Goal: Task Accomplishment & Management: Manage account settings

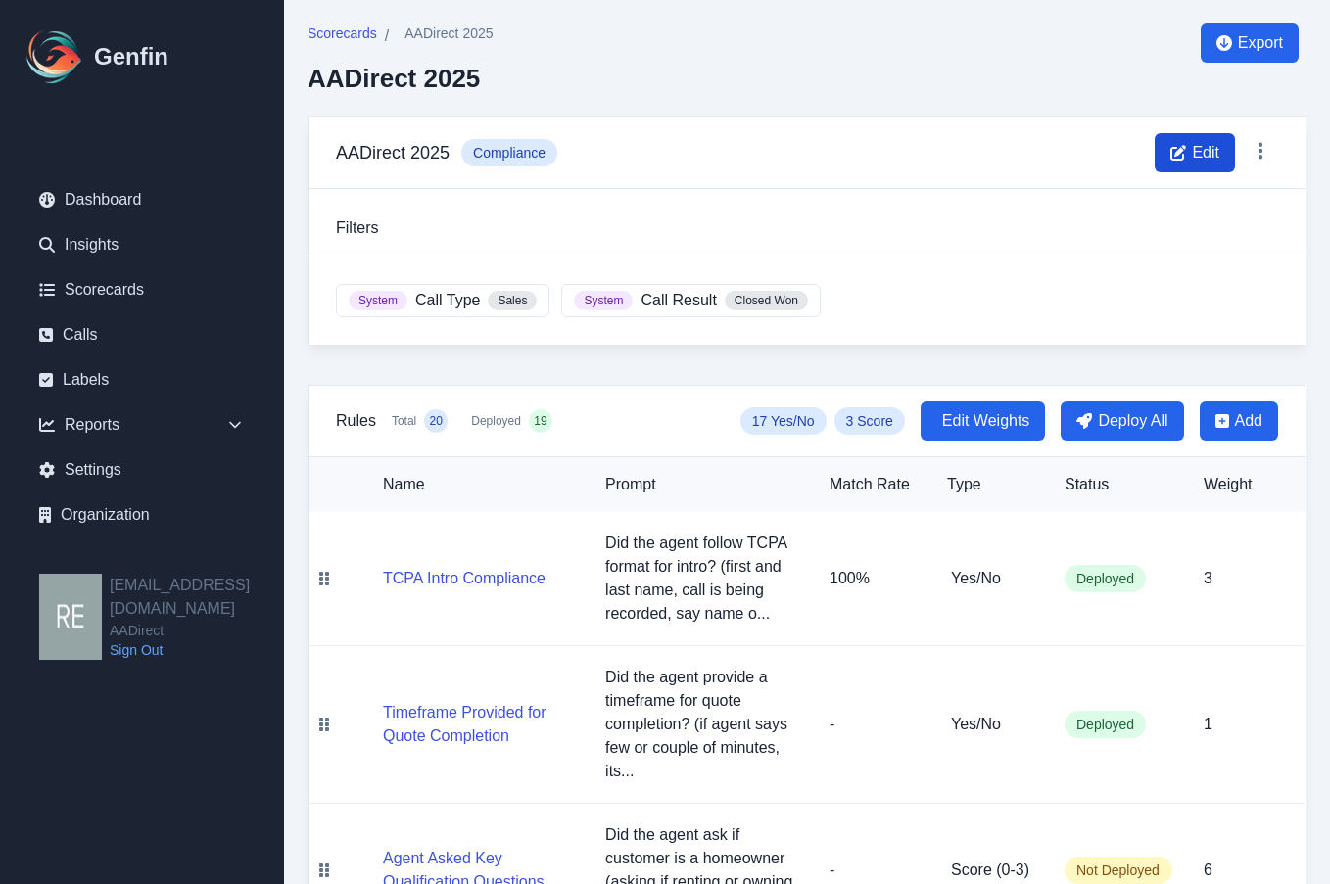
click at [1193, 156] on span "Edit" at bounding box center [1205, 153] width 27 height 24
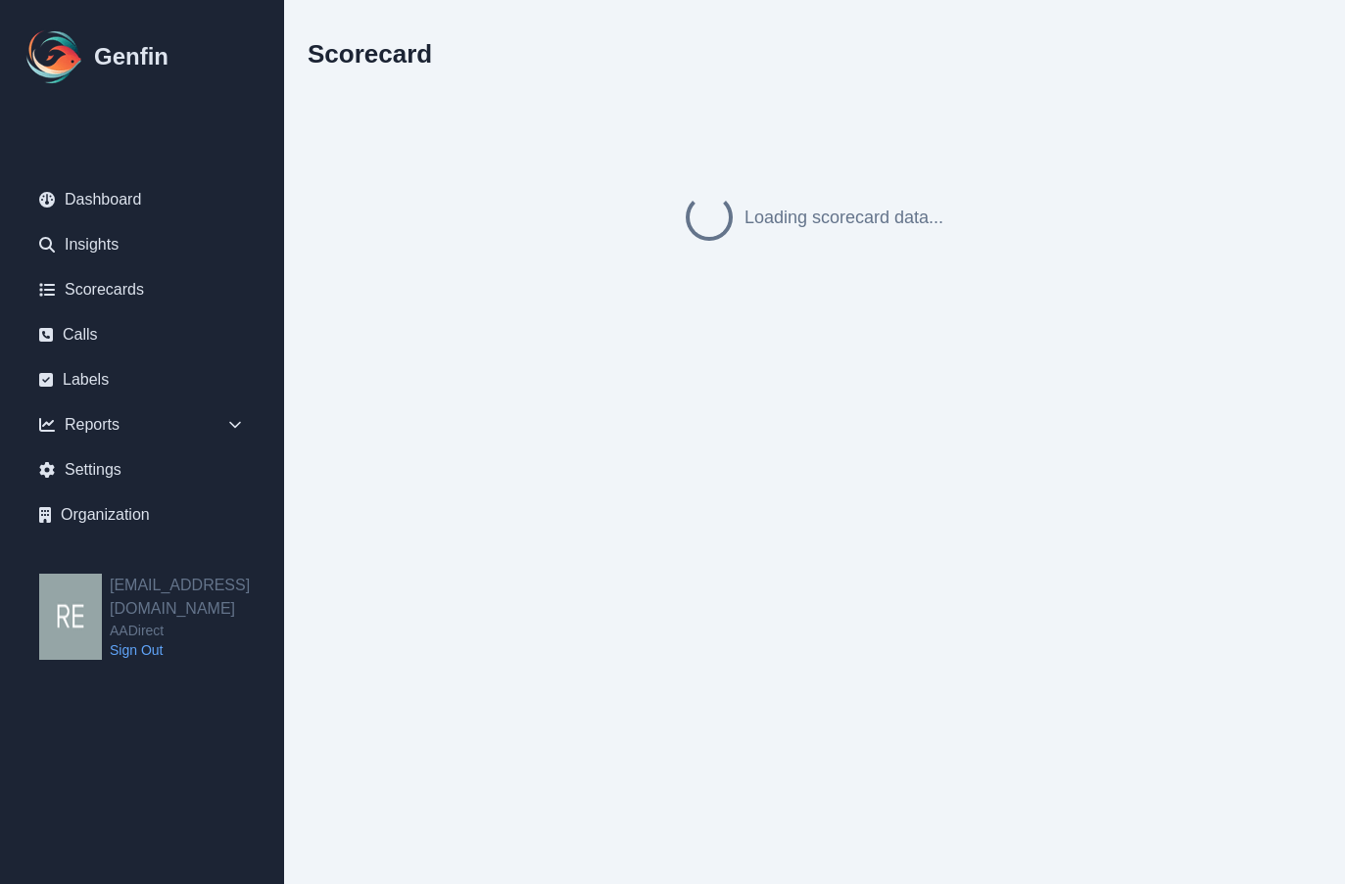
select select "compliance"
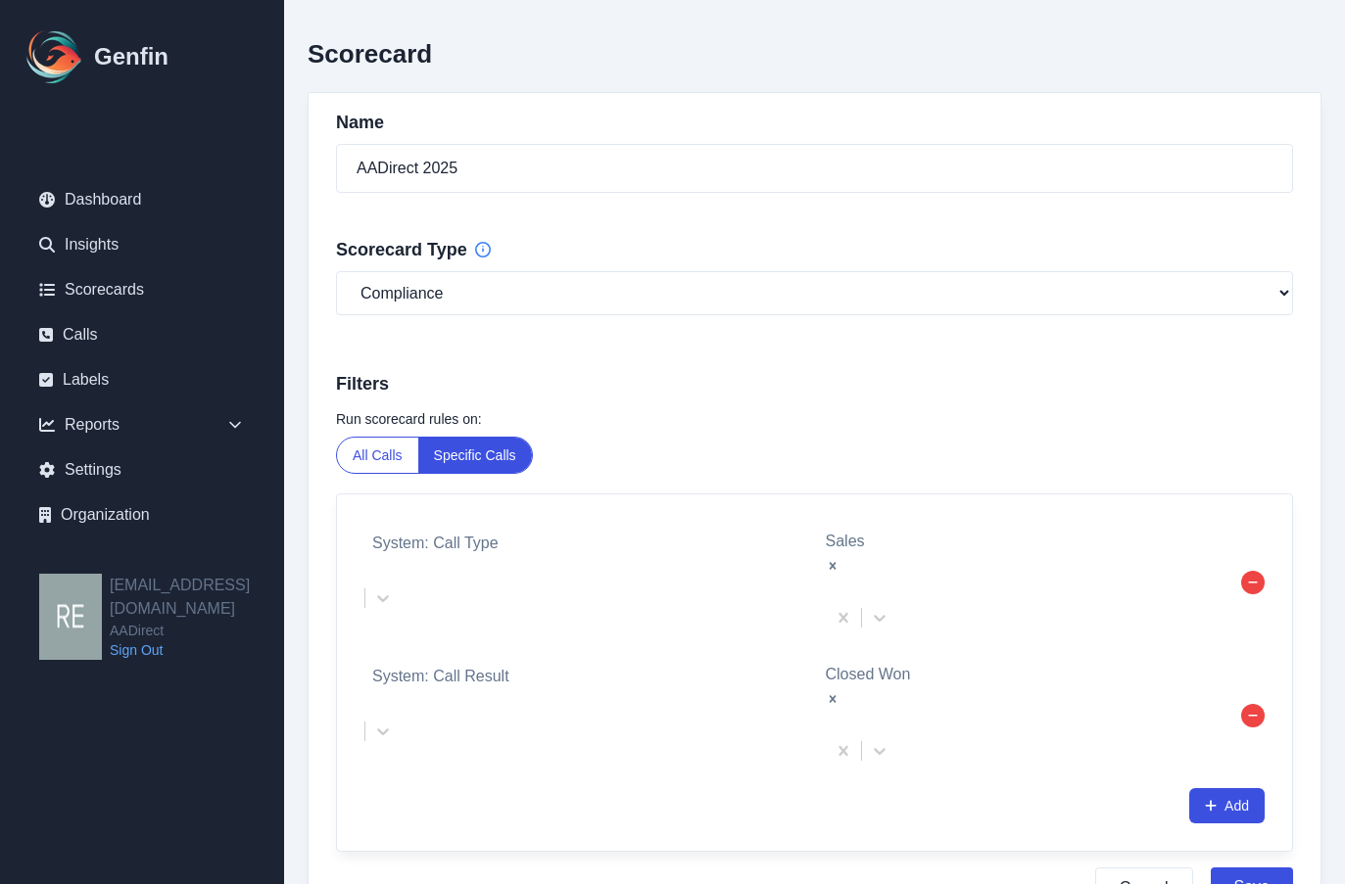
click at [1093, 868] on div "Cancel Save" at bounding box center [814, 888] width 957 height 41
click at [1136, 868] on button "Cancel" at bounding box center [1144, 888] width 98 height 41
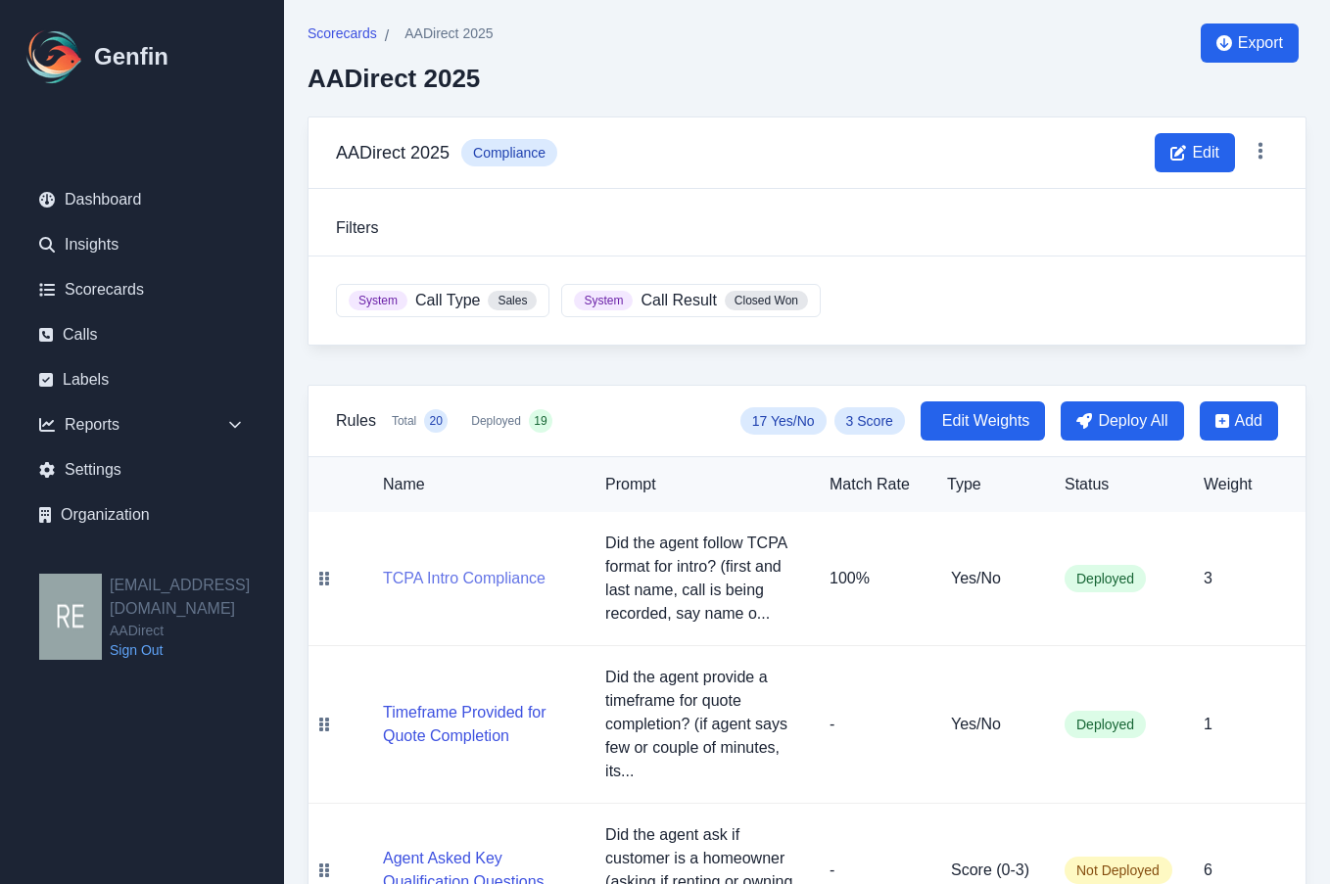
click at [446, 583] on button "TCPA Intro Compliance" at bounding box center [464, 579] width 163 height 24
select select "Yes/No"
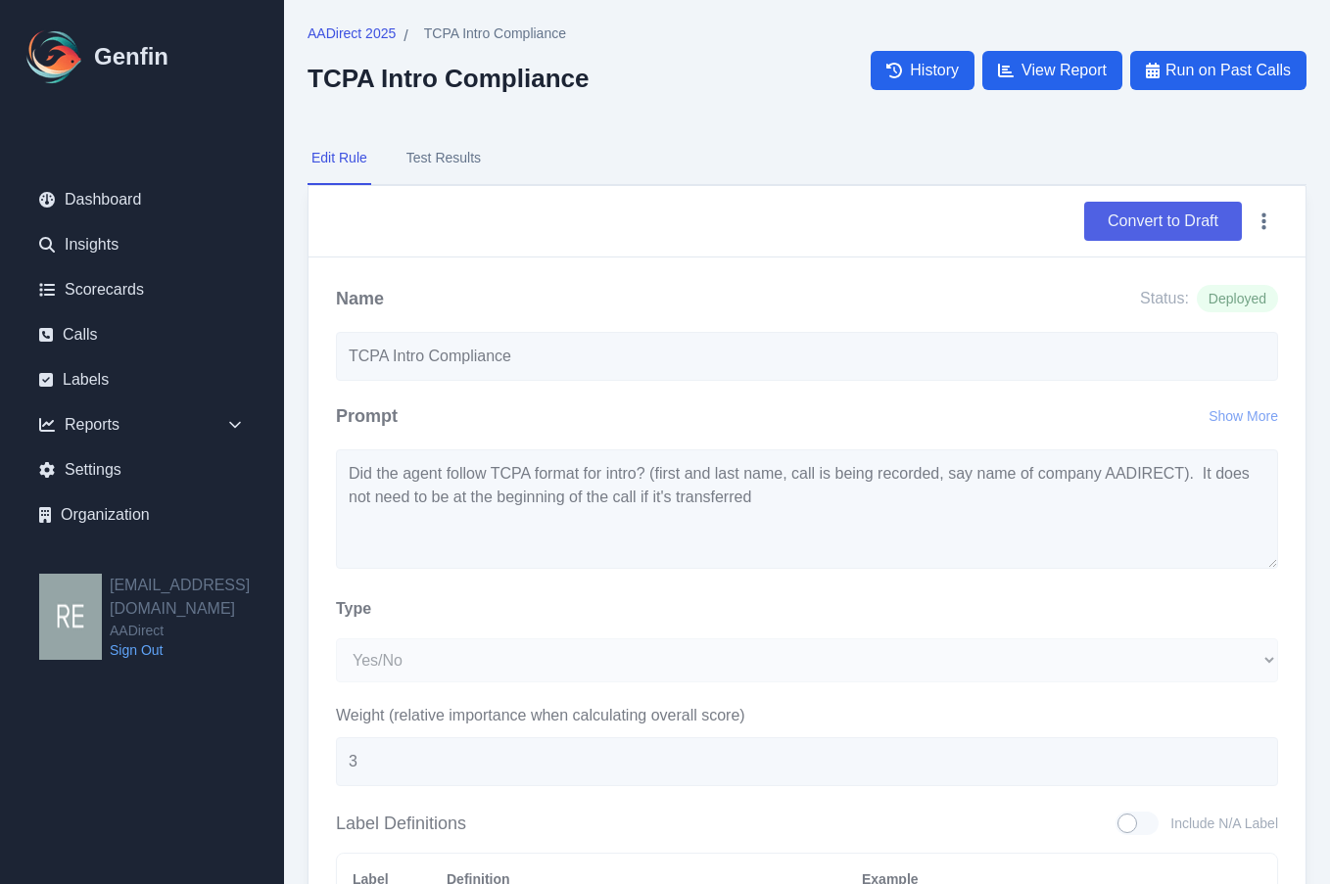
click at [1193, 234] on button "Convert to Draft" at bounding box center [1163, 221] width 158 height 39
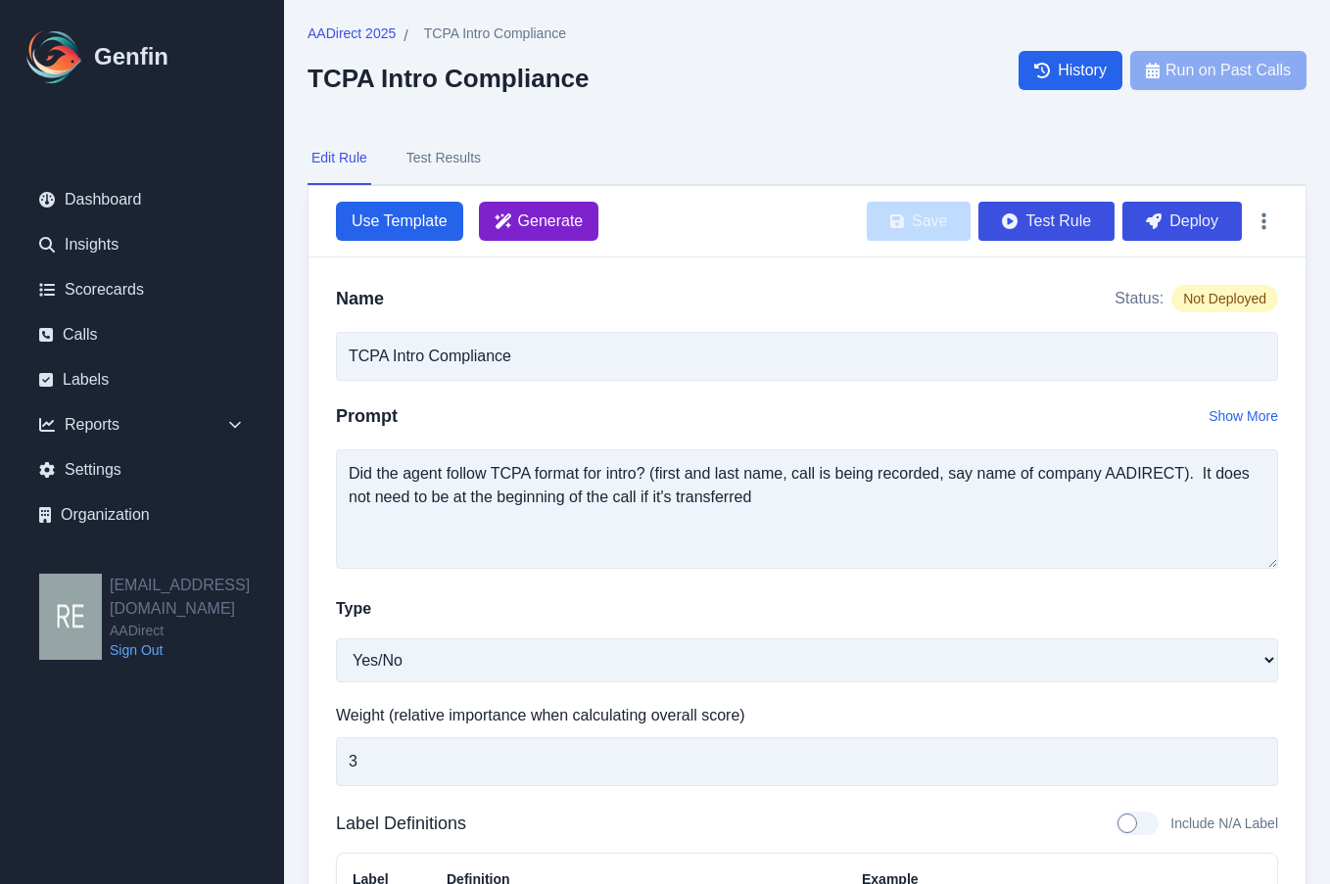
click at [564, 215] on span "Generate" at bounding box center [551, 222] width 66 height 24
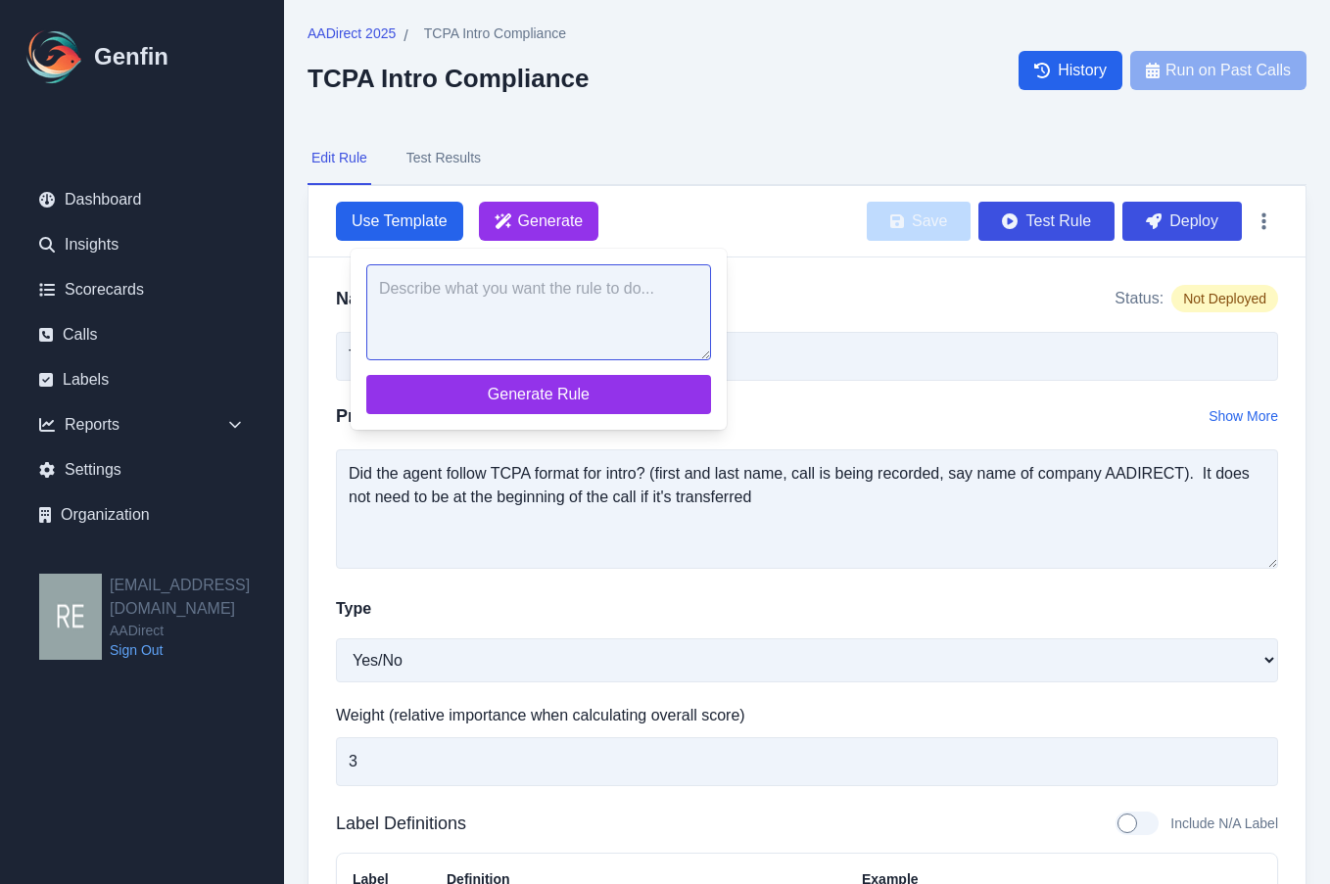
click at [652, 304] on textarea at bounding box center [538, 312] width 345 height 96
paste textarea "Did the agent follow TCPA format for intro? (first and last name, call is being…"
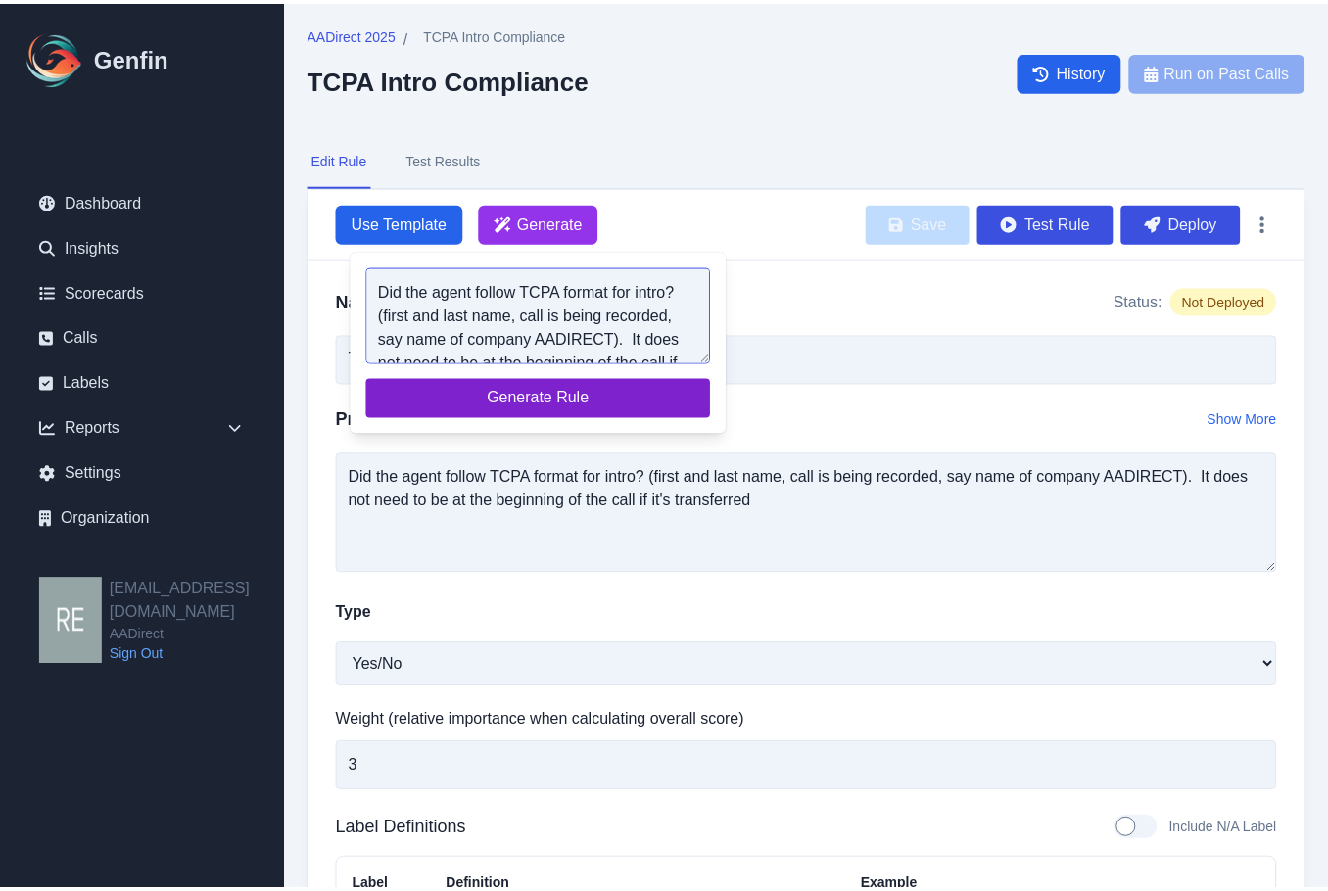
scroll to position [55, 0]
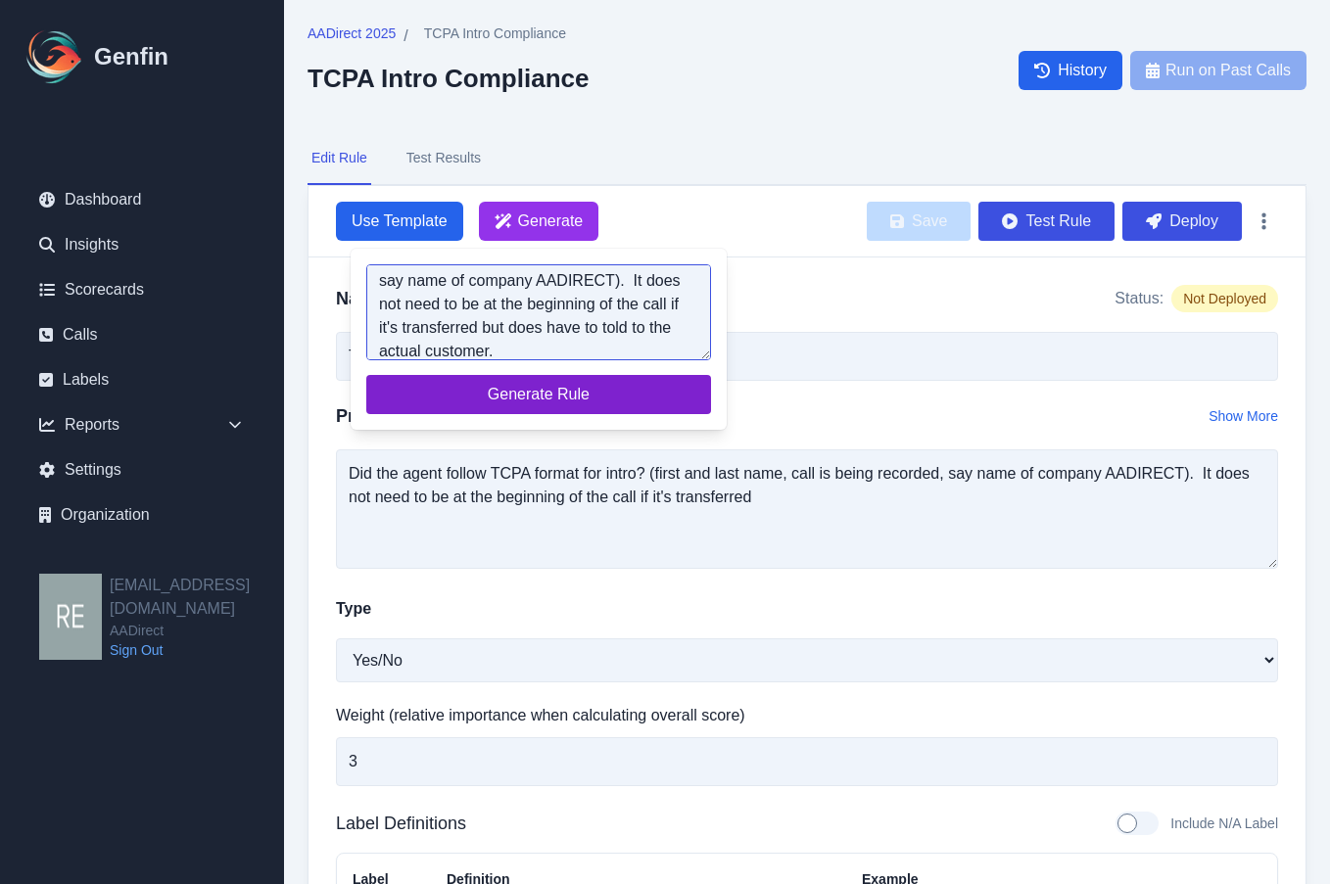
type textarea "Did the agent follow TCPA format for intro? (first and last name, call is being…"
click at [593, 385] on span "Generate Rule" at bounding box center [538, 395] width 313 height 24
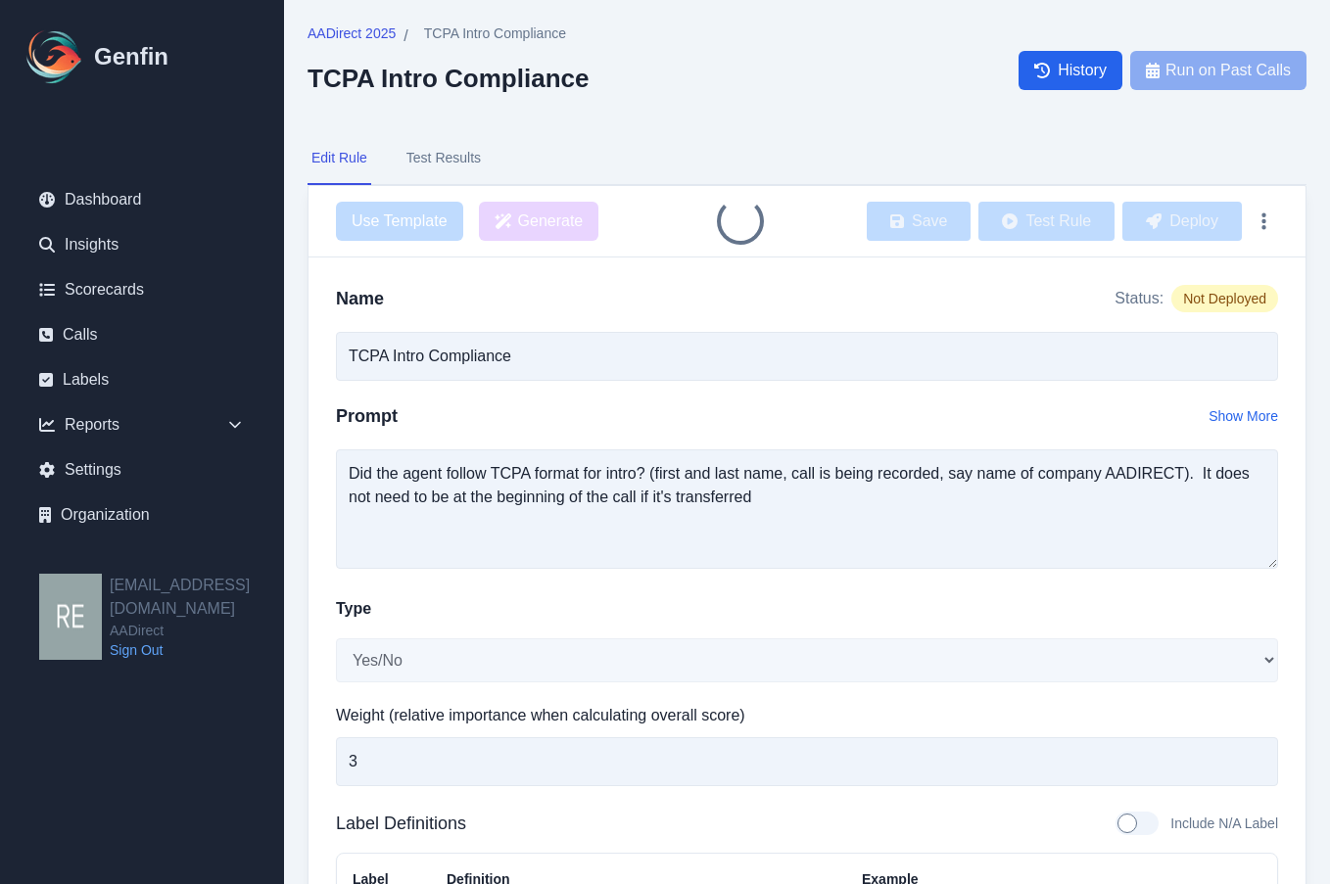
type input "TCPA Intro Format Compliance"
type textarea "Did the agent follow TCPA format for intro? (first and last name, call is being…"
type textarea "The agent followed the TCPA format for the introduction, including stating thei…"
type textarea "Hello, this is [PERSON_NAME] with AADIRECT. This call is being recorded."
type textarea "The agent did not follow the TCPA format for the introduction, missing one or m…"
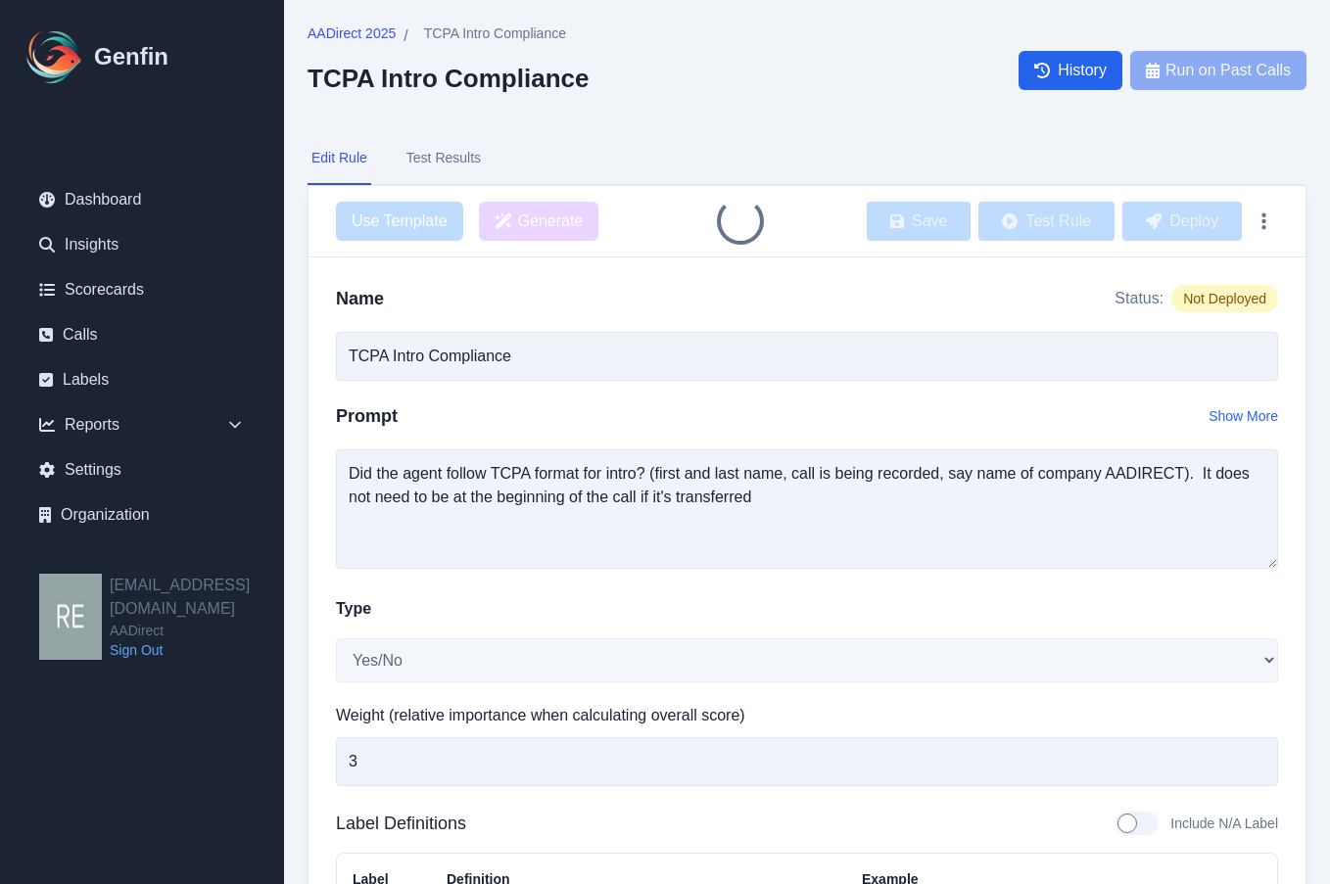
type textarea "Hi, this is [PERSON_NAME]. How can I help you?"
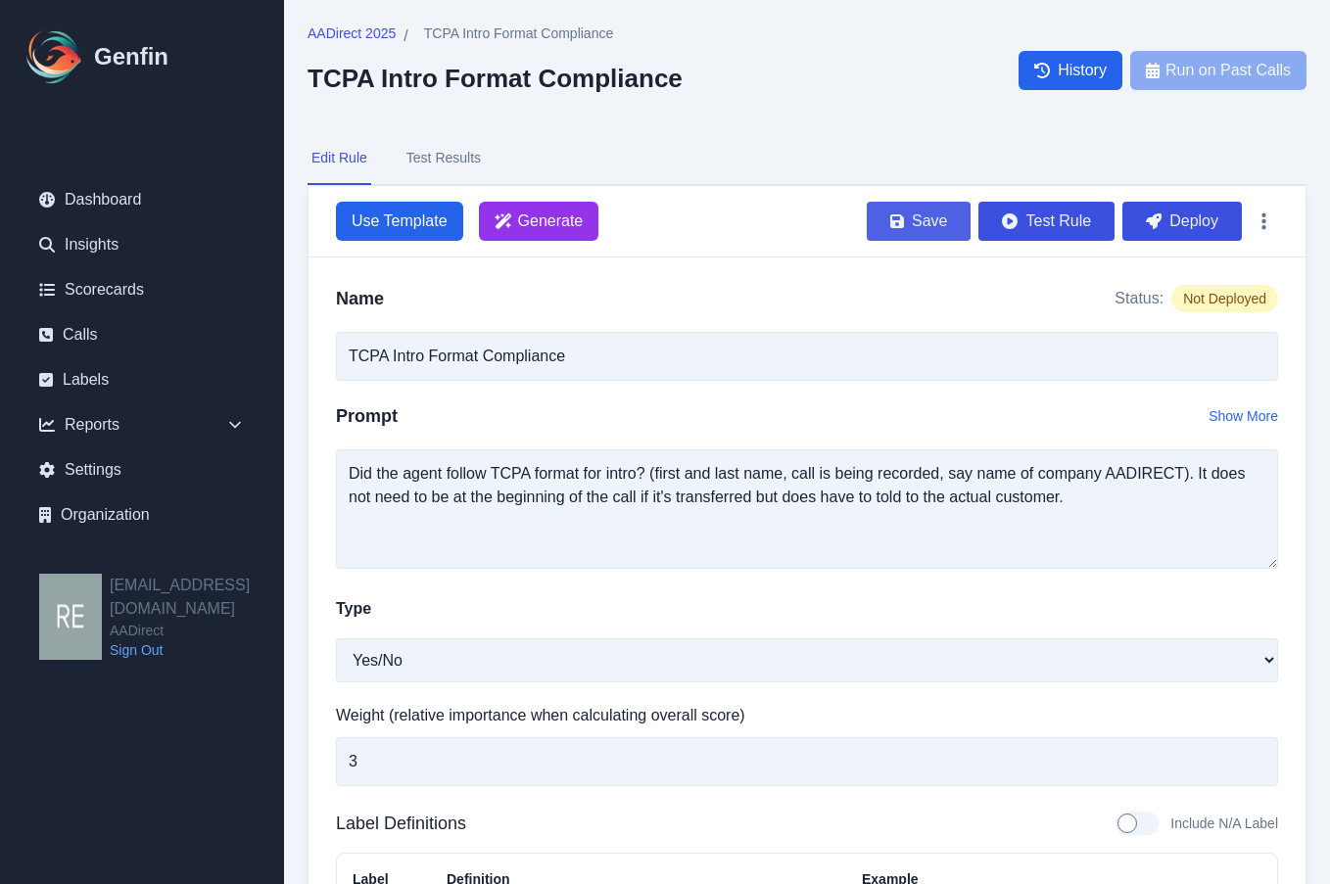
click at [937, 229] on button "Save" at bounding box center [919, 221] width 104 height 39
click at [363, 33] on span "AADirect 2025" at bounding box center [352, 34] width 88 height 20
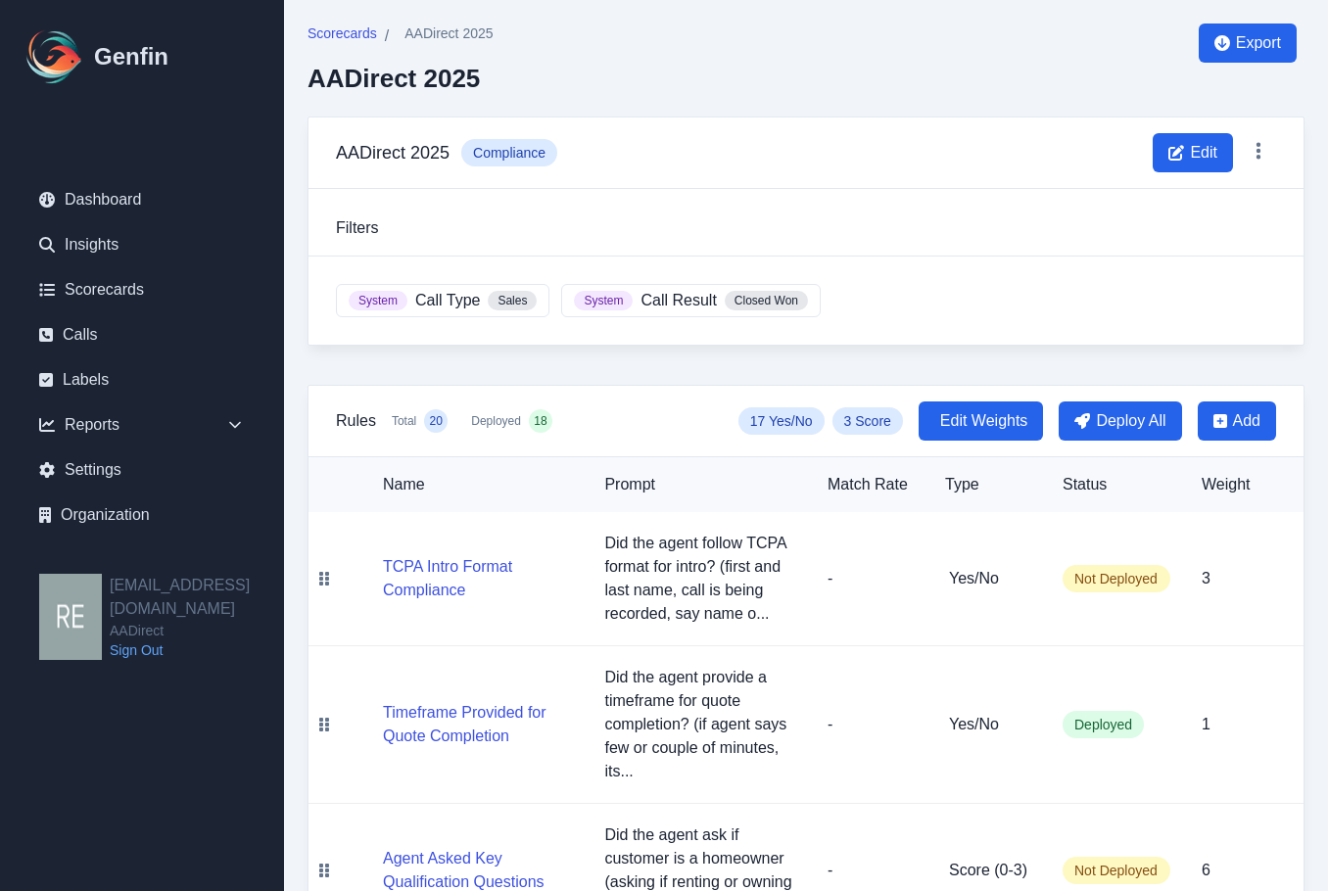
scroll to position [196, 0]
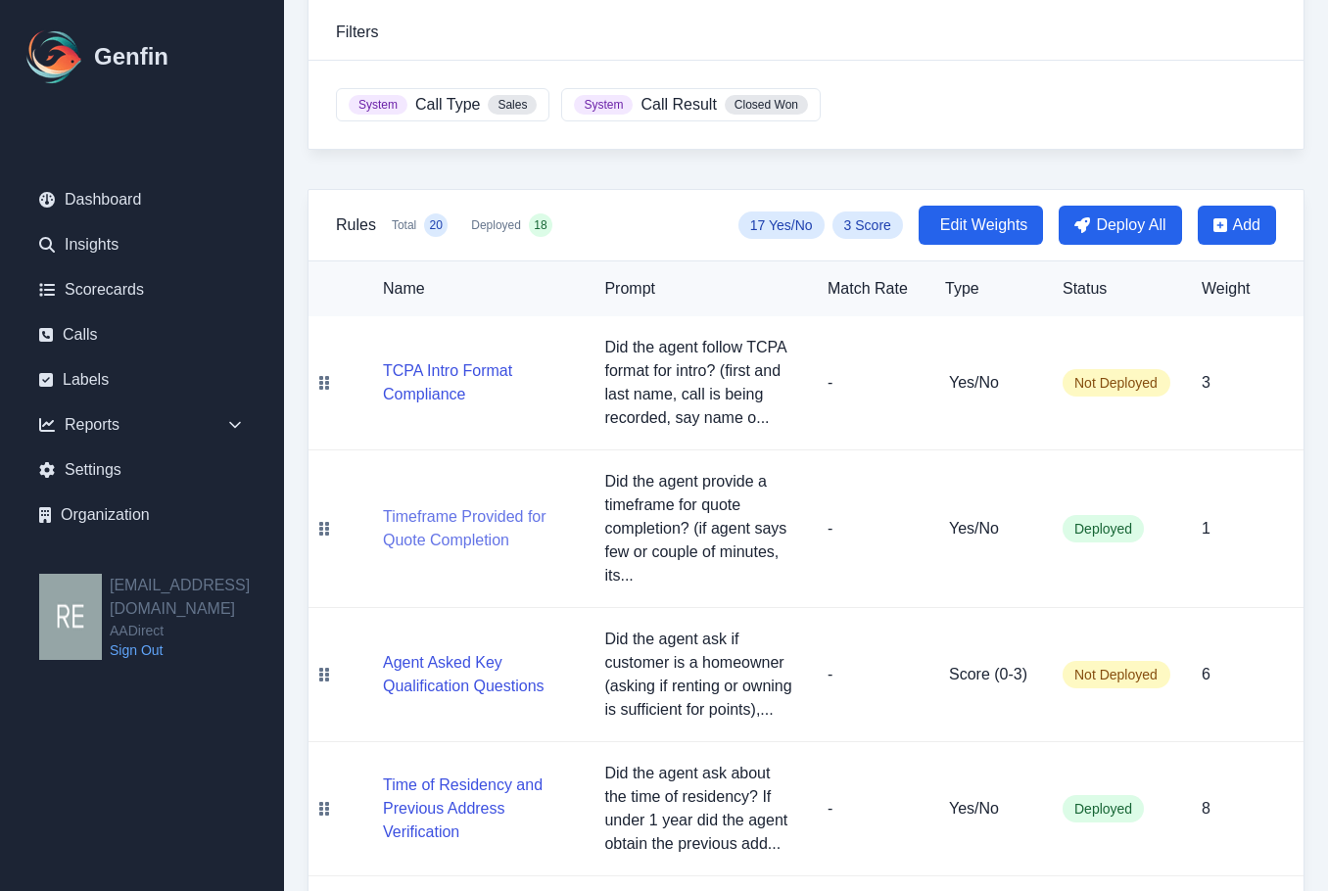
click at [414, 521] on button "Timeframe Provided for Quote Completion" at bounding box center [478, 528] width 190 height 47
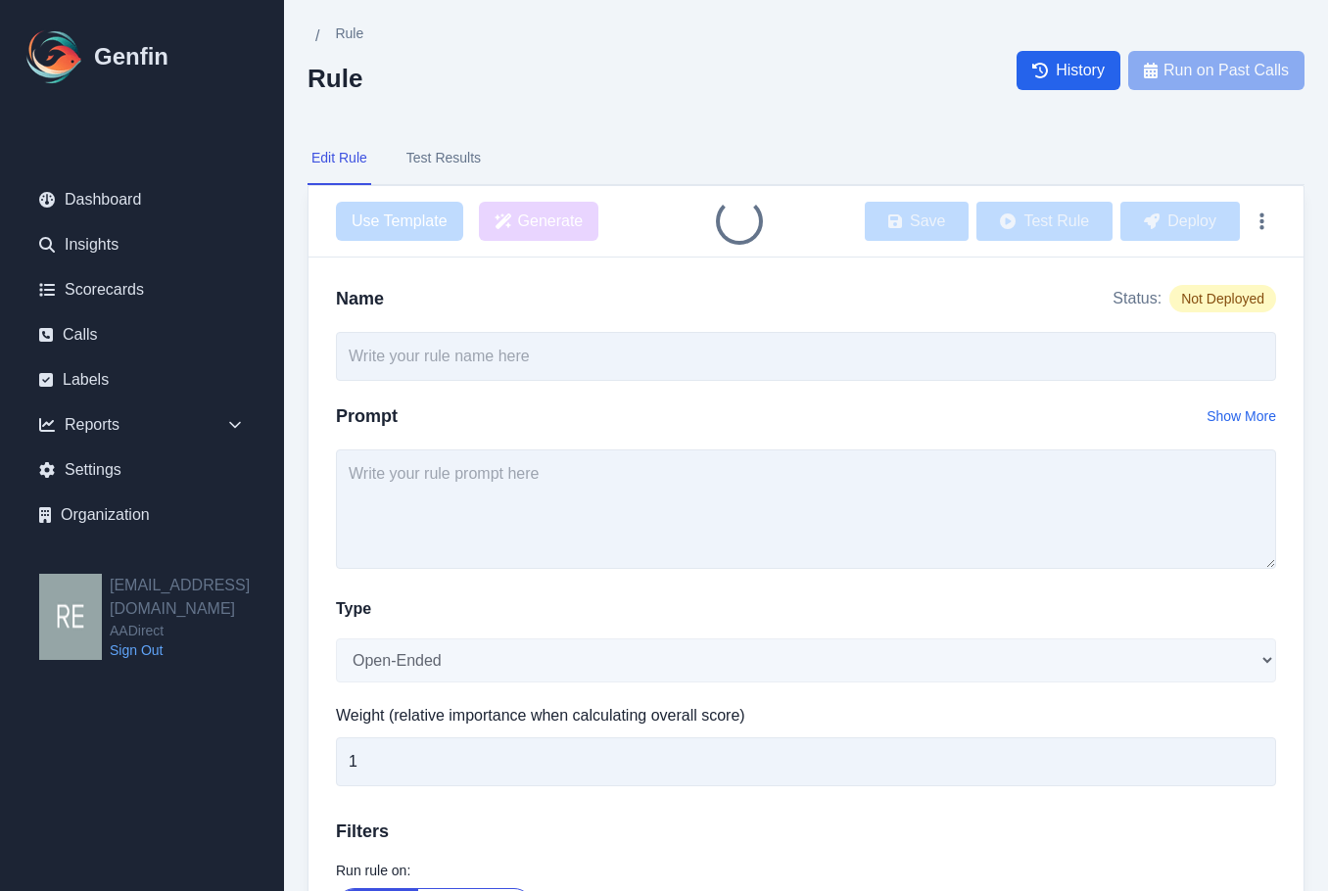
type input "Timeframe Provided for Quote Completion"
type textarea "Did the agent provide a timeframe for quote completion? (if agent says few or c…"
select select "Yes/No"
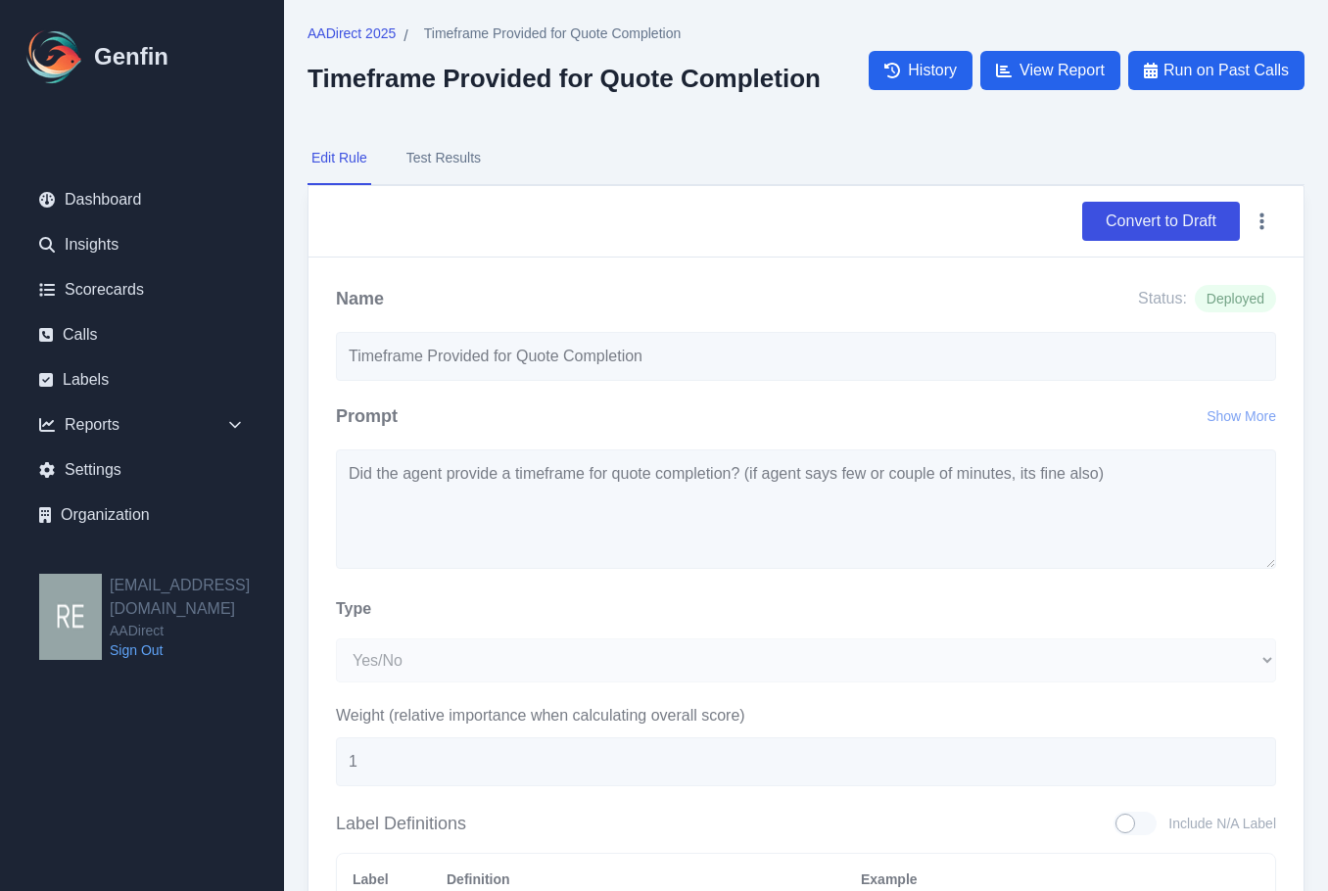
drag, startPoint x: 1149, startPoint y: 213, endPoint x: 765, endPoint y: 76, distance: 407.4
click at [1149, 212] on button "Convert to Draft" at bounding box center [1161, 221] width 158 height 39
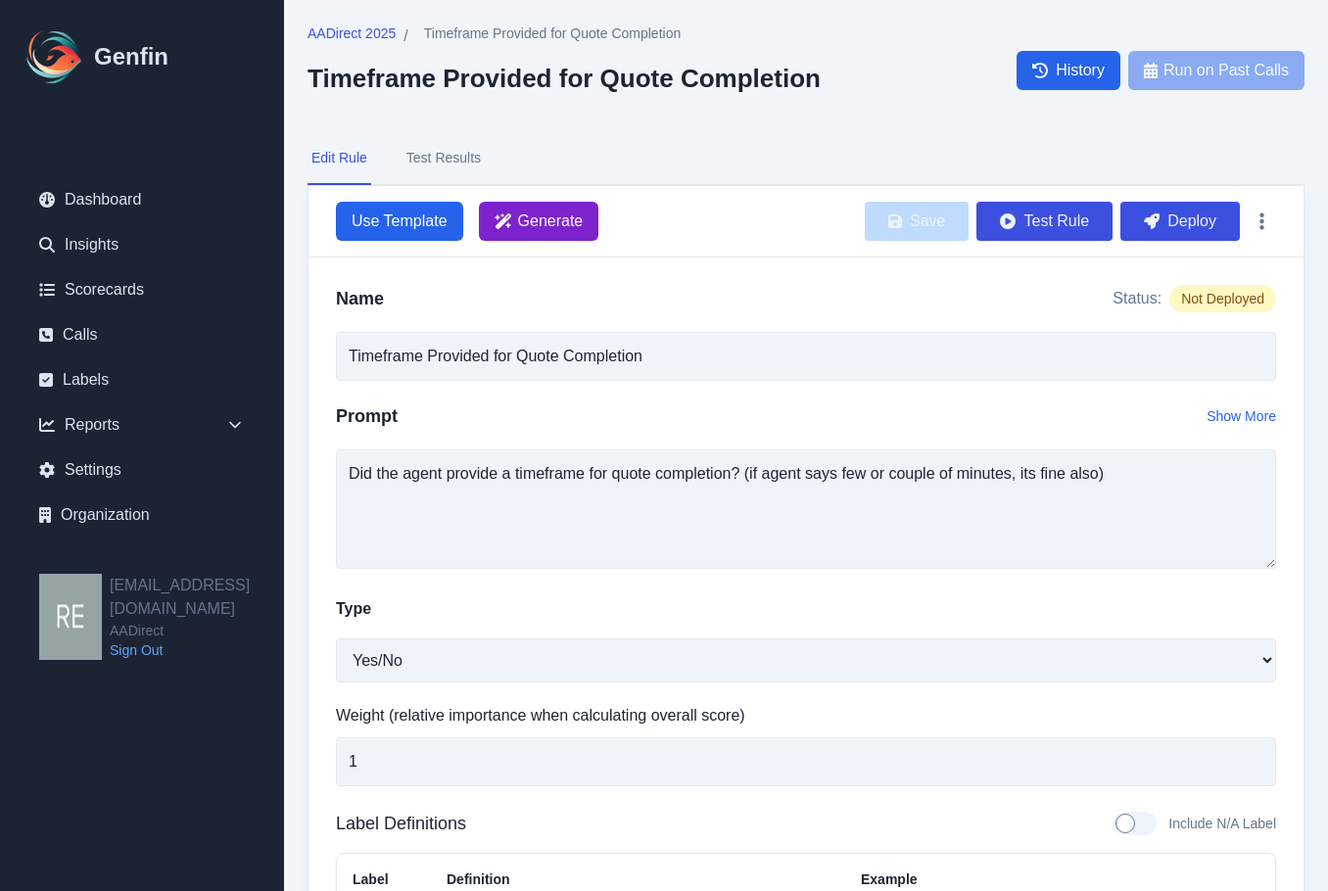
click at [587, 213] on span "Generate" at bounding box center [539, 221] width 120 height 39
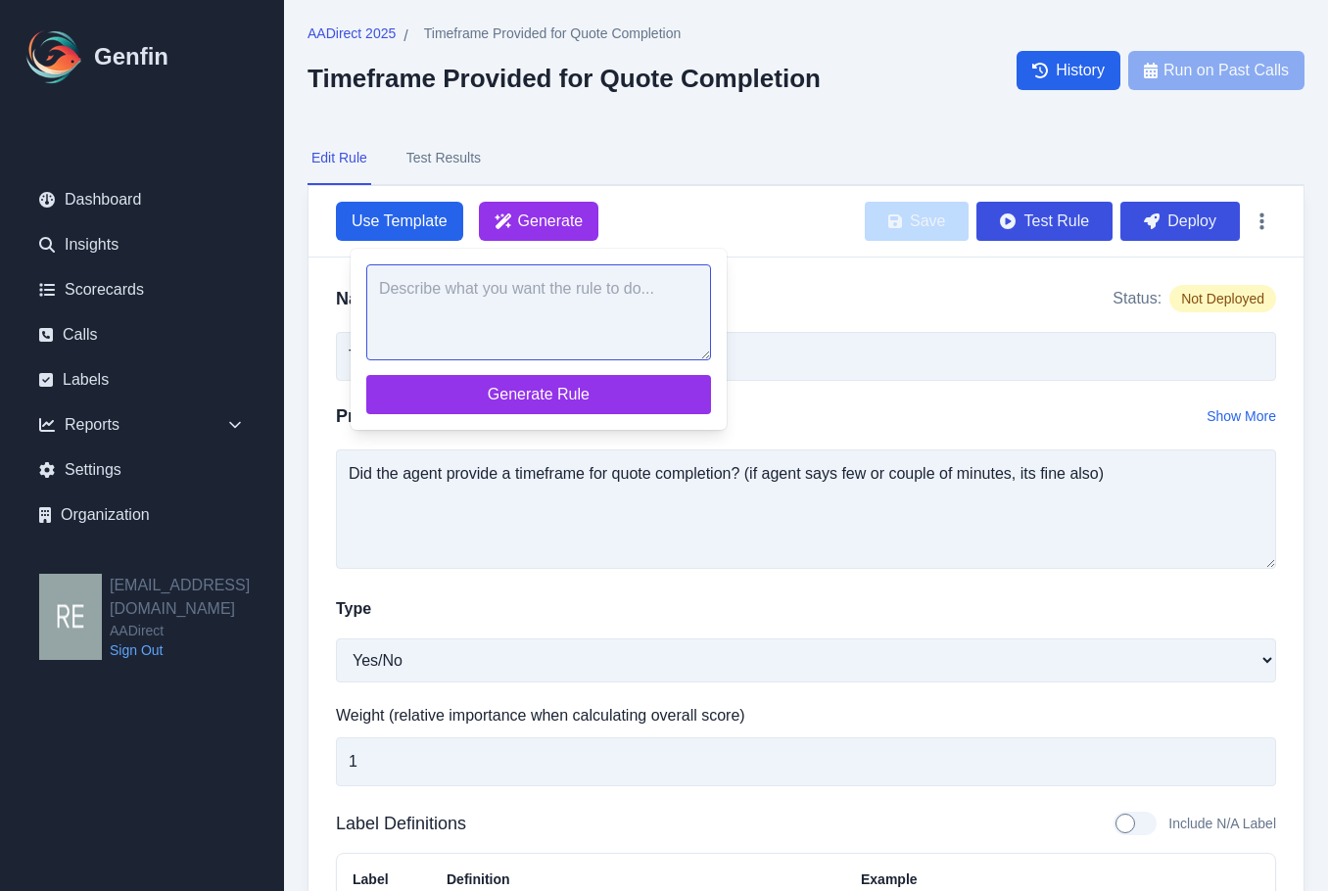
click at [643, 321] on textarea at bounding box center [538, 312] width 345 height 96
paste textarea "Did the agent provide a timeframe for quote completion? (Acceptable: “few minut…"
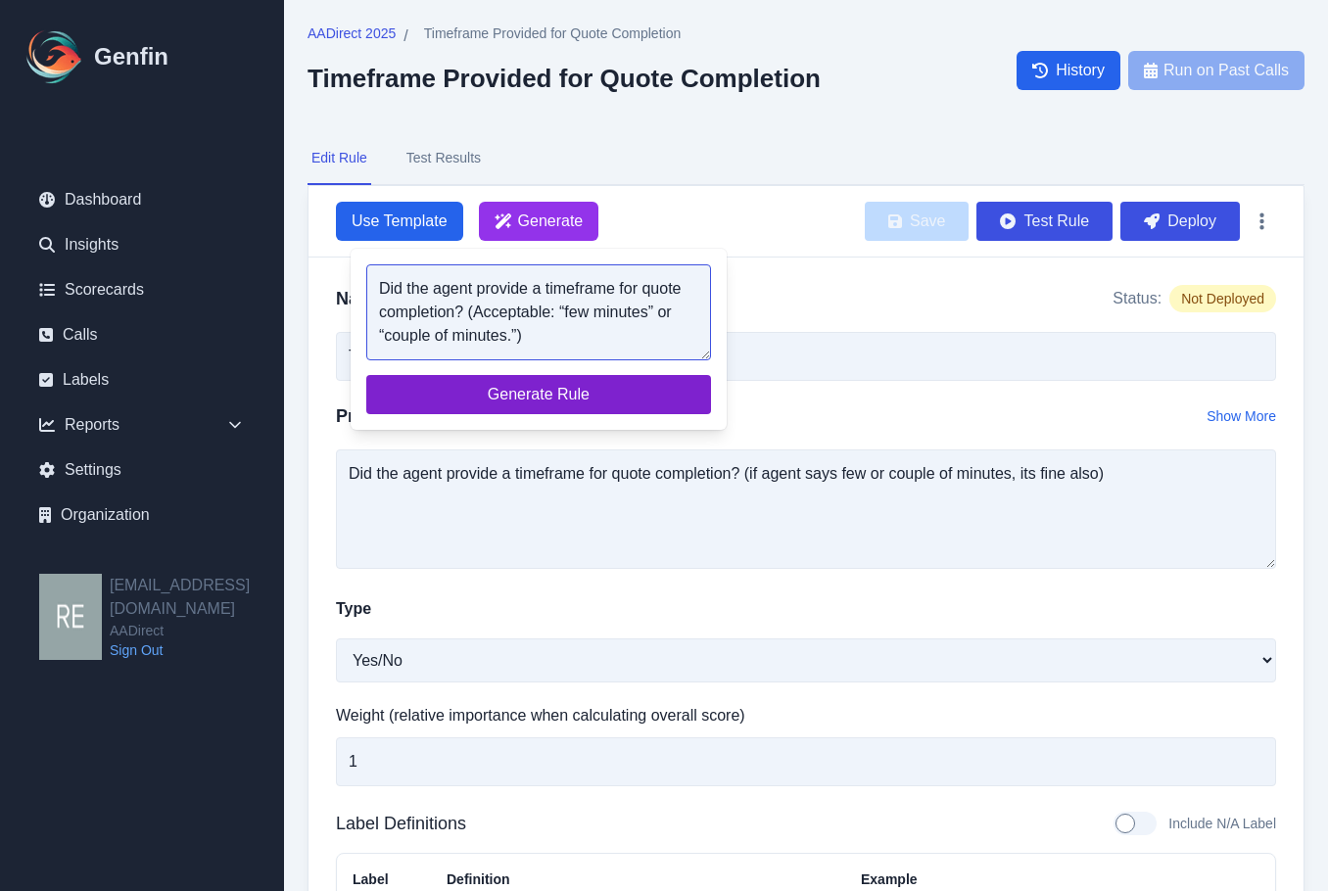
type textarea "Did the agent provide a timeframe for quote completion? (Acceptable: “few minut…"
click at [600, 394] on span "Generate Rule" at bounding box center [538, 395] width 313 height 24
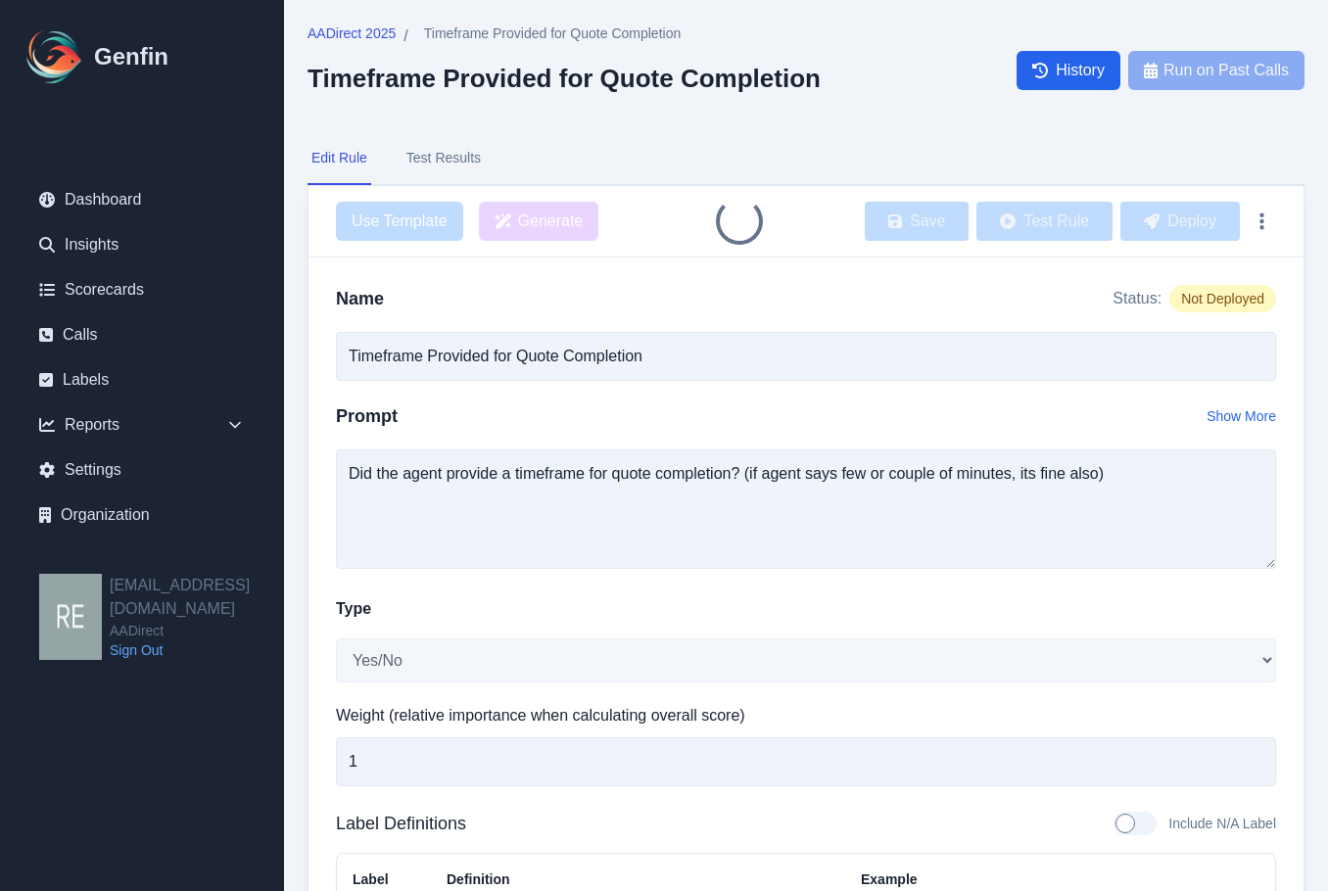
type input "Agent Provided Timeframe for Quote Completion"
type textarea "Did the agent provide a timeframe for quote completion? (Acceptable: “few minut…"
type textarea "The agent provided a timeframe for quote completion, such as 'few minutes' or '…"
type textarea "The agent said, 'I can get that quote for you in a few minutes.'"
type textarea "The agent did not provide a timeframe for quote completion."
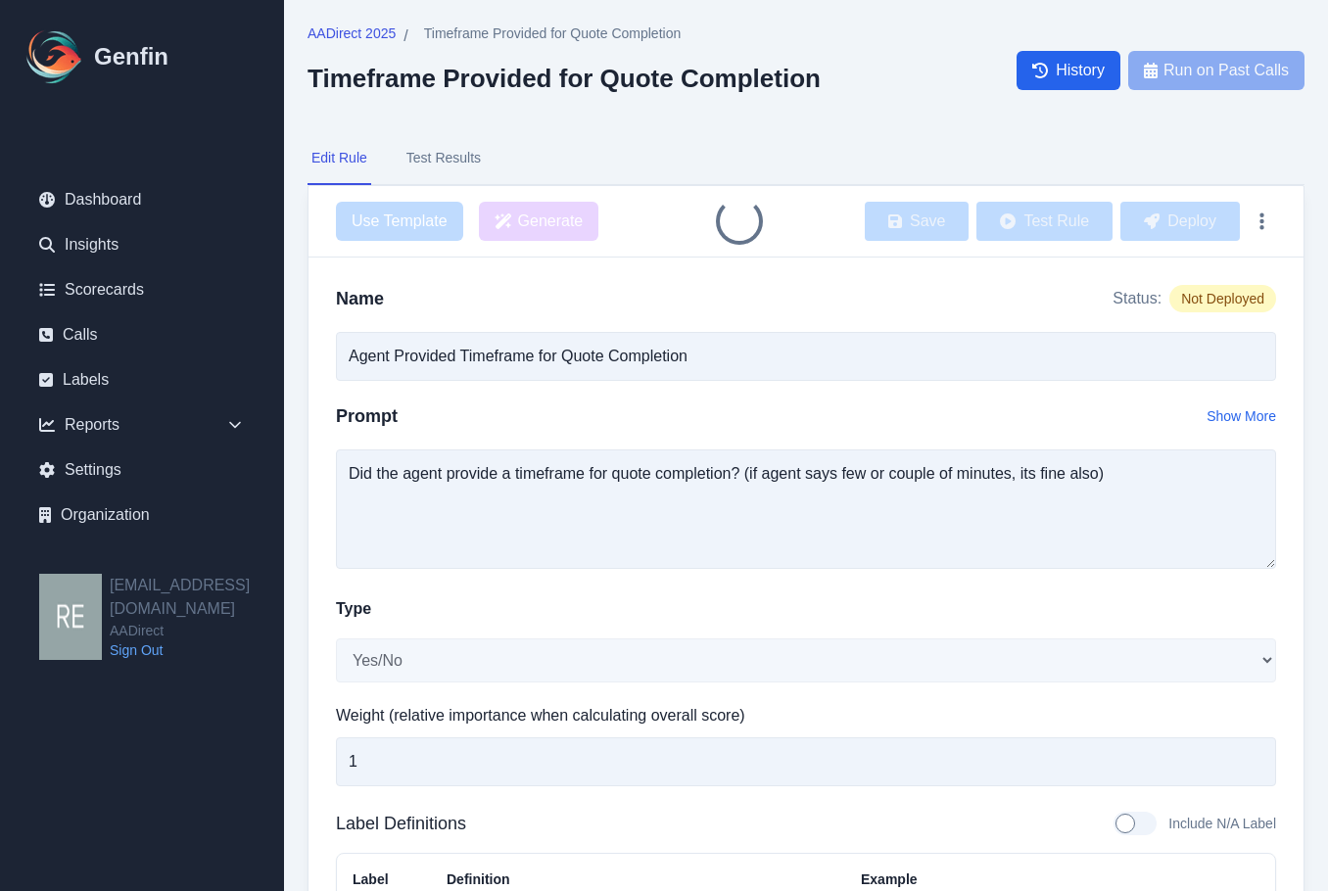
type textarea "The agent did not mention how long the quote would take."
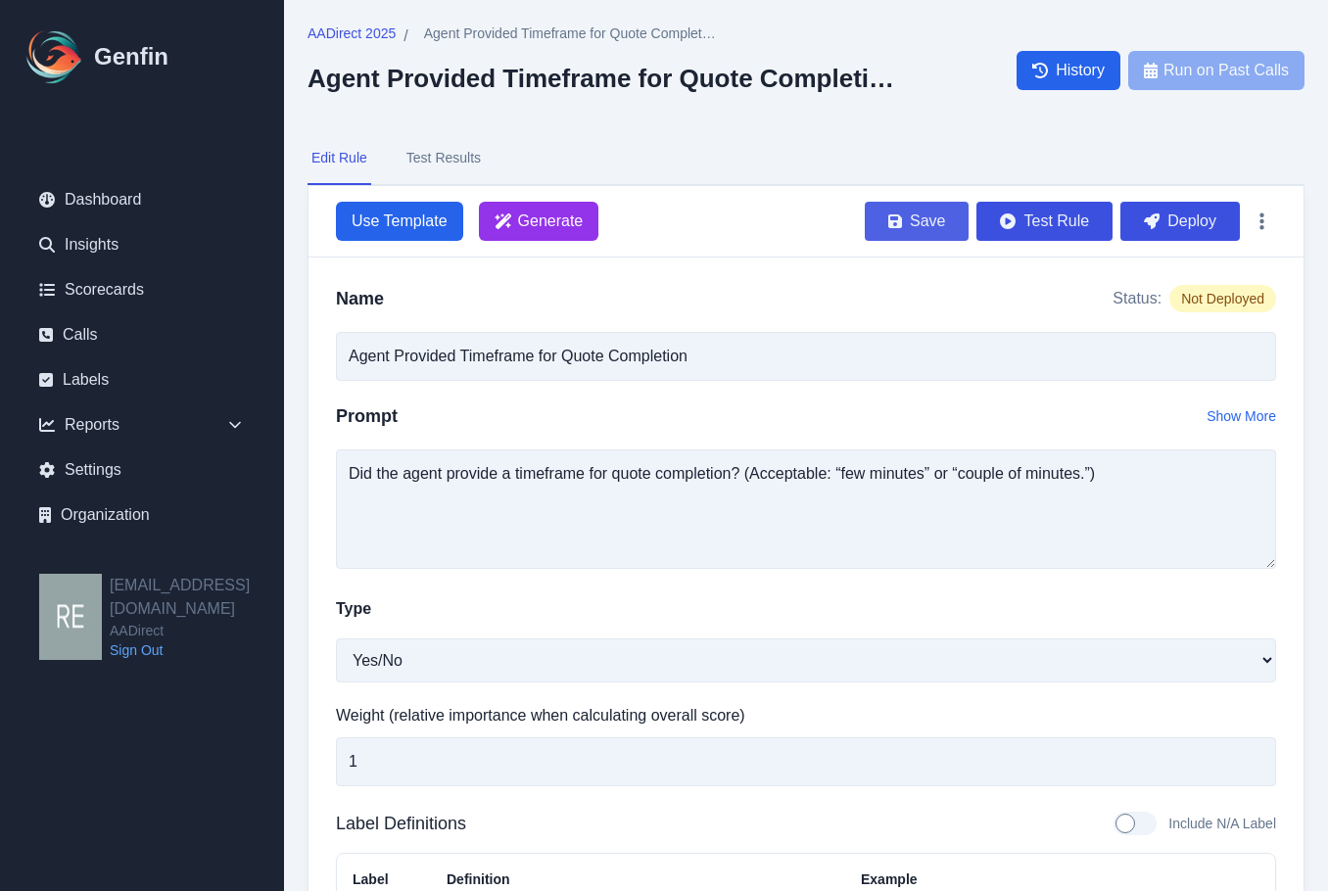
click at [930, 221] on button "Save" at bounding box center [917, 221] width 104 height 39
click at [369, 28] on span "AADirect 2025" at bounding box center [352, 34] width 88 height 20
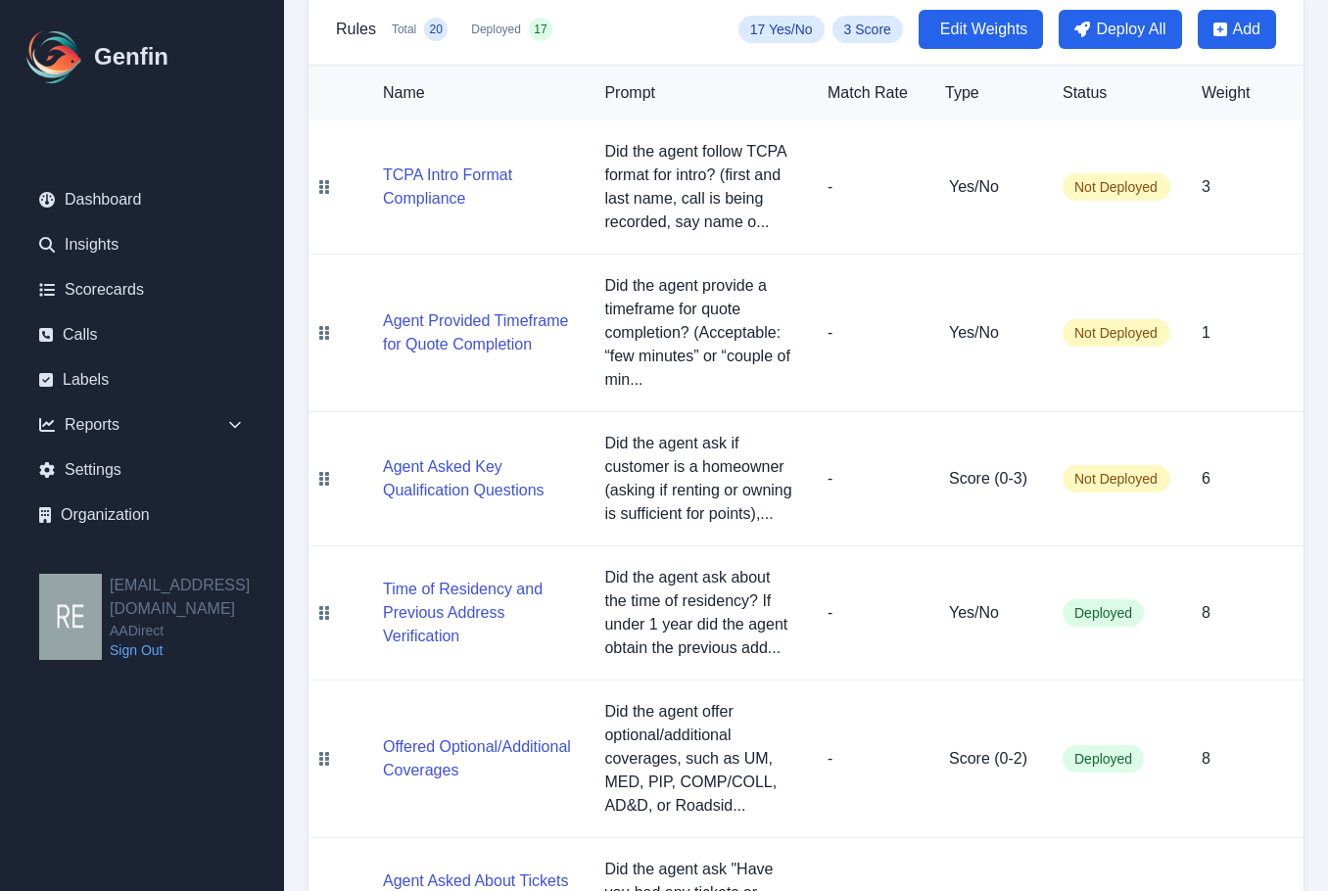
scroll to position [588, 0]
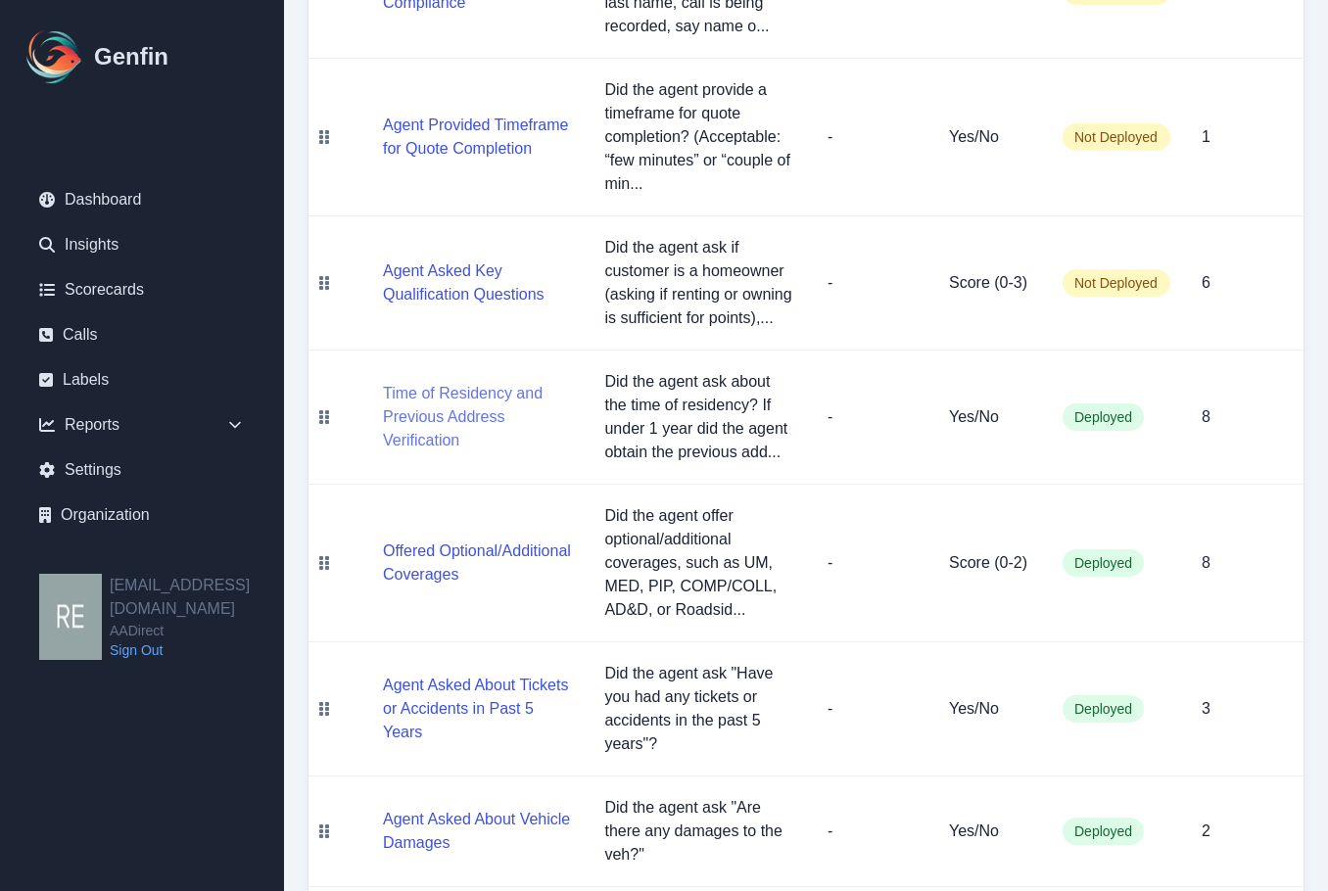
click at [436, 405] on button "Time of Residency and Previous Address Verification" at bounding box center [478, 417] width 190 height 71
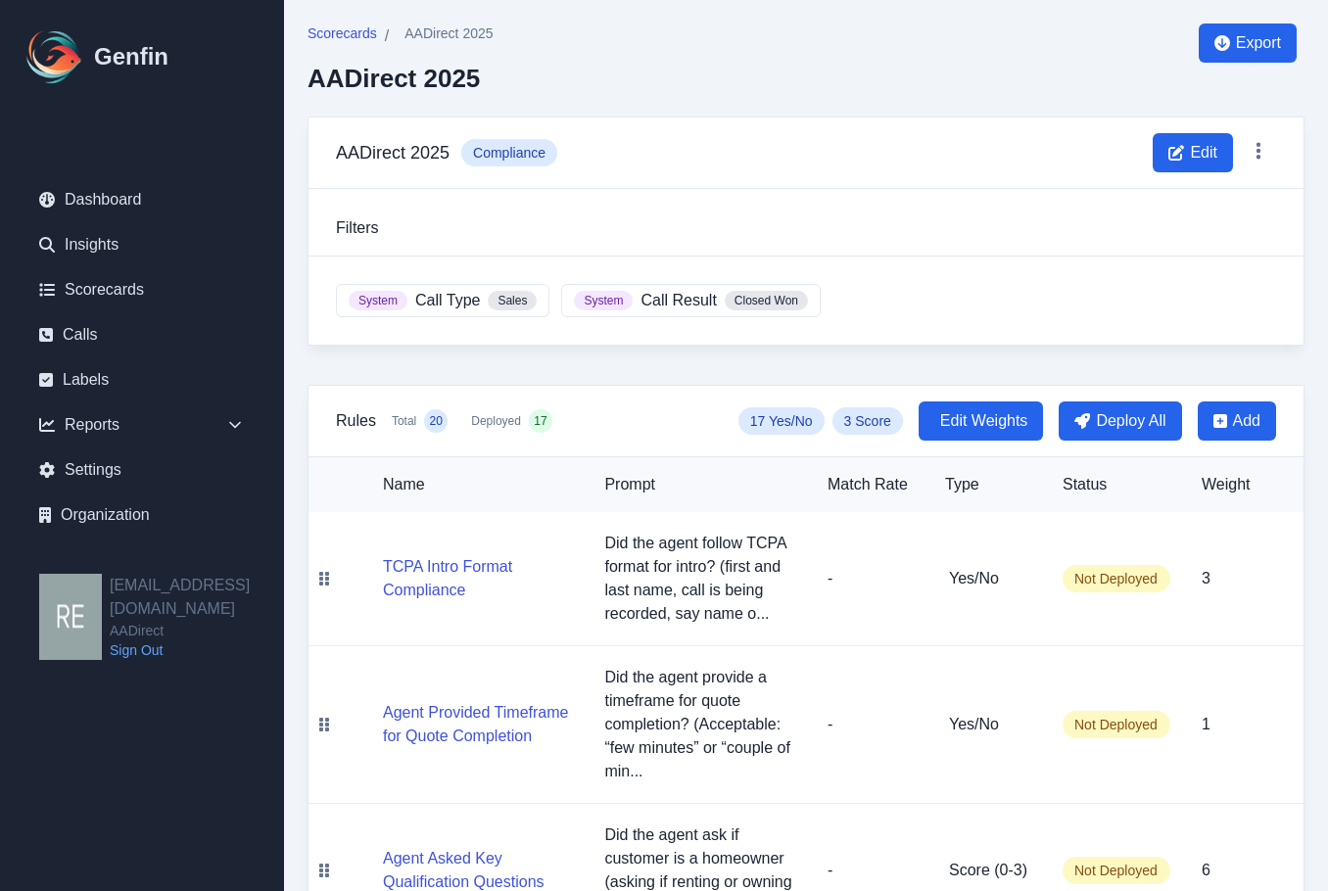
select select "Yes/No"
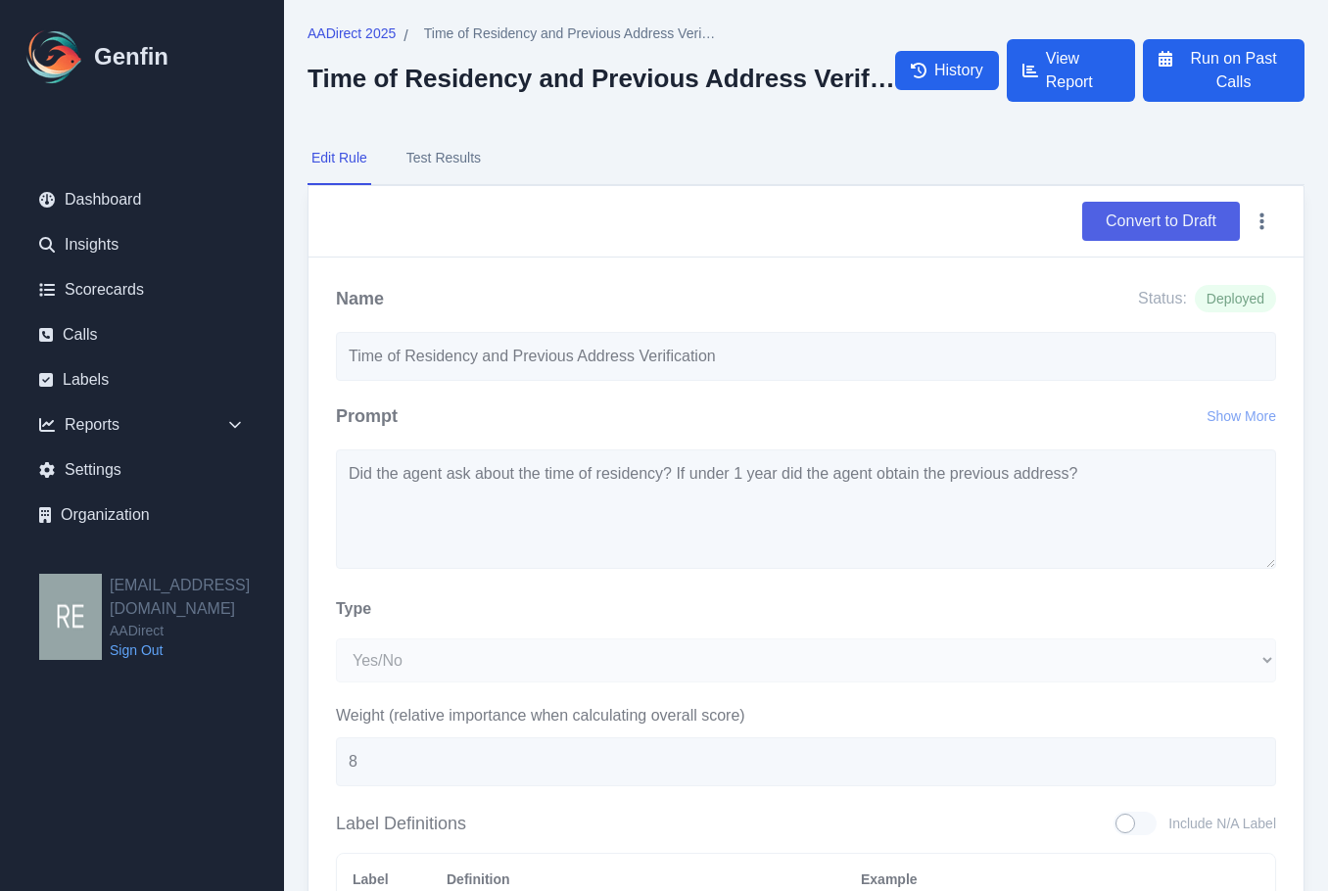
click at [1139, 217] on button "Convert to Draft" at bounding box center [1161, 221] width 158 height 39
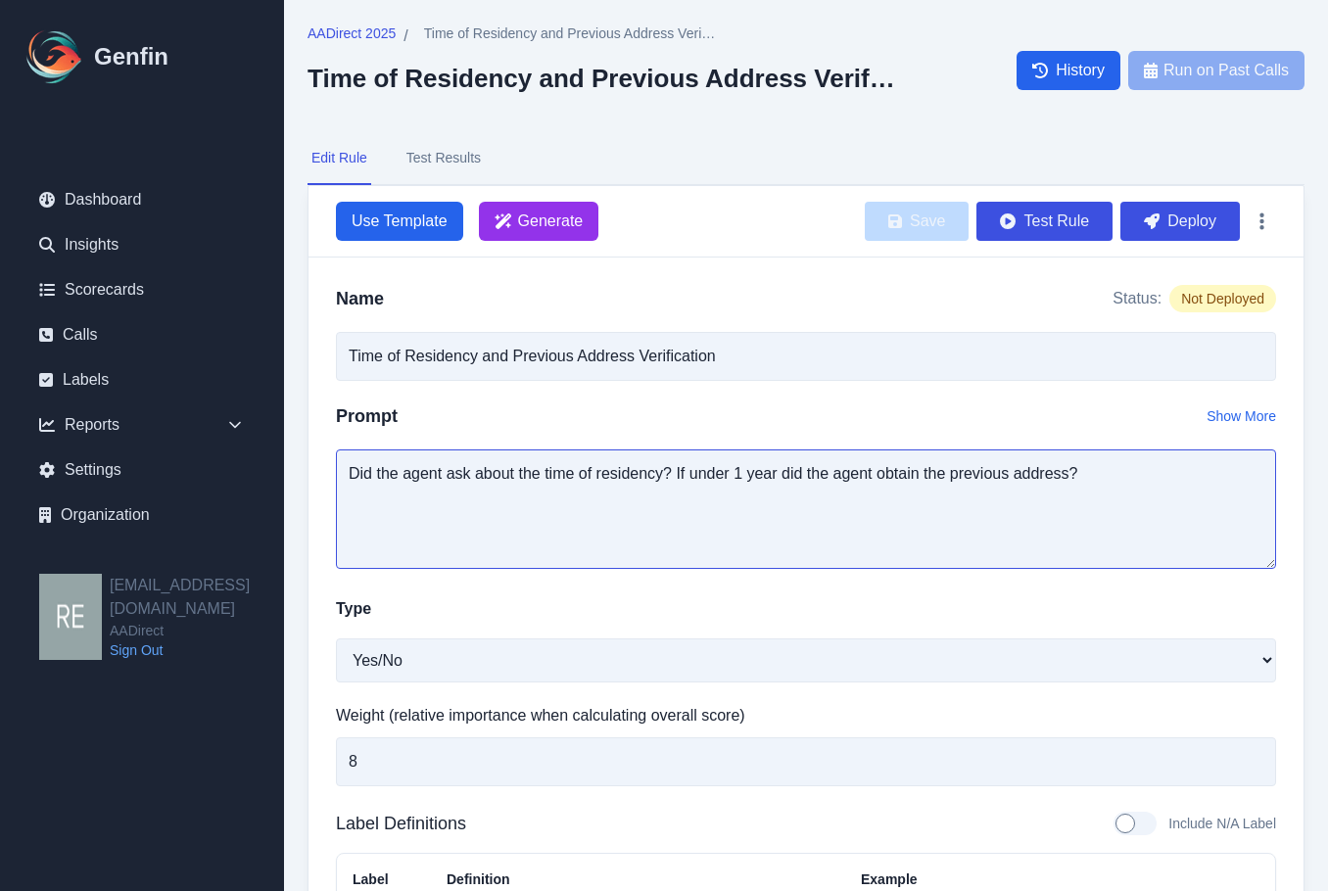
click at [833, 461] on textarea "Did the agent ask about the time of residency? If under 1 year did the agent ob…" at bounding box center [806, 509] width 940 height 119
paste textarea "if the customer is a homeowner? (Acceptable: asking if they rent or own.)"
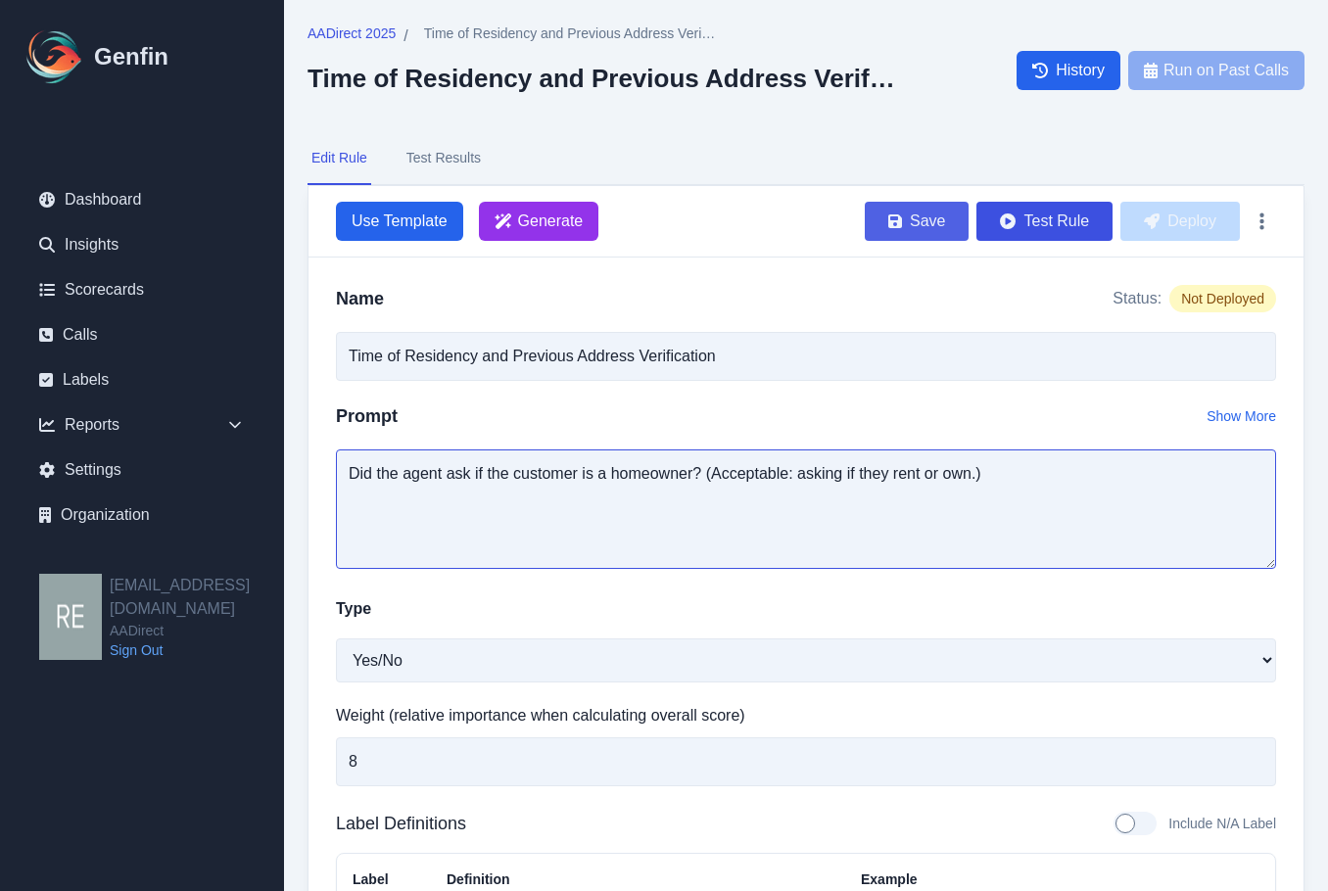
type textarea "Did the agent ask if the customer is a homeowner? (Acceptable: asking if they r…"
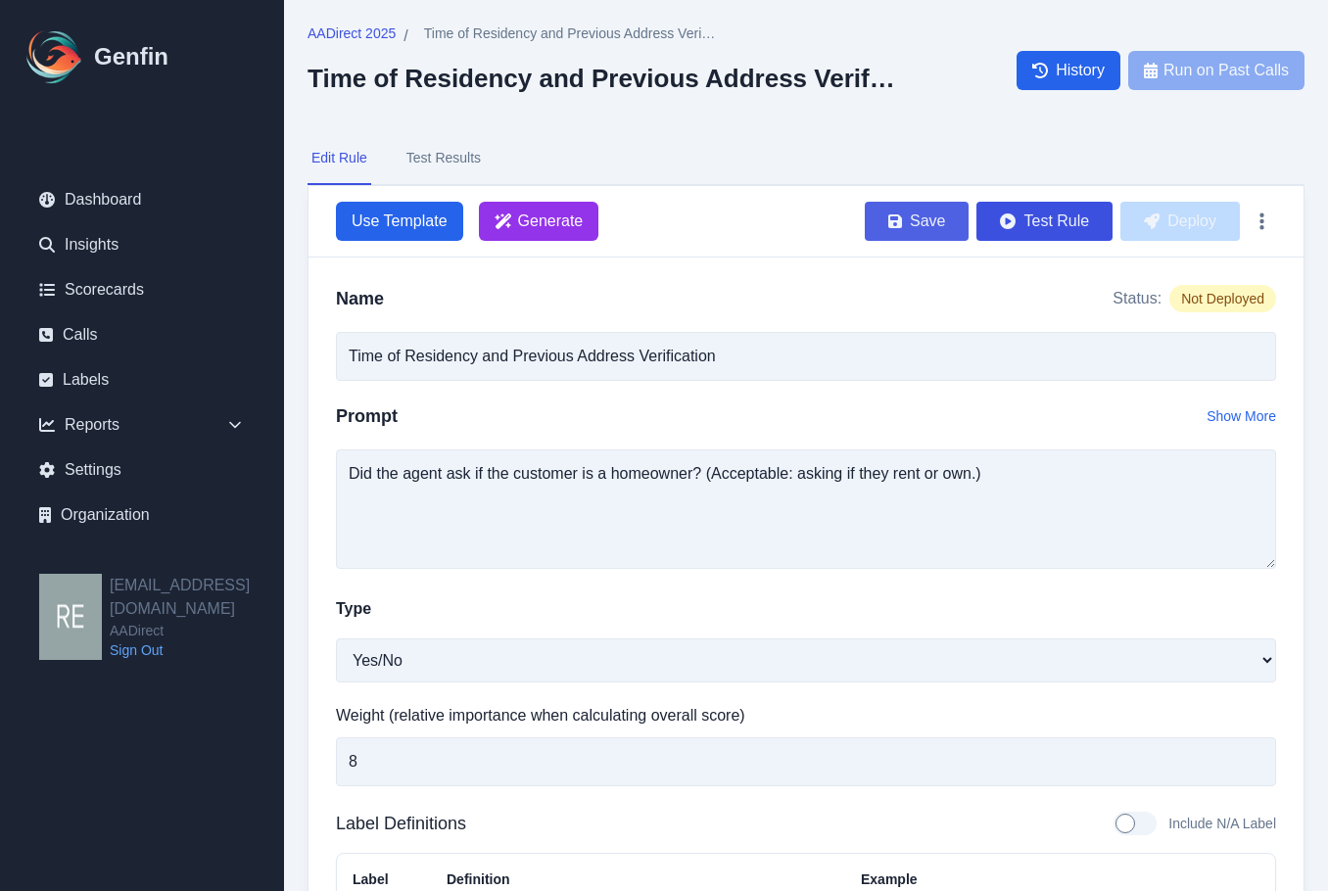
click at [924, 216] on button "Save" at bounding box center [917, 221] width 104 height 39
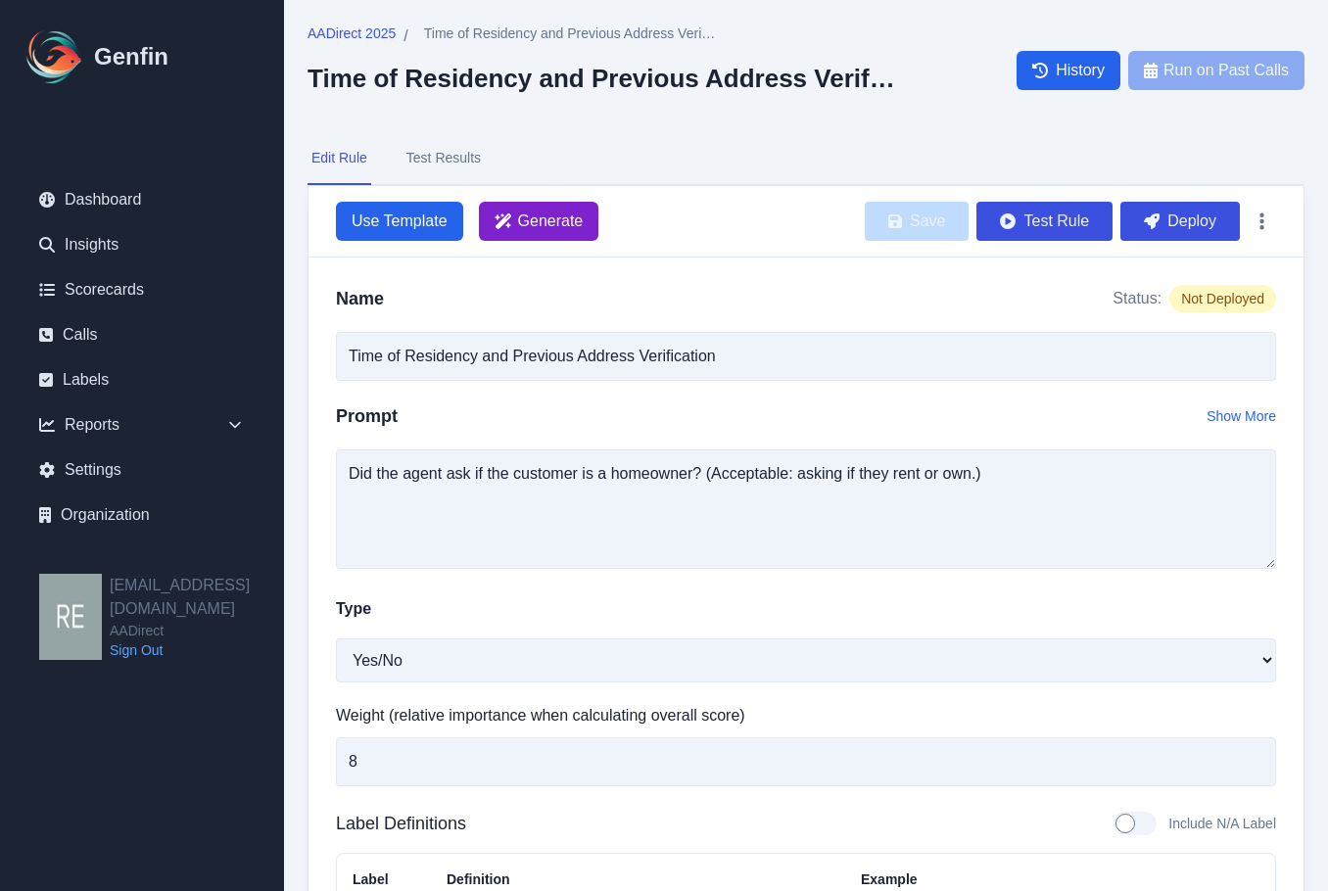
click at [569, 214] on span "Generate" at bounding box center [551, 222] width 66 height 24
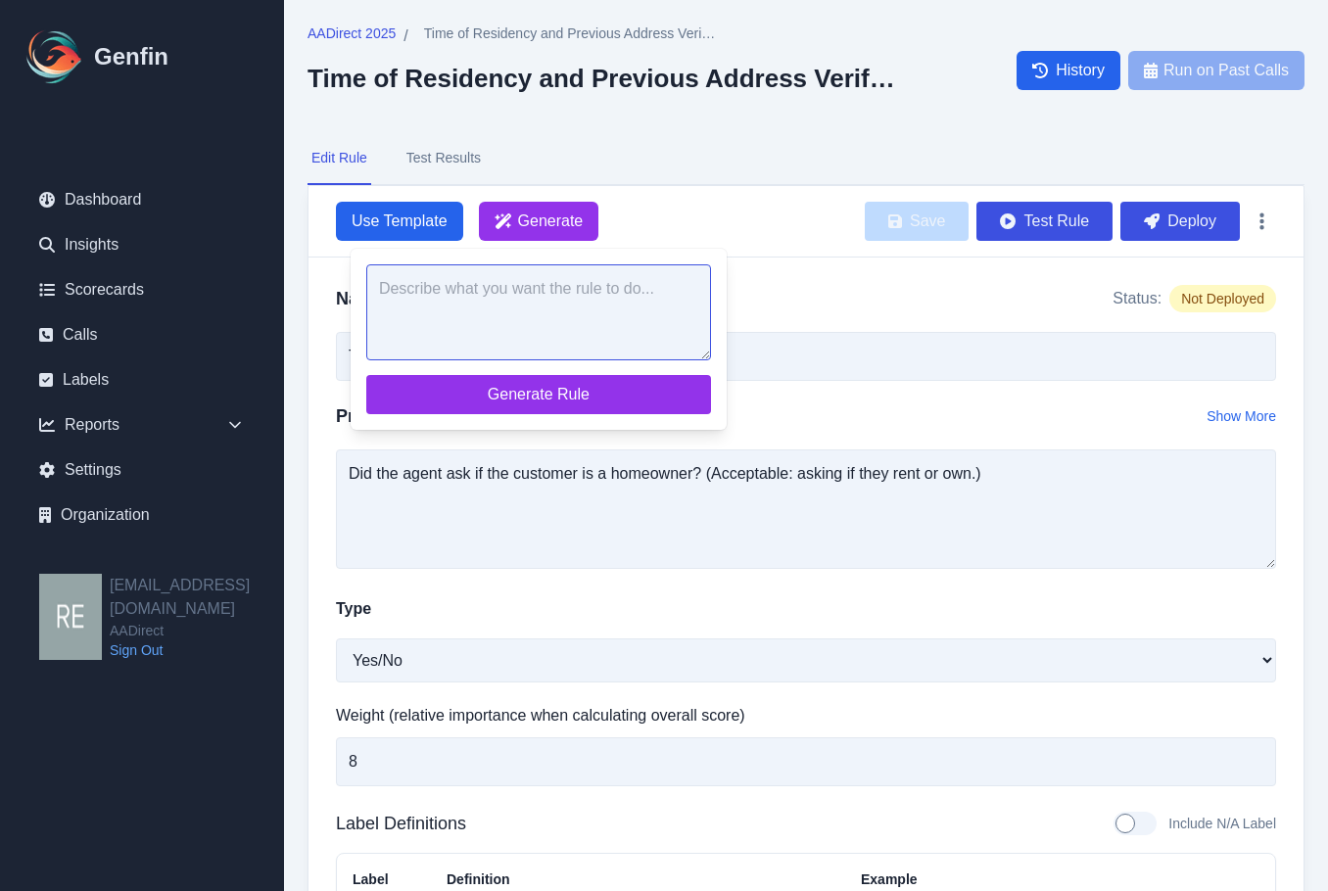
click at [615, 309] on textarea at bounding box center [538, 312] width 345 height 96
paste textarea "Did the agent ask if the customer is a homeowner? (Acceptable: asking if they r…"
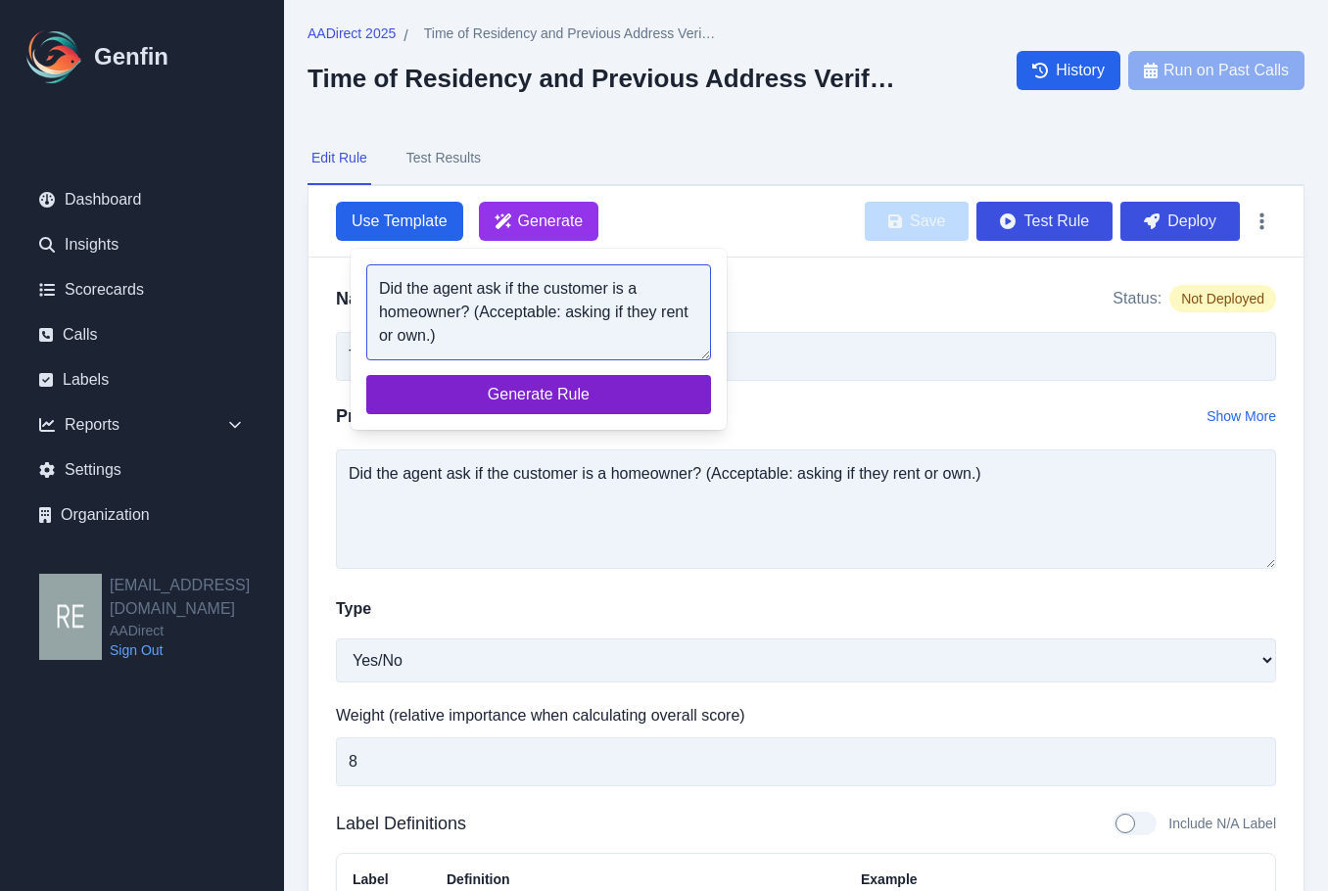
type textarea "Did the agent ask if the customer is a homeowner? (Acceptable: asking if they r…"
click at [612, 405] on span "Generate Rule" at bounding box center [538, 395] width 313 height 24
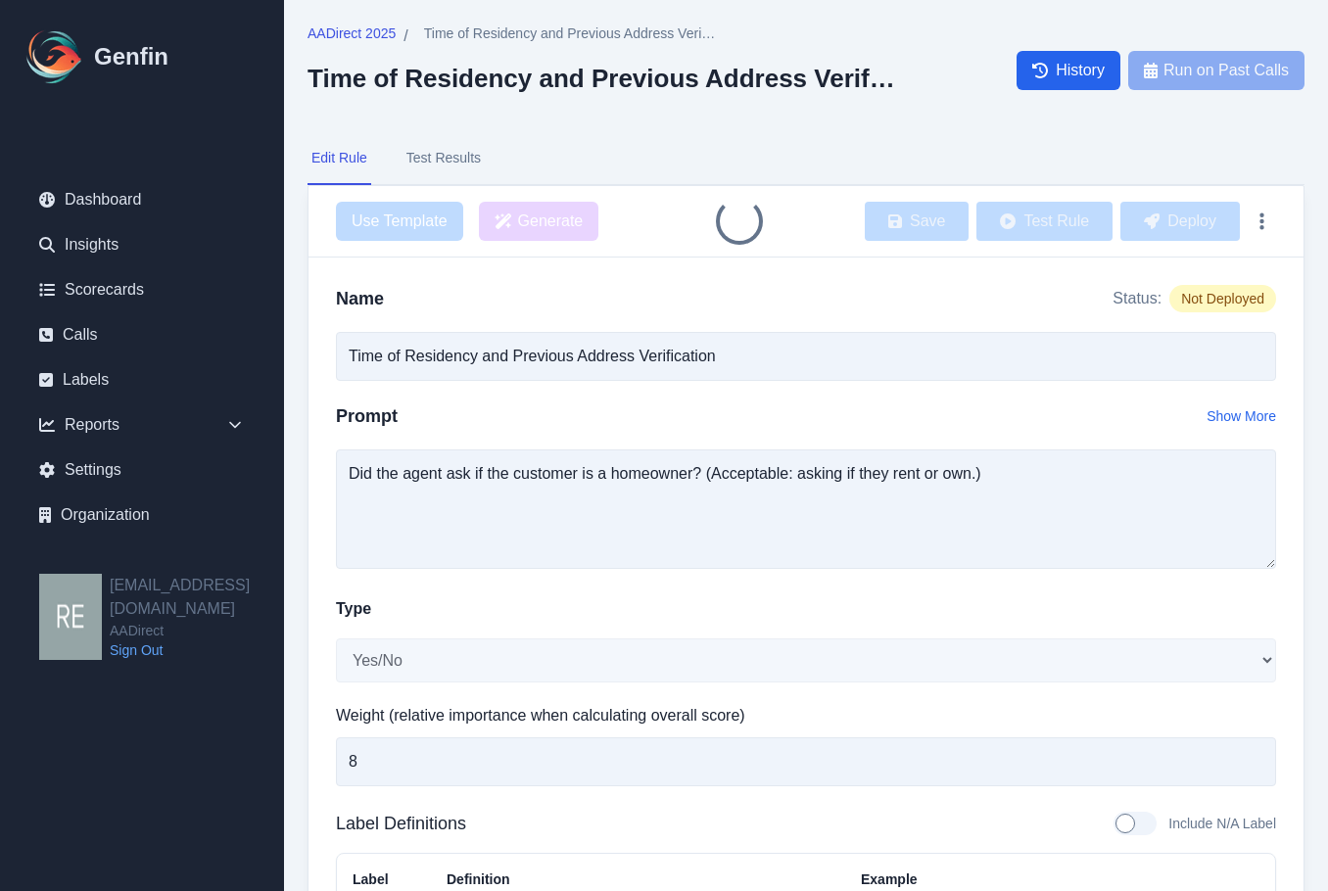
type input "Homeownership Status Inquiry"
type textarea "The agent asked if the customer is a homeowner, or if they rent or own."
type textarea "Agent: 'Do you own your home or are you renting?' or 'Are you a homeowner?'."
type textarea "The agent did not ask if the customer is a homeowner, or if they rent or own."
type textarea "Agent did not mention homeownership or rental status at all during the conversa…"
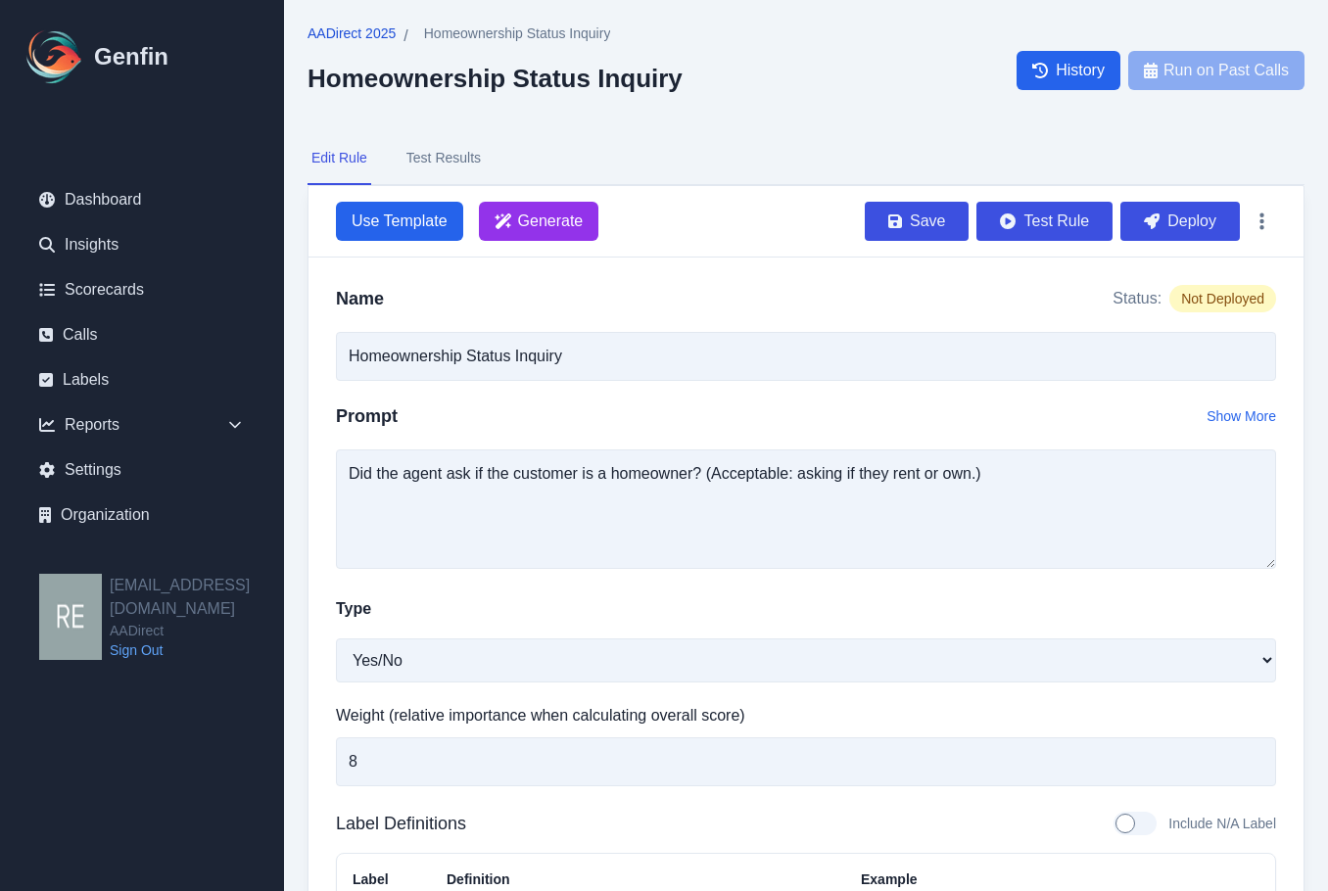
click at [366, 33] on span "AADirect 2025" at bounding box center [352, 34] width 88 height 20
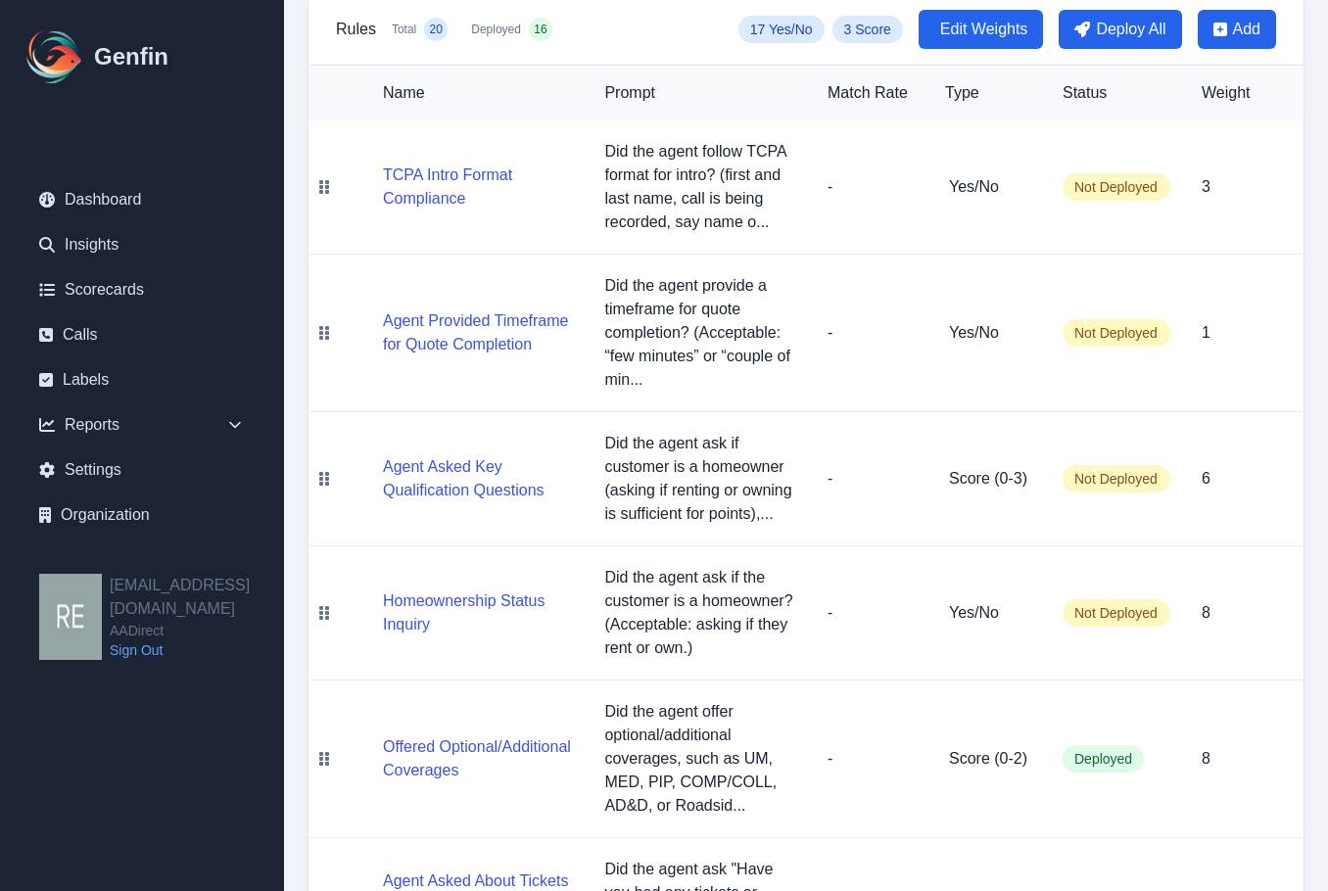
scroll to position [490, 0]
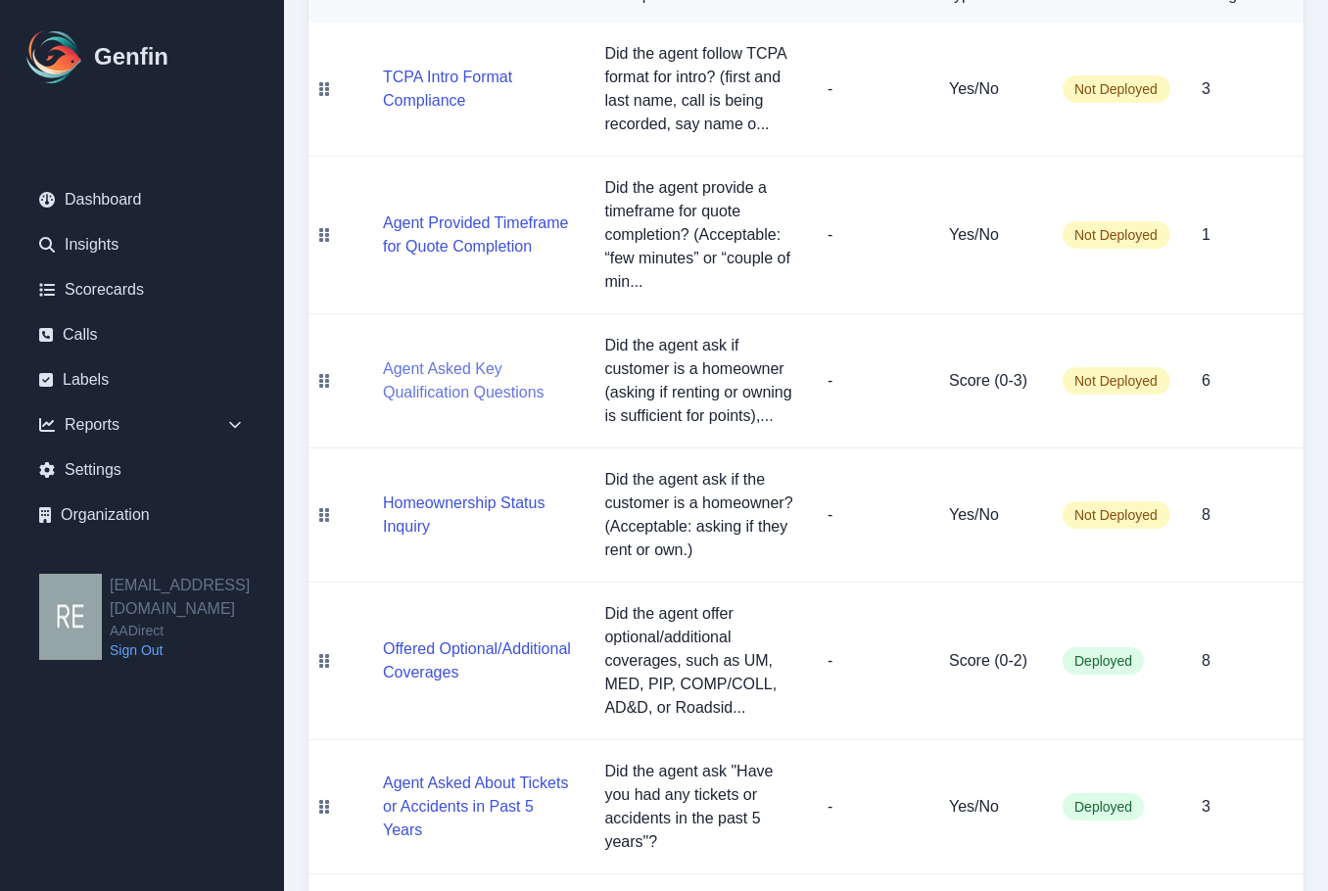
click at [470, 394] on button "Agent Asked Key Qualification Questions" at bounding box center [478, 380] width 190 height 47
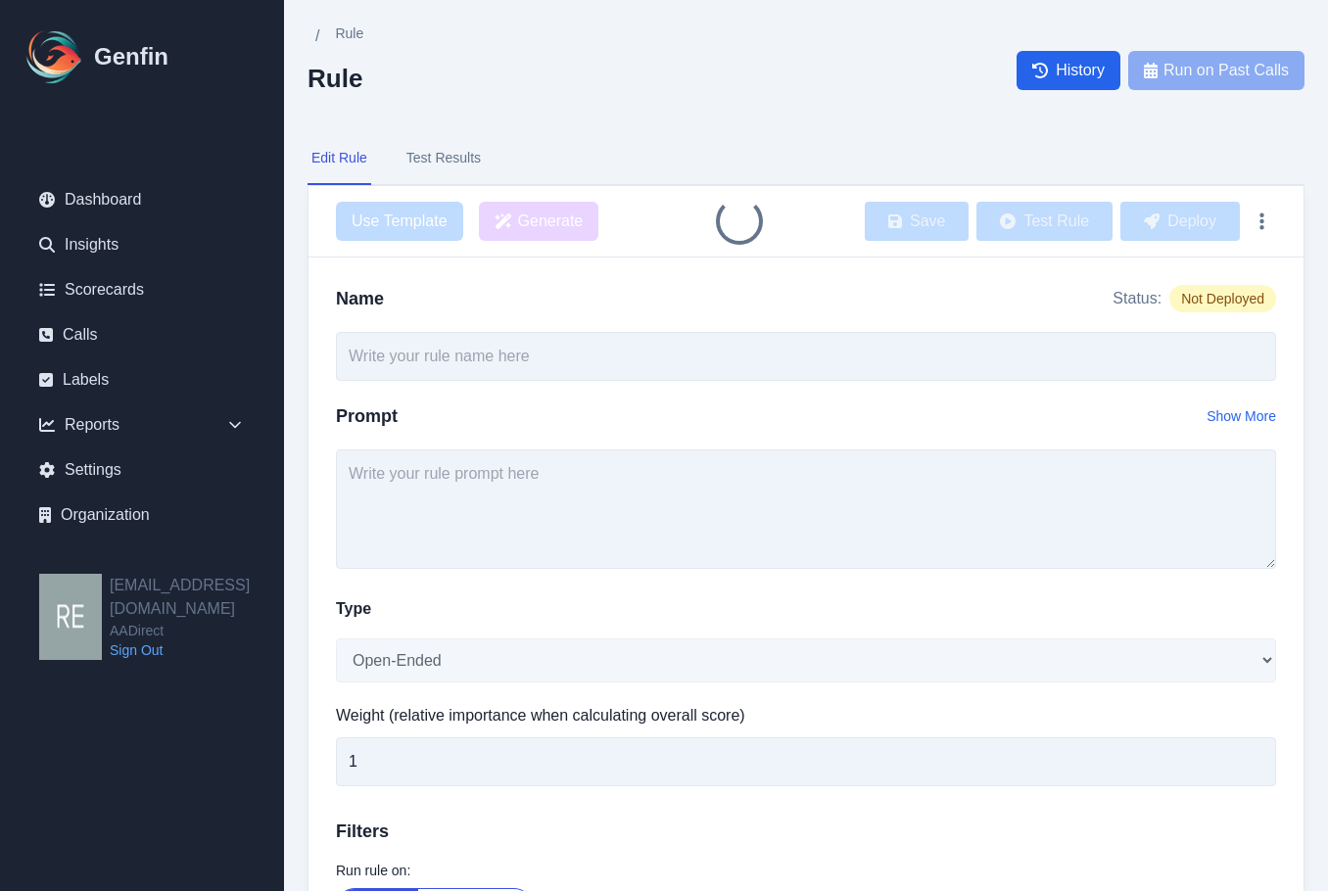
type input "Agent Asked Key Qualification Questions"
type textarea "Did the agent ask if customer is a homeowner (asking if renting or owning is su…"
select select "Score"
type input "6"
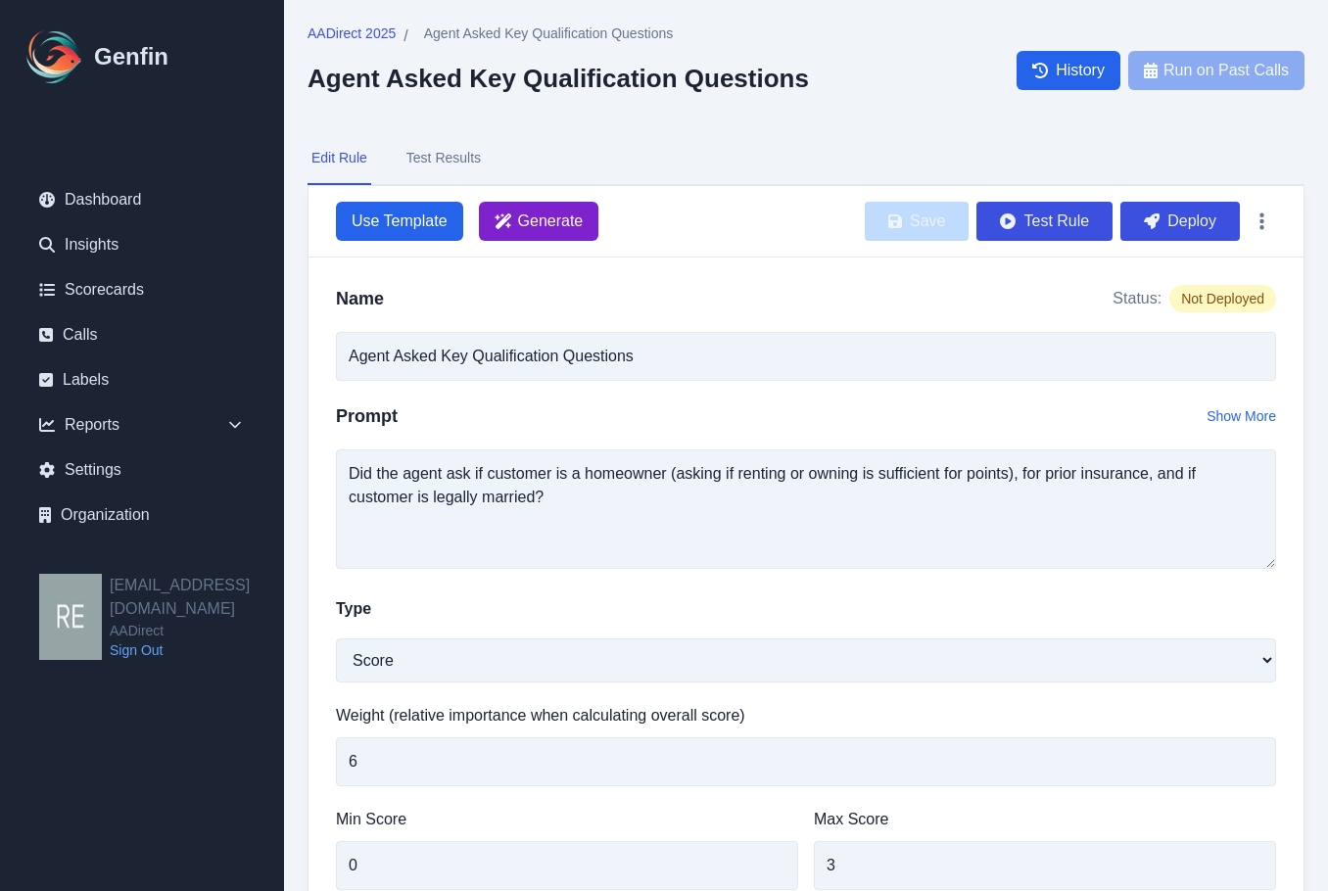
click at [543, 231] on span "Generate" at bounding box center [551, 222] width 66 height 24
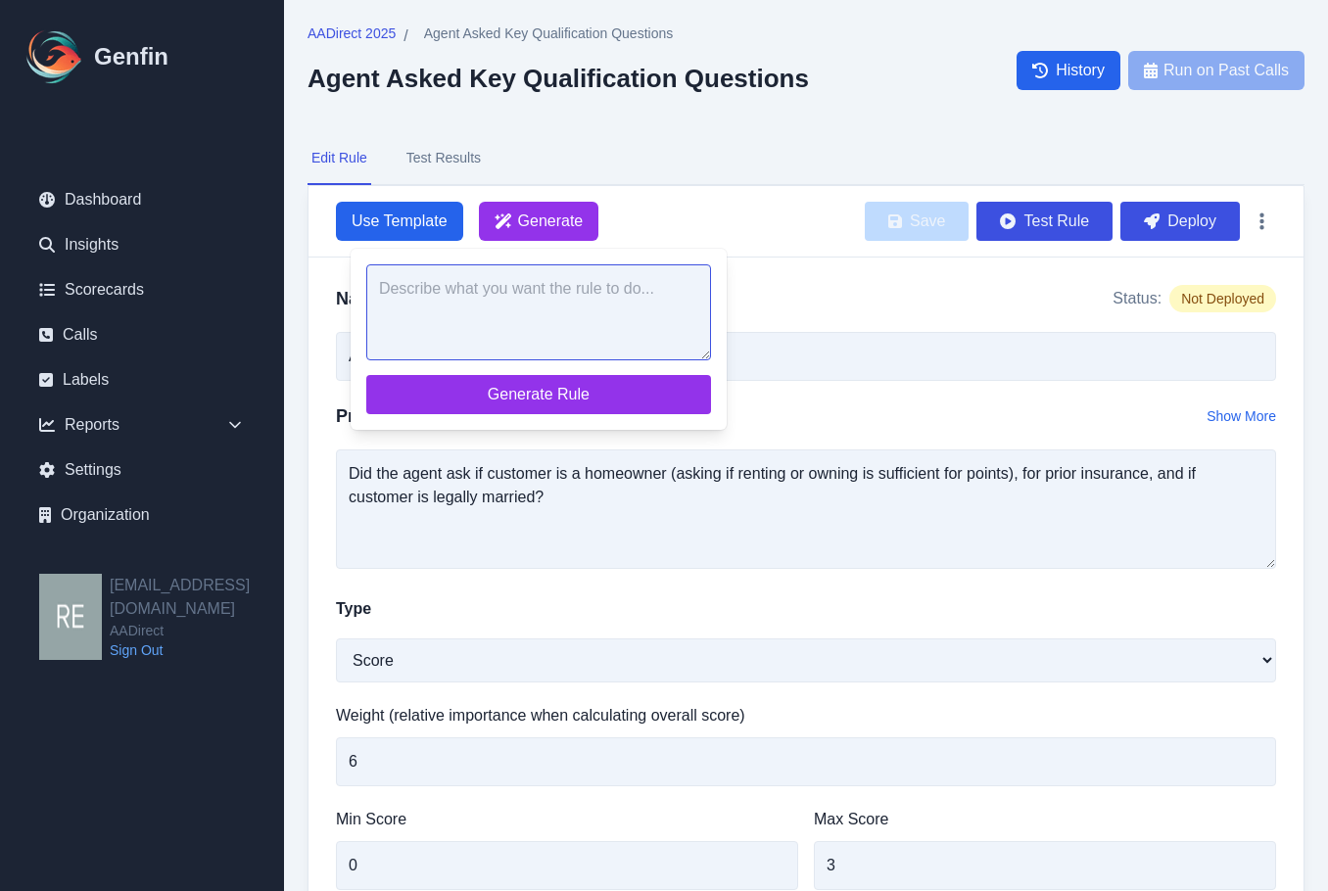
click at [570, 324] on textarea at bounding box center [538, 312] width 345 height 96
paste textarea "Did the agent ask if the customer is a homeowner? (Acceptable: asking if they r…"
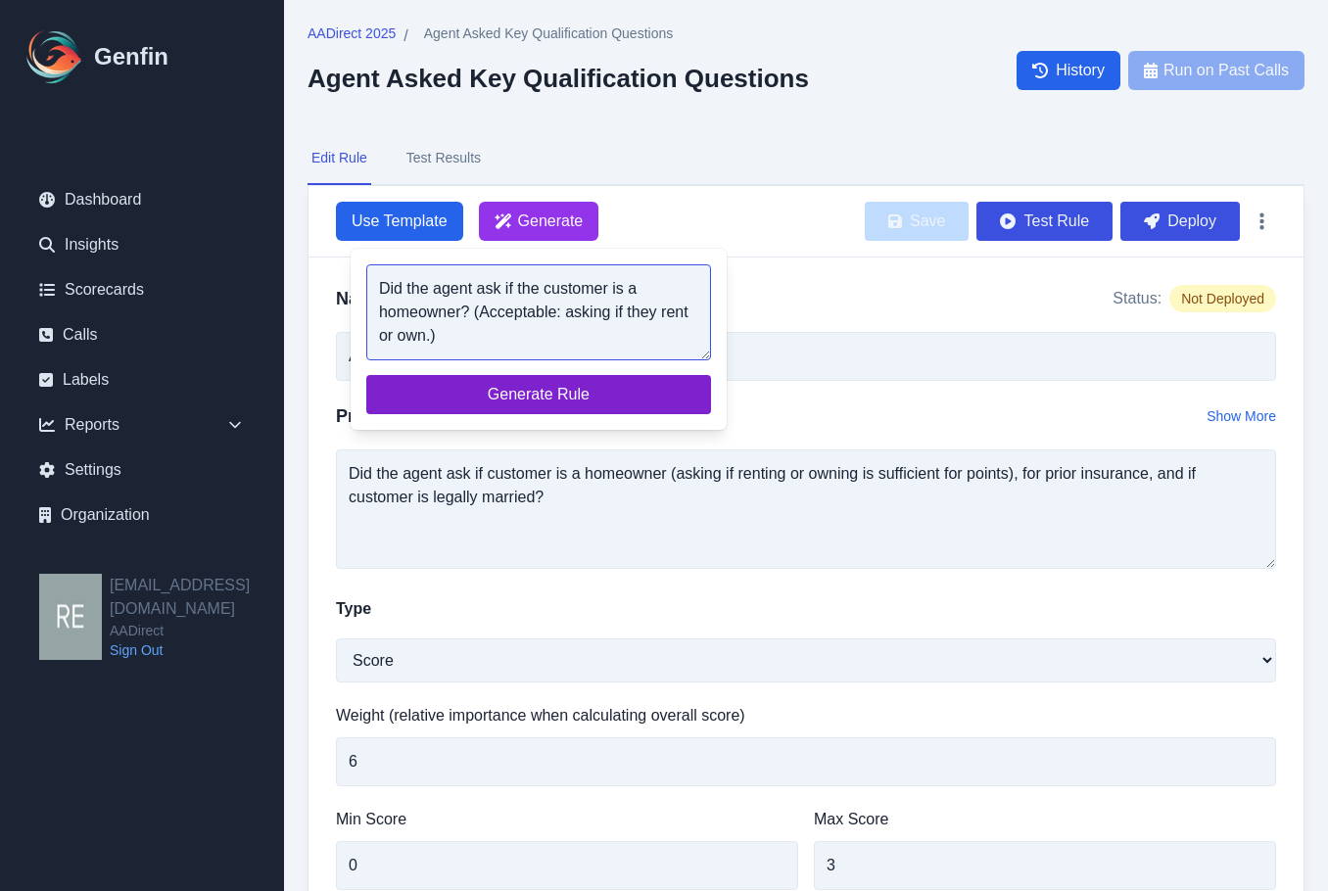
type textarea "Did the agent ask if the customer is a homeowner? (Acceptable: asking if they r…"
click at [574, 397] on span "Generate Rule" at bounding box center [538, 395] width 313 height 24
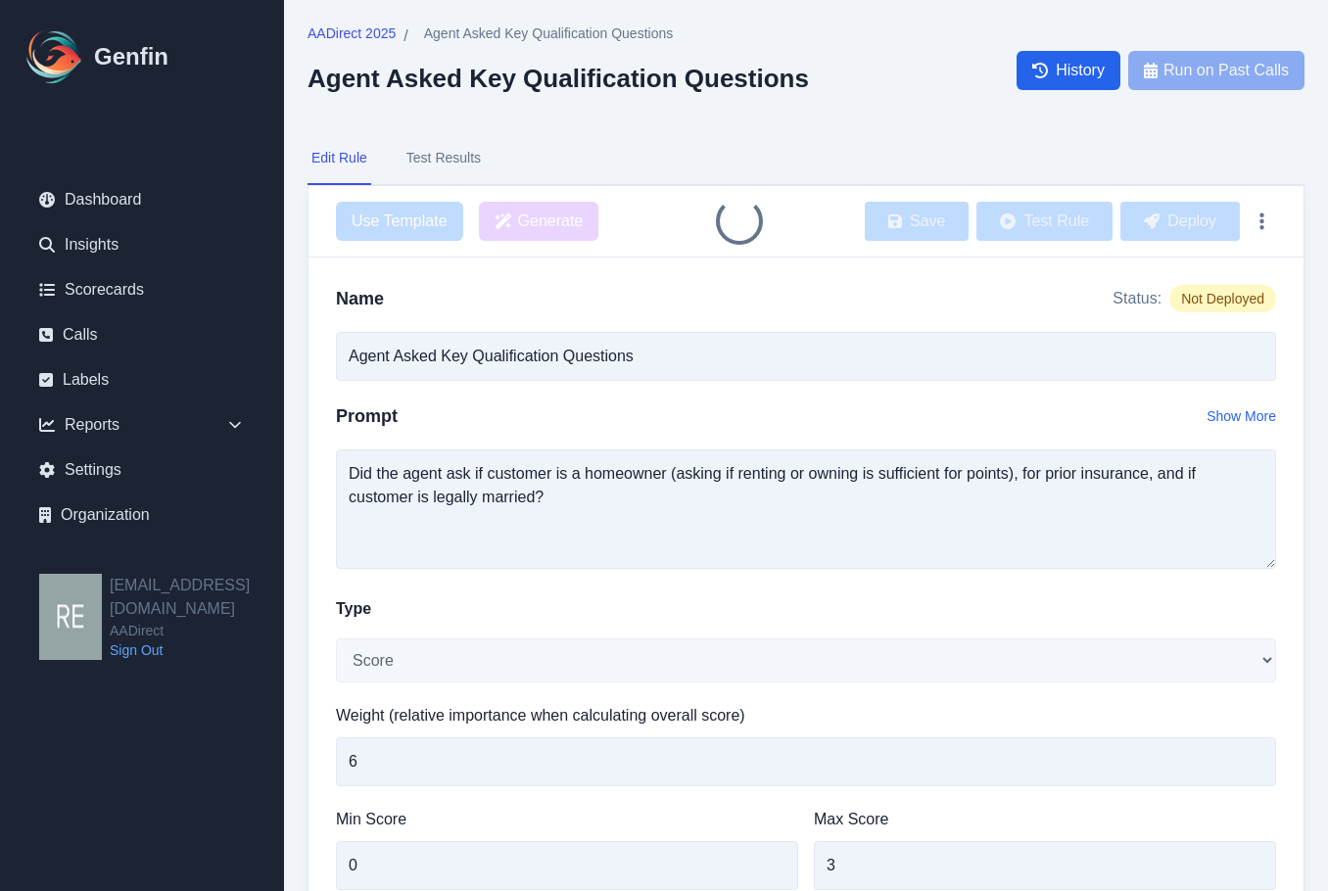
type input "Homeownership Status Inquiry (1)"
type textarea "Did the agent ask if the customer is a homeowner? (Acceptable: asking if they r…"
select select "Yes/No"
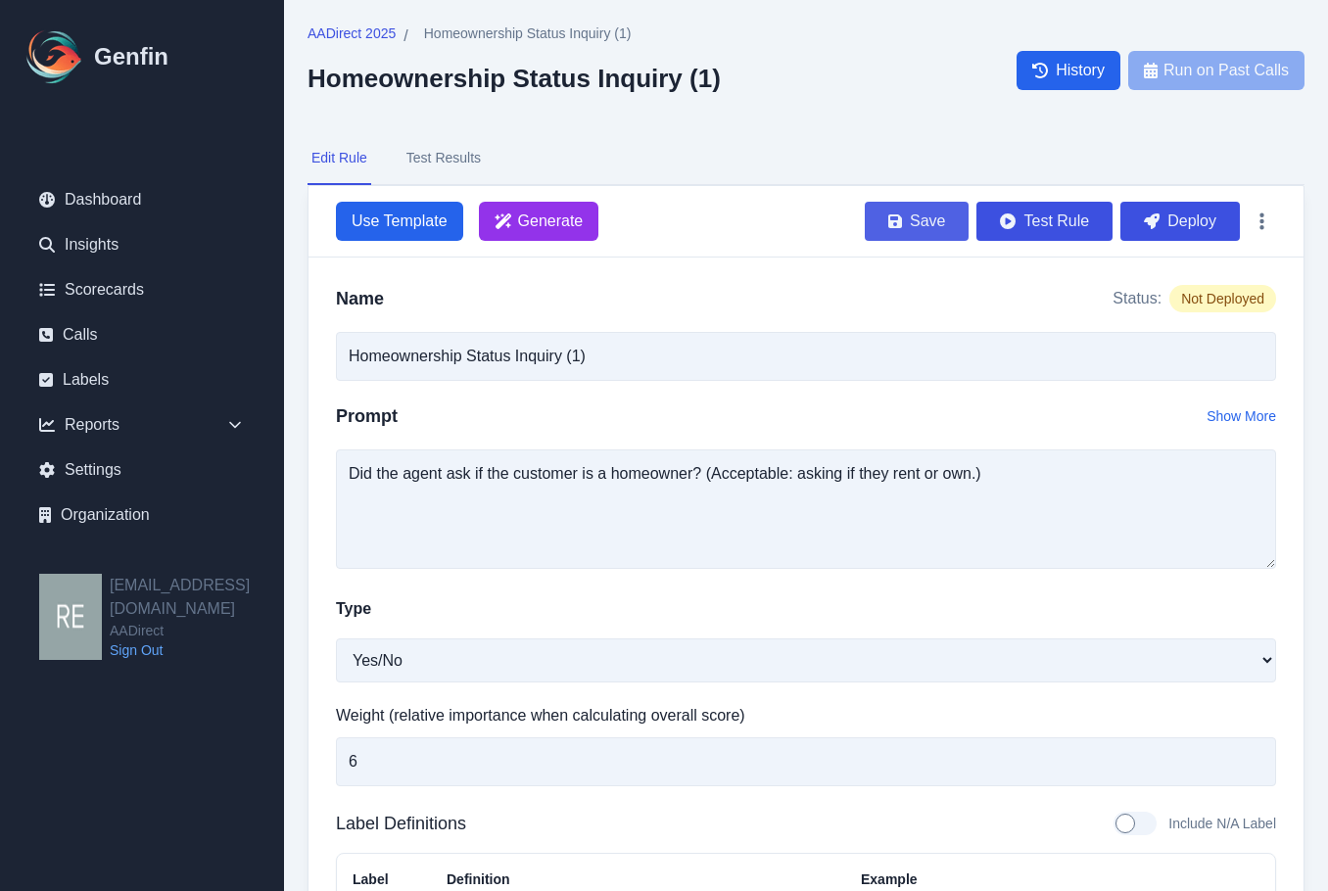
click at [921, 217] on button "Save" at bounding box center [917, 221] width 104 height 39
click at [373, 40] on span "AADirect 2025" at bounding box center [352, 34] width 88 height 20
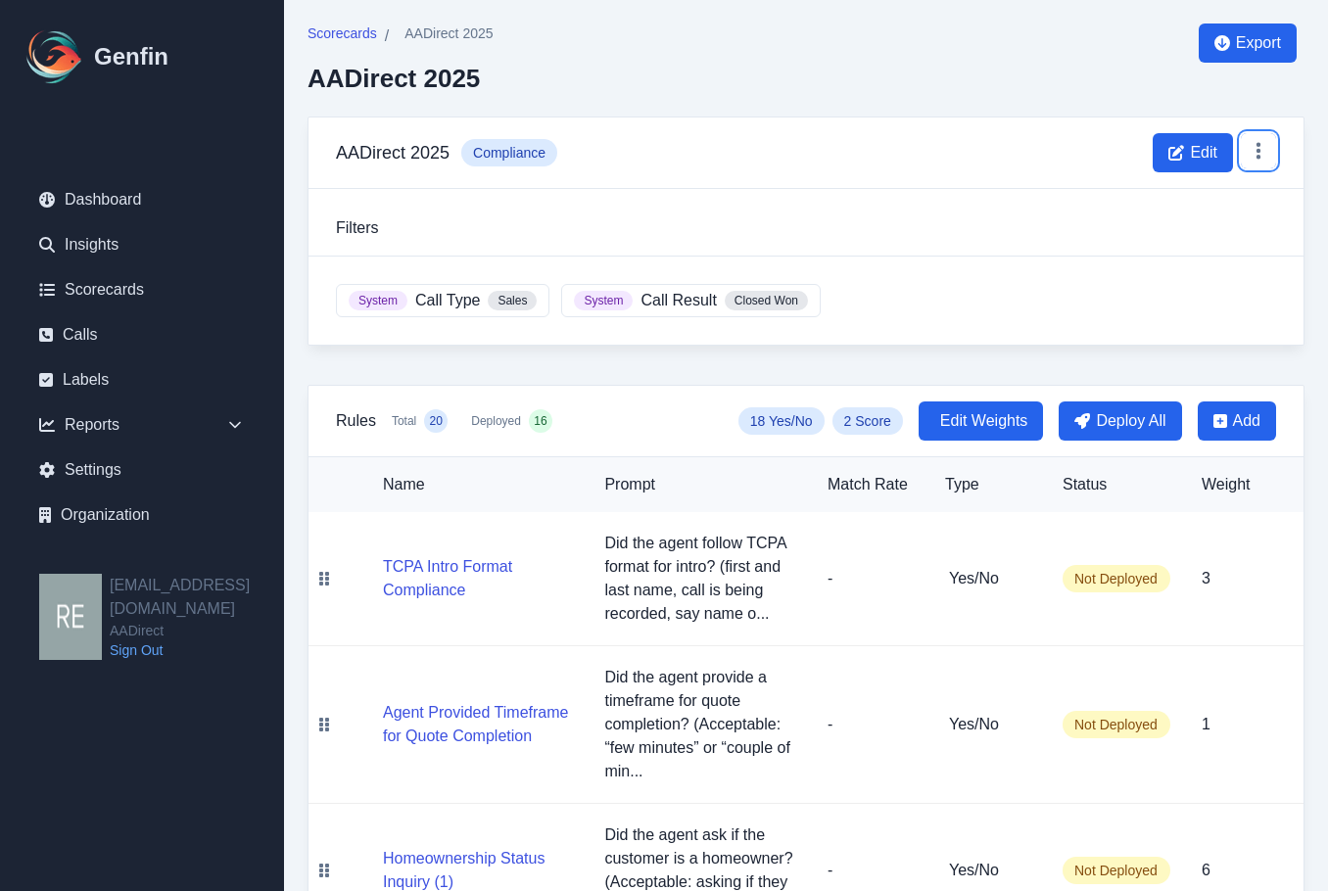
click at [1258, 149] on icon at bounding box center [1259, 151] width 20 height 20
click at [1185, 234] on button "Delete" at bounding box center [1197, 232] width 157 height 35
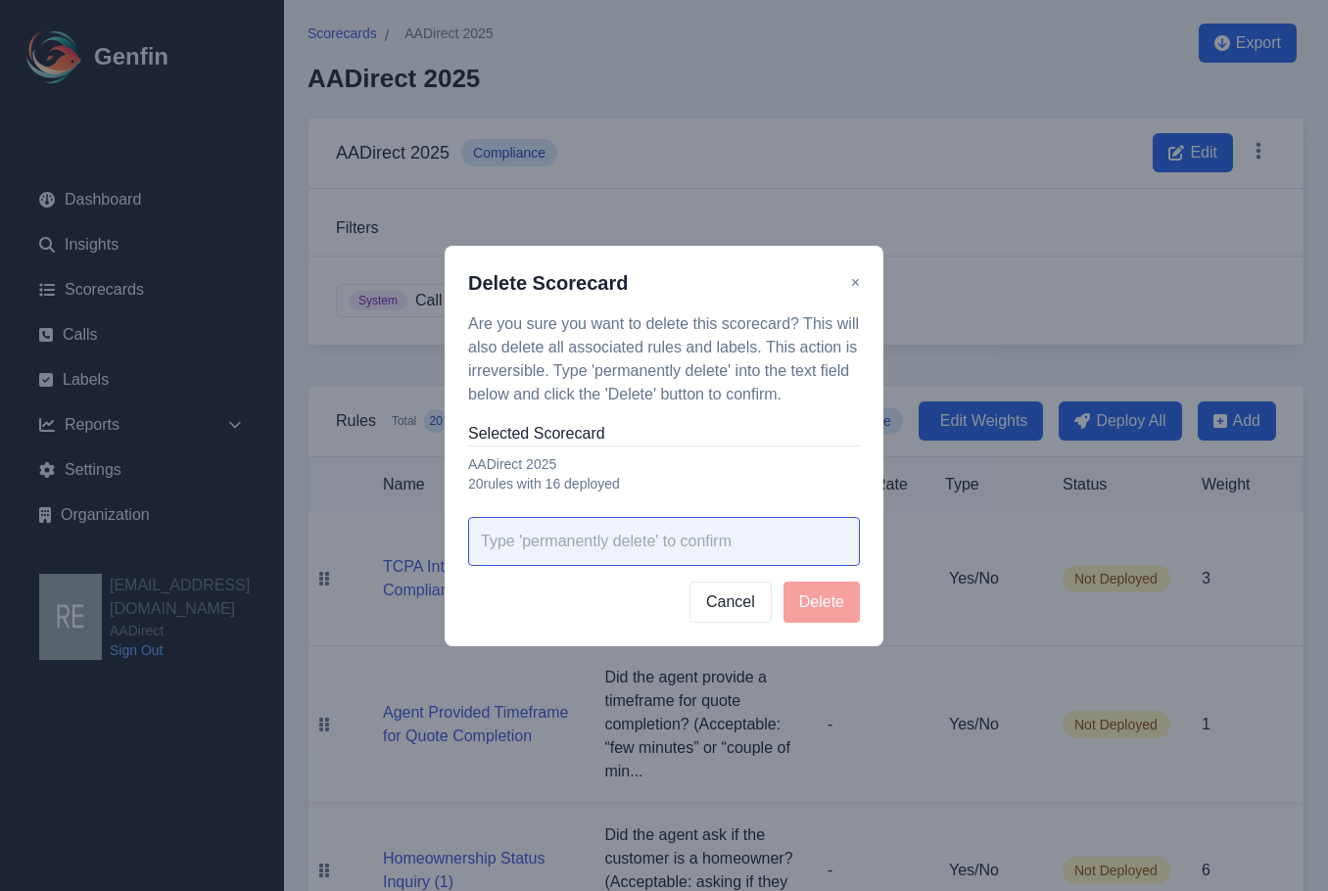
click at [654, 558] on input "text" at bounding box center [664, 541] width 392 height 49
type input "P"
type input "permanently delete"
click at [812, 597] on button "Delete" at bounding box center [822, 602] width 76 height 41
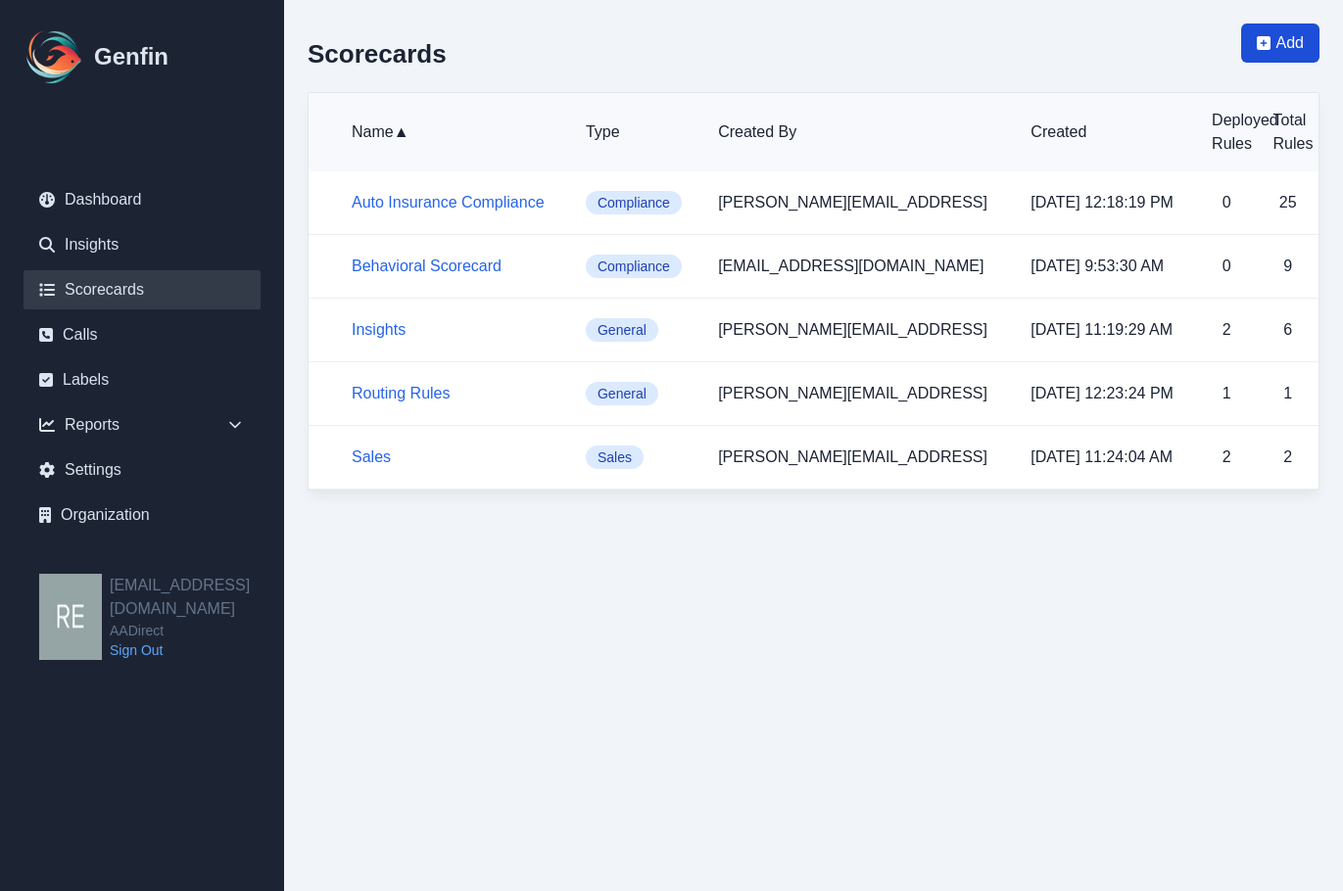
click at [1290, 44] on span "Add" at bounding box center [1289, 43] width 27 height 24
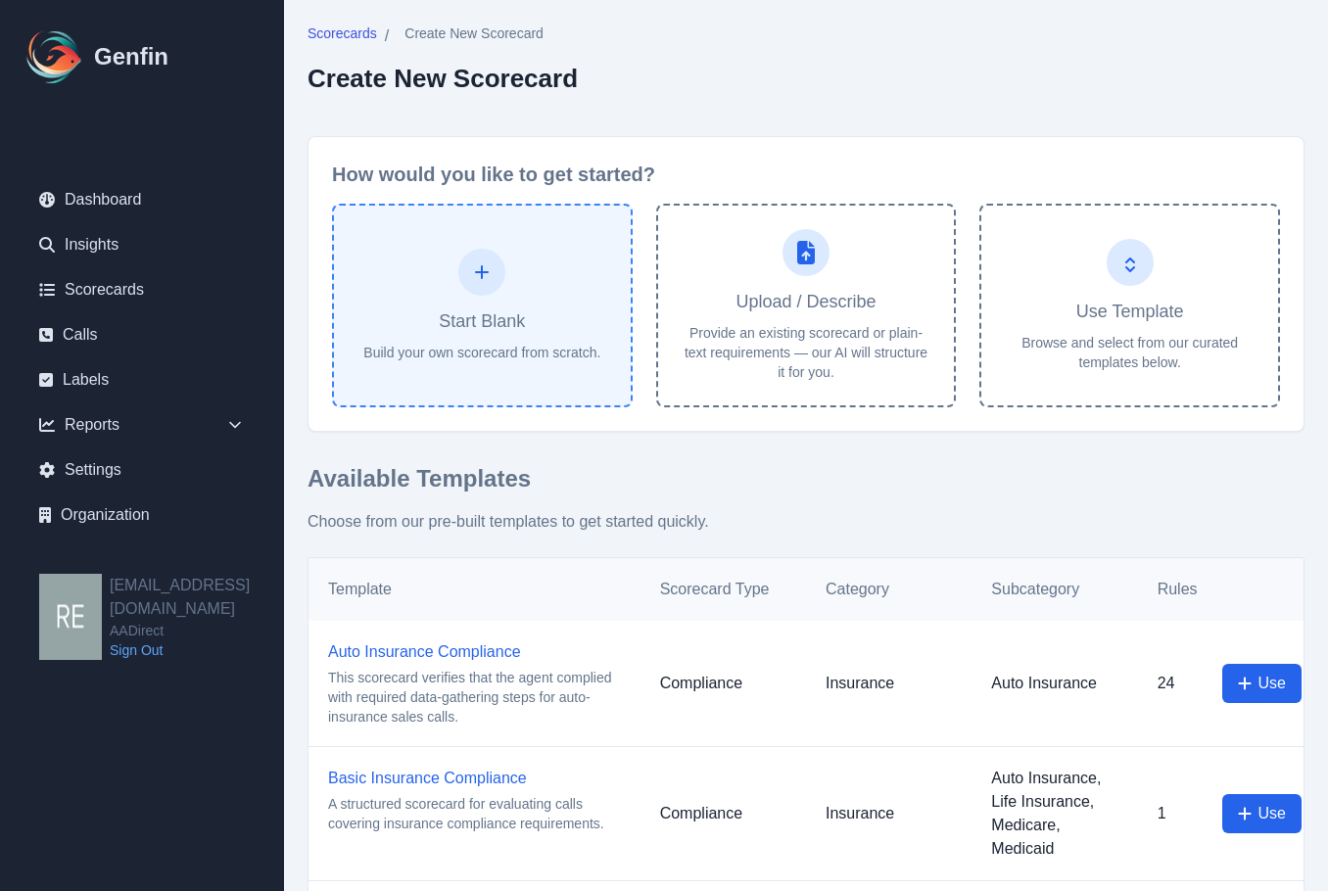
click at [524, 271] on button "Start Blank Build your own scorecard from scratch." at bounding box center [482, 306] width 301 height 204
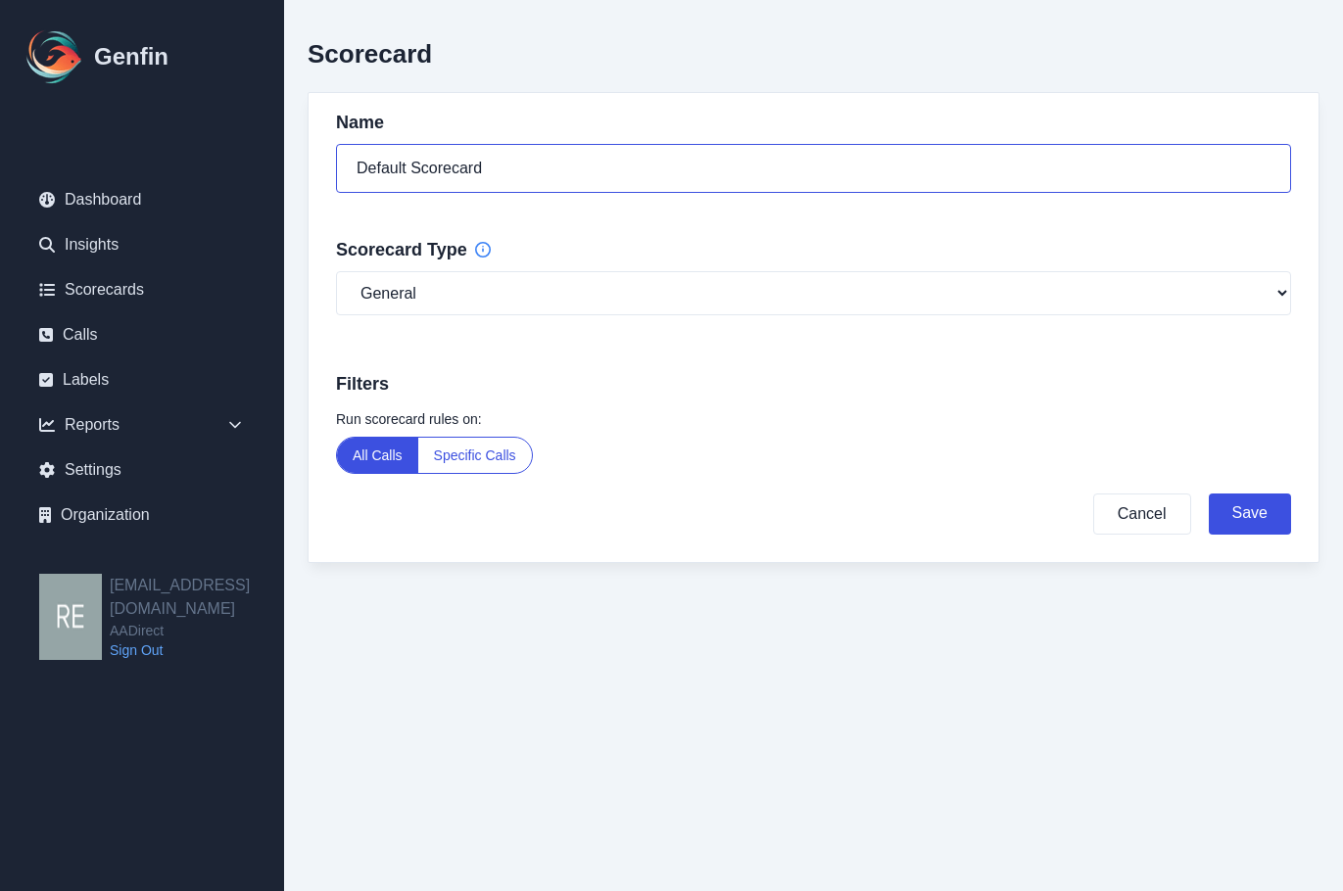
click at [520, 165] on input "Default Scorecard" at bounding box center [813, 168] width 955 height 49
type input "AADirect 2025"
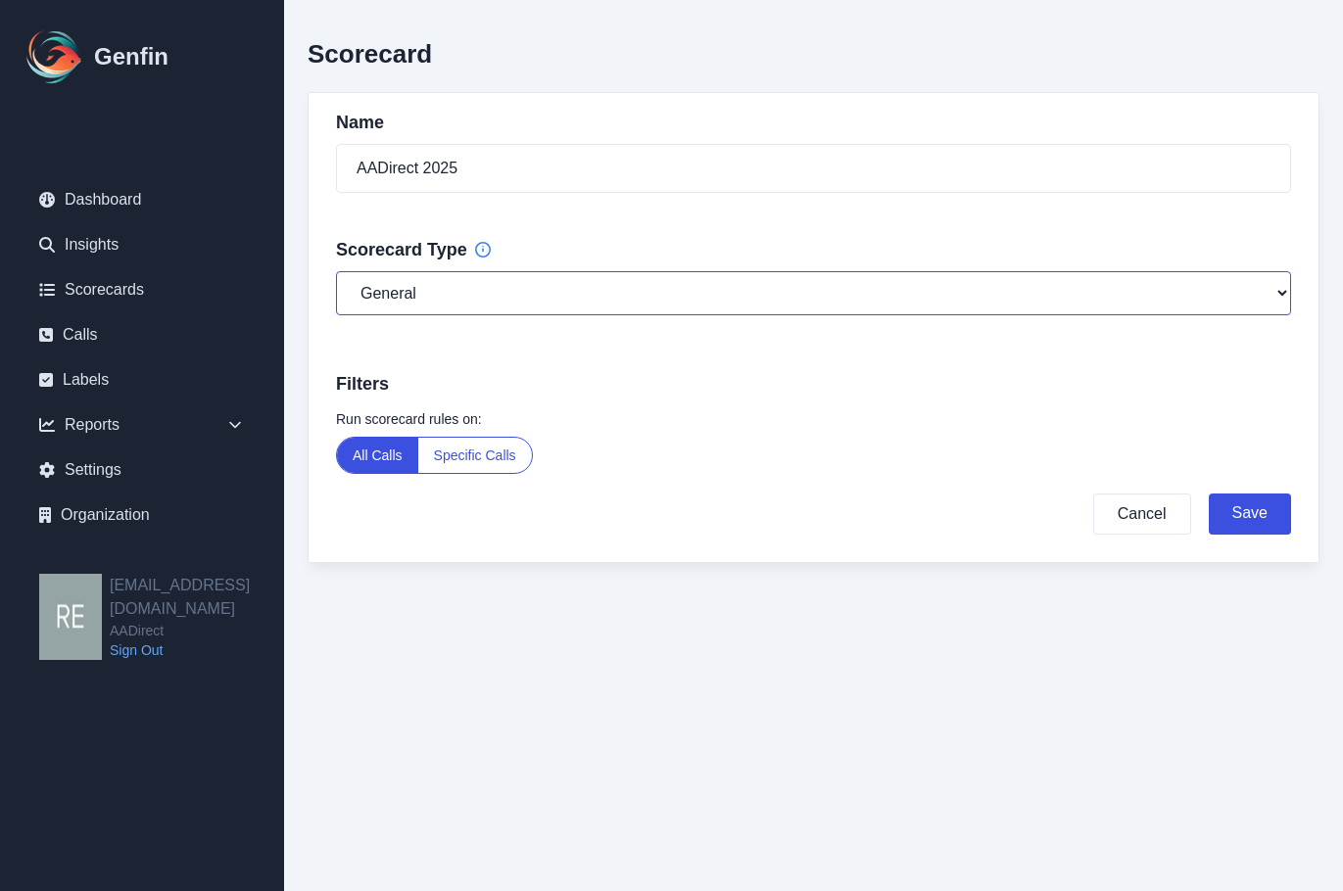
click at [661, 290] on select "General Compliance Sales" at bounding box center [813, 293] width 955 height 44
select select "compliance"
click at [336, 271] on select "General Compliance Sales" at bounding box center [813, 293] width 955 height 44
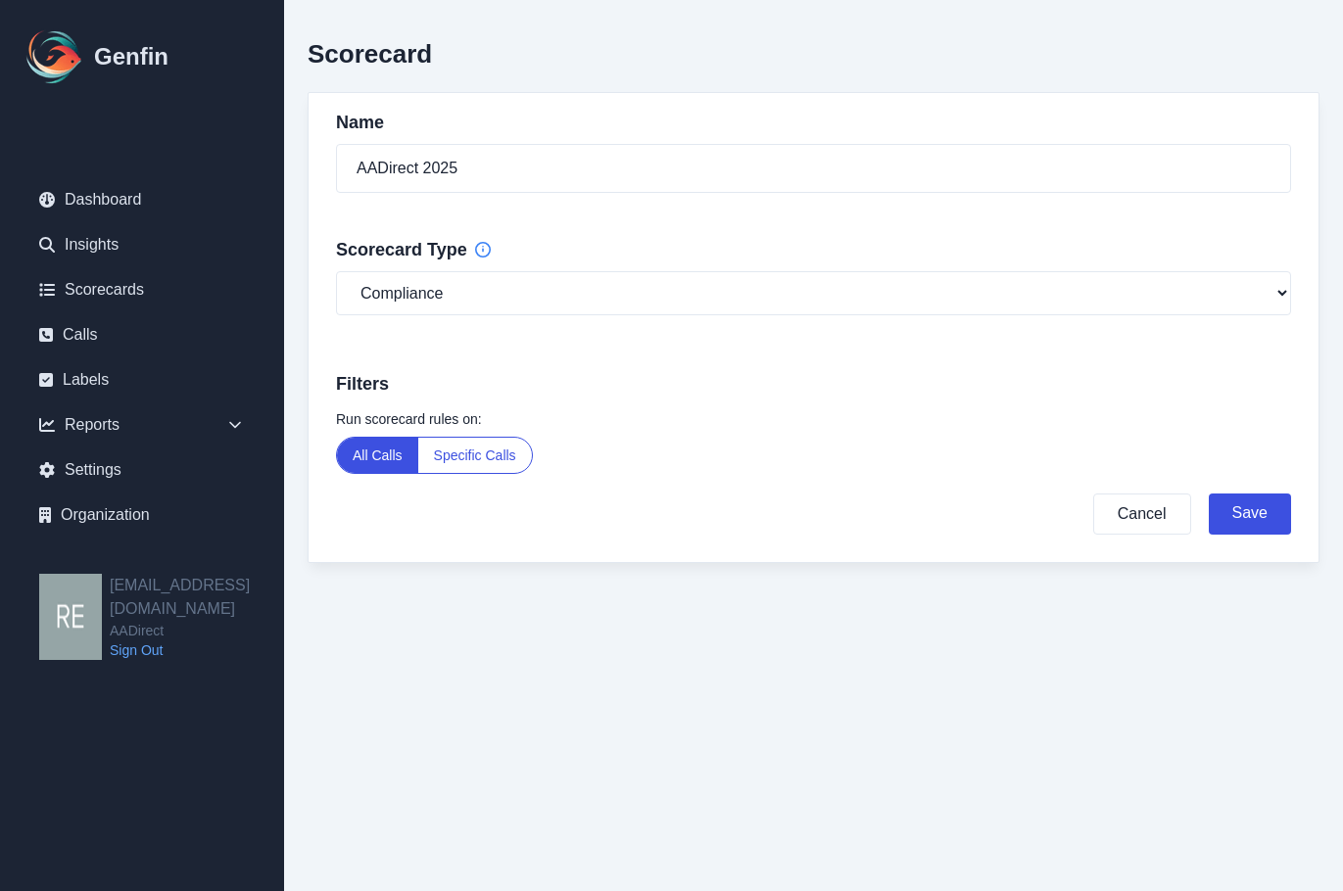
click at [516, 449] on button "Specific Calls" at bounding box center [475, 455] width 114 height 35
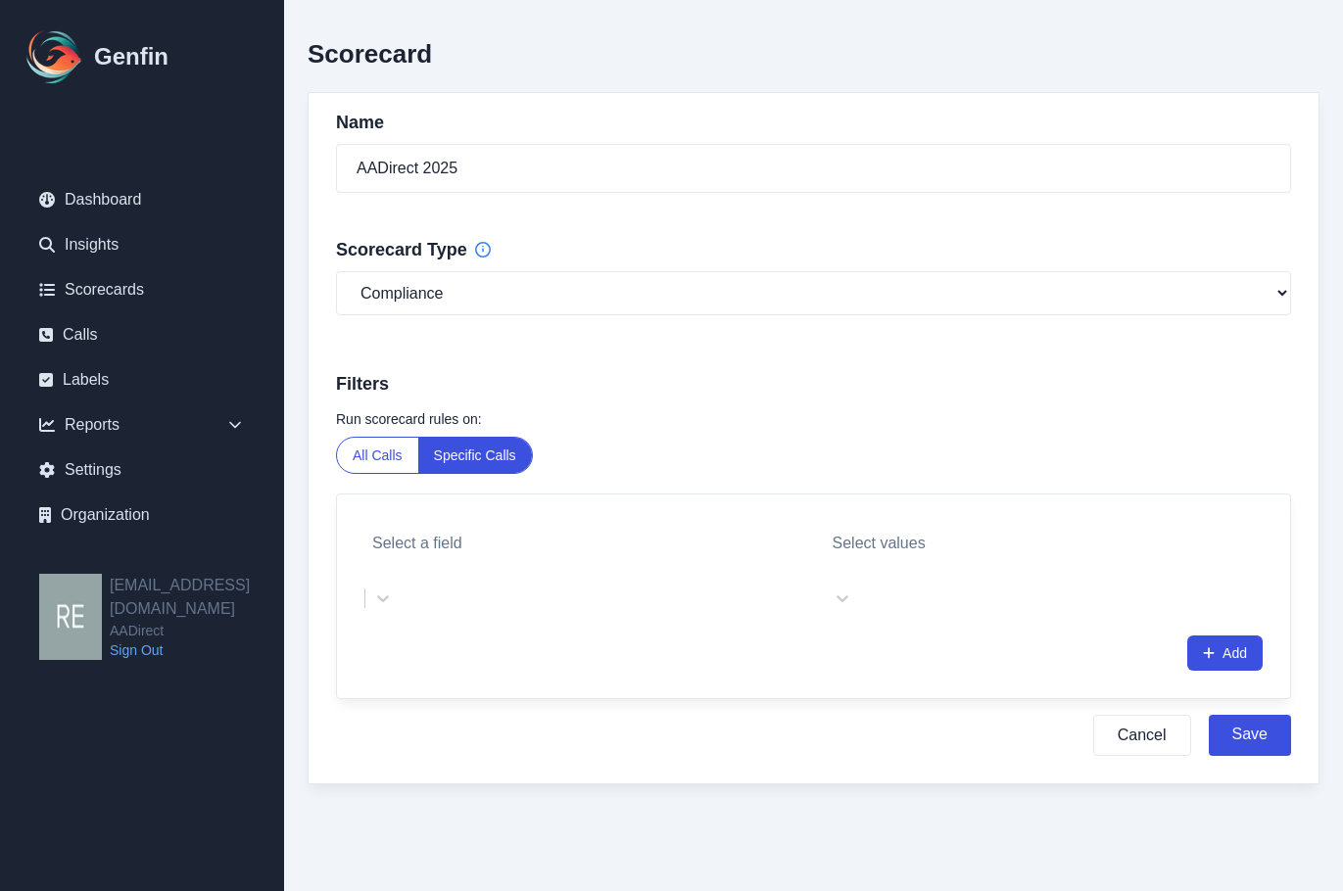
click at [477, 555] on div at bounding box center [583, 567] width 423 height 24
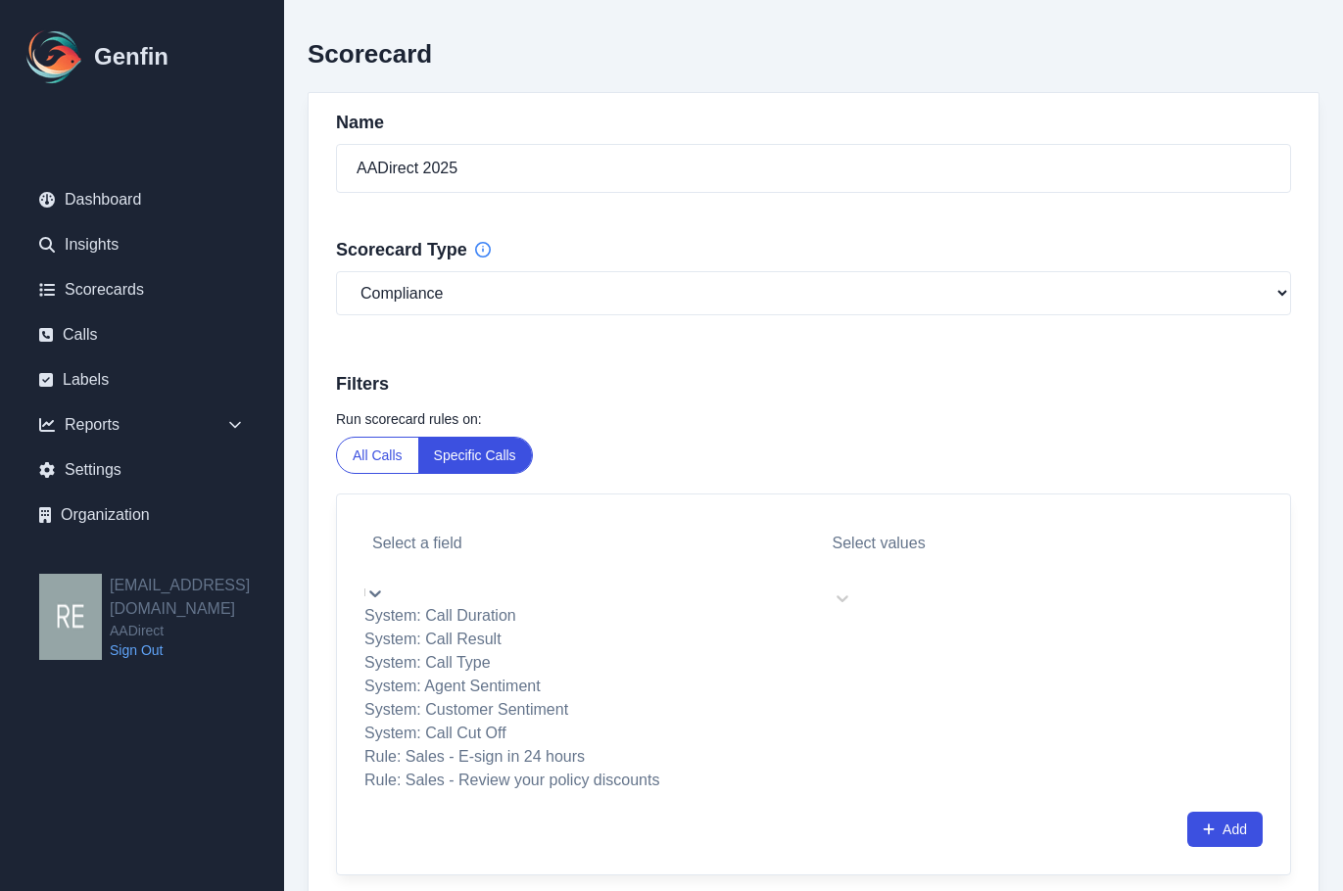
click at [548, 675] on div "System: Call Type" at bounding box center [583, 663] width 439 height 24
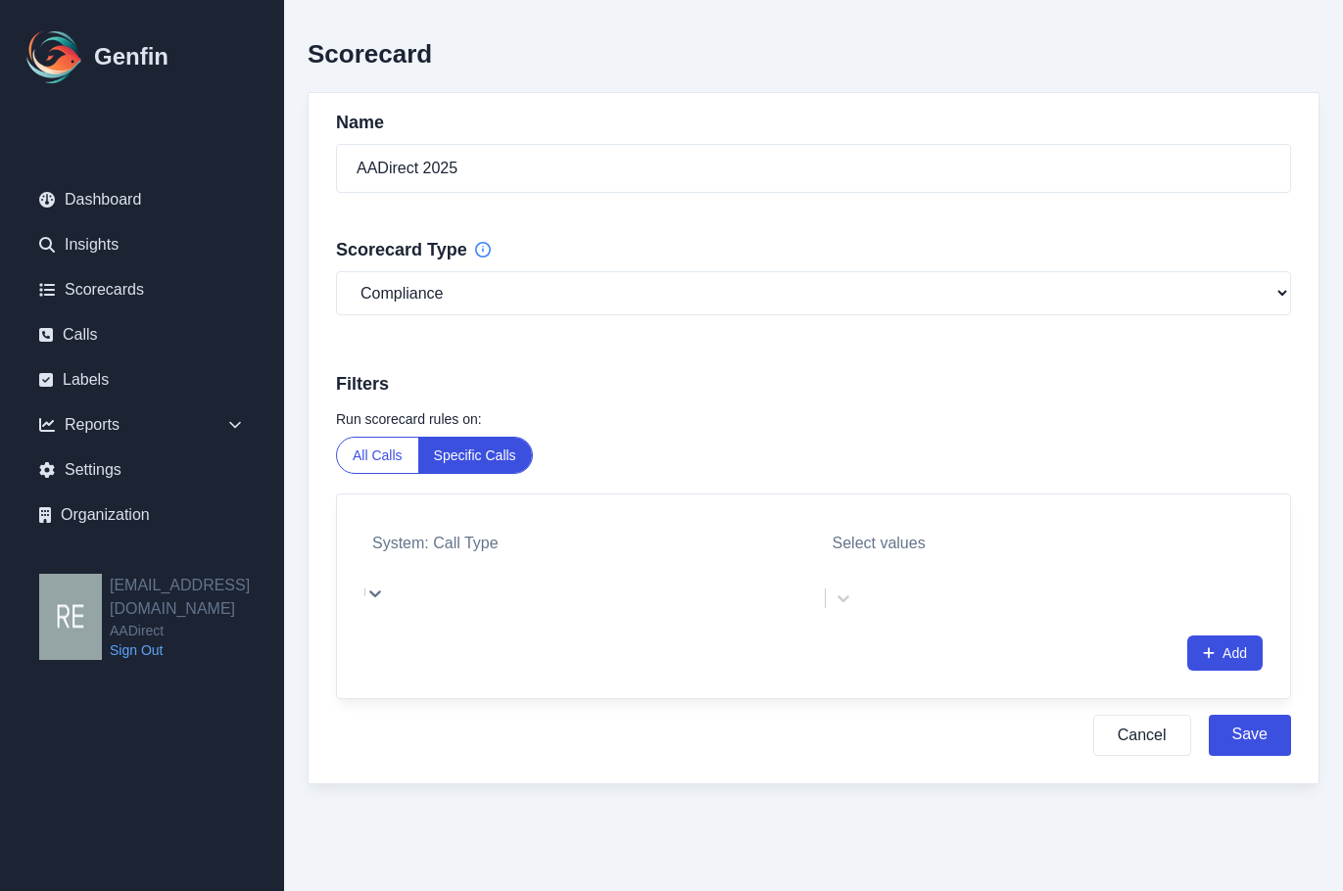
click at [986, 555] on div at bounding box center [1029, 567] width 392 height 24
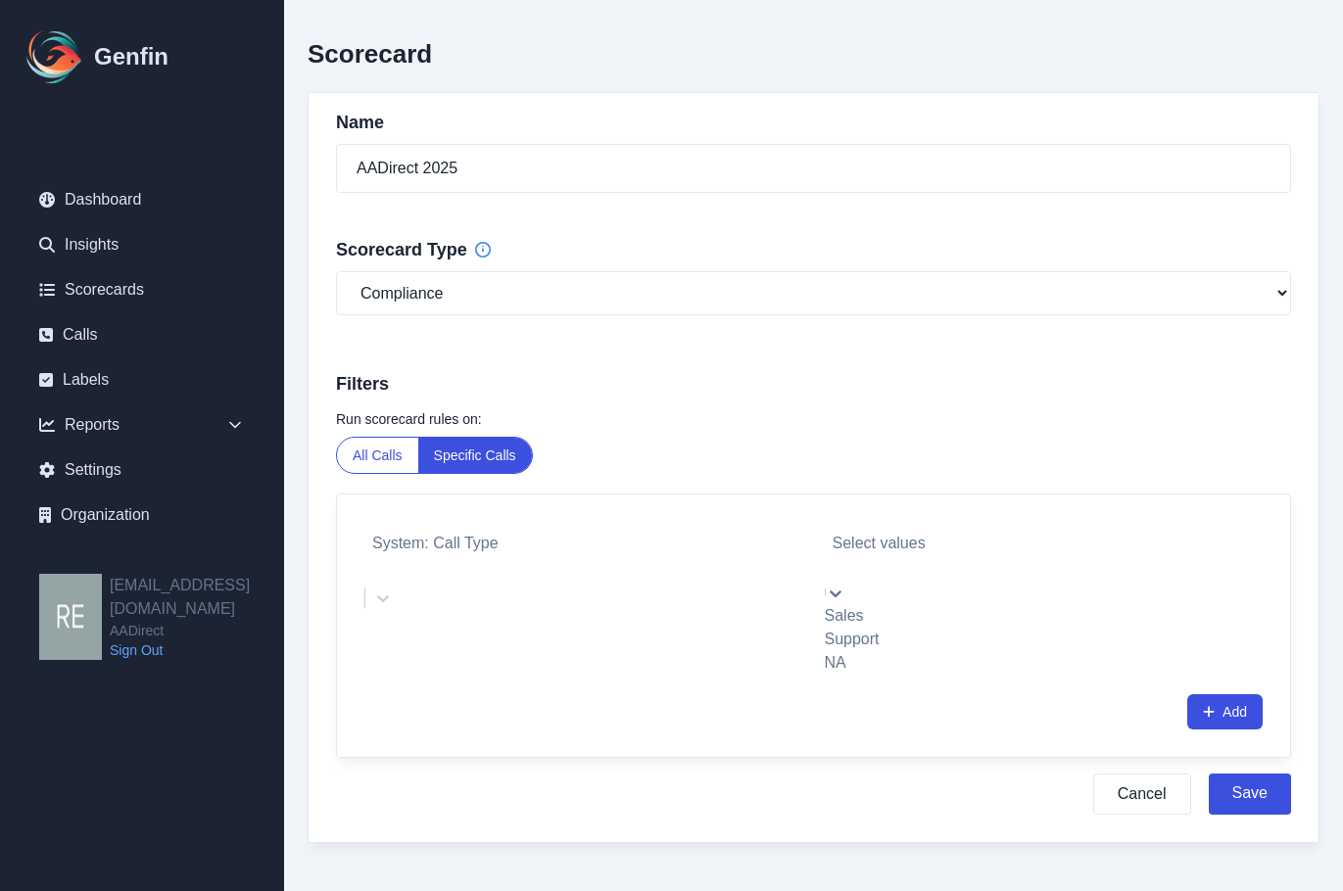
click at [883, 604] on div "Sales" at bounding box center [1028, 616] width 407 height 24
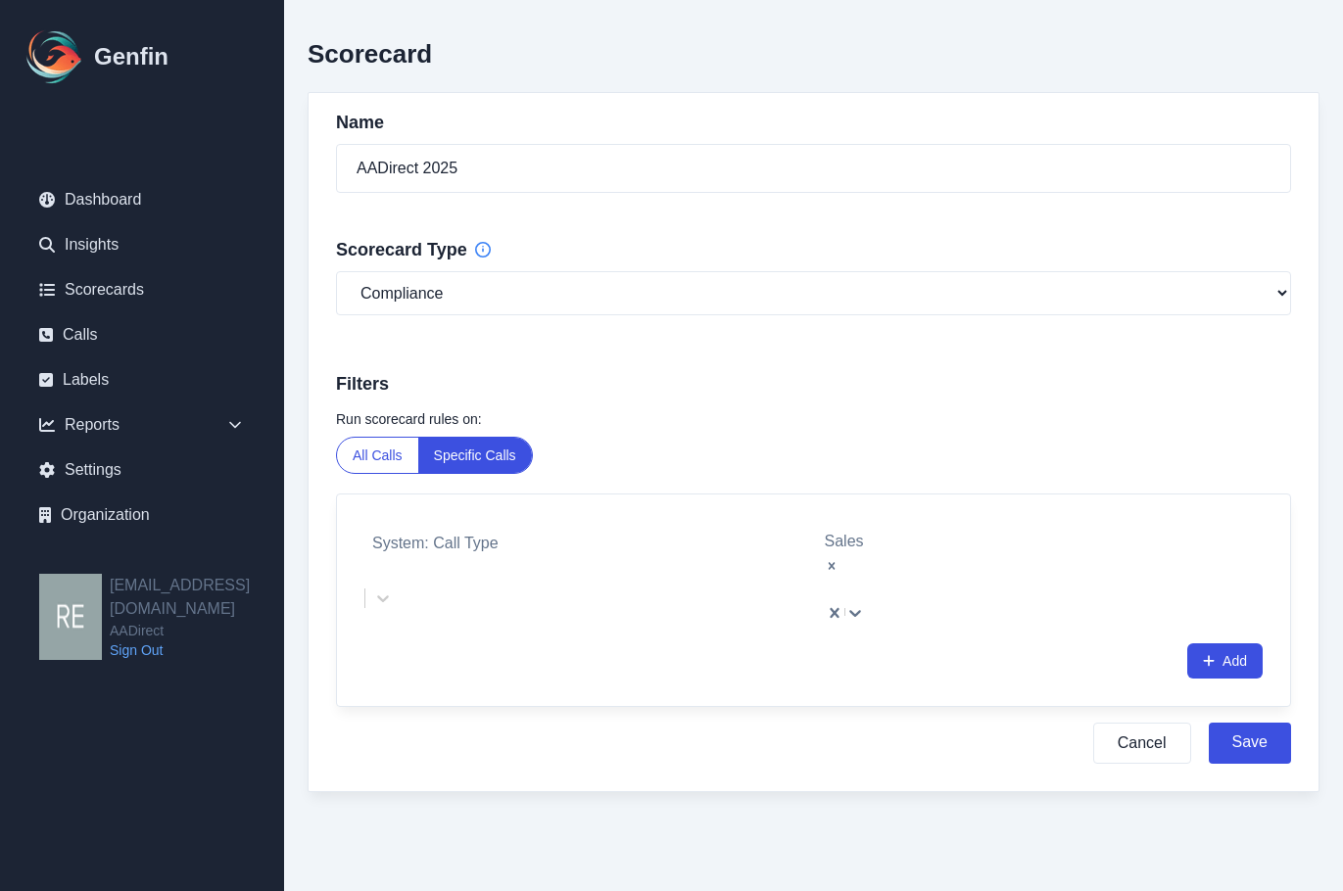
click at [578, 555] on div at bounding box center [583, 567] width 423 height 24
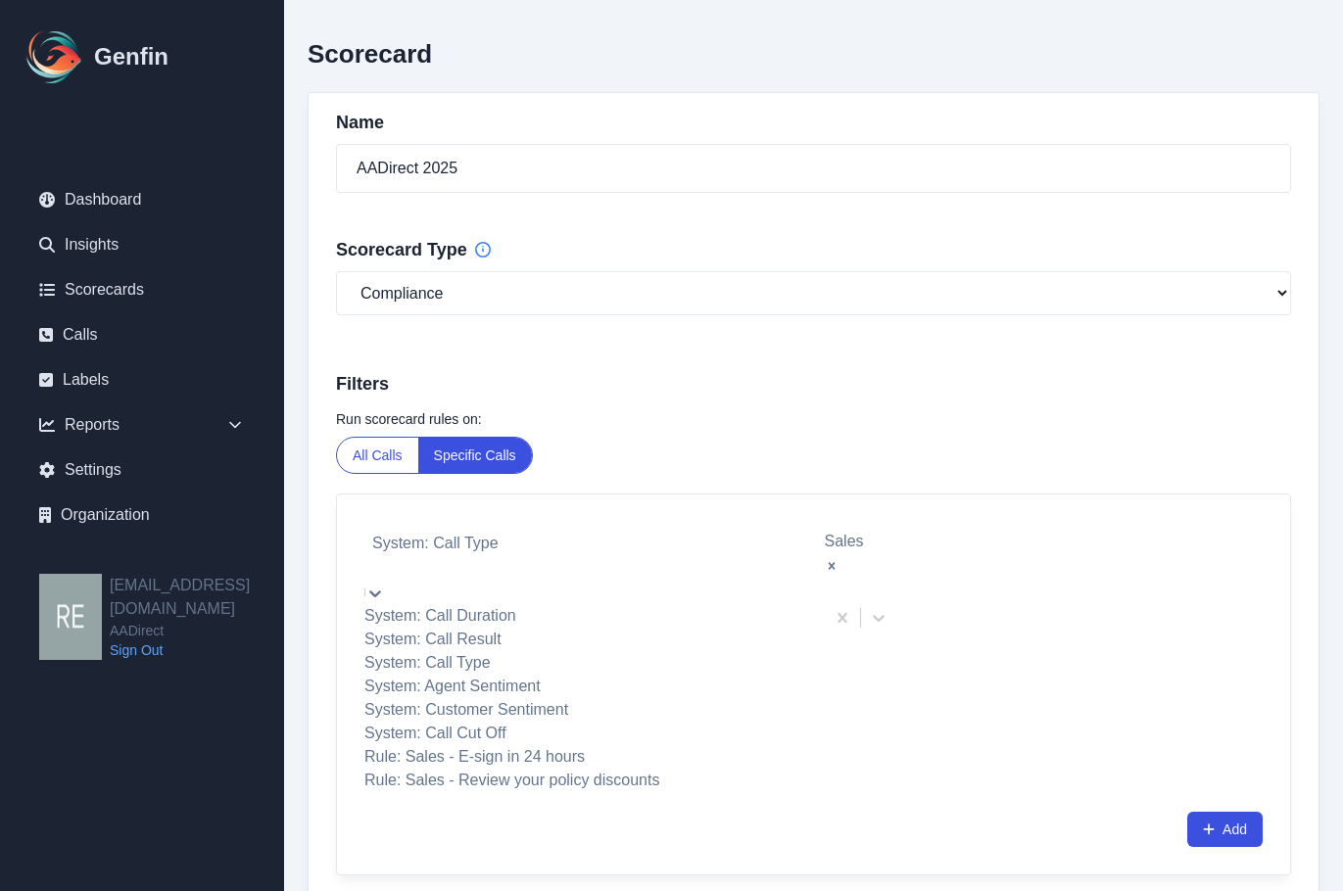
click at [908, 812] on div "Add" at bounding box center [813, 829] width 898 height 35
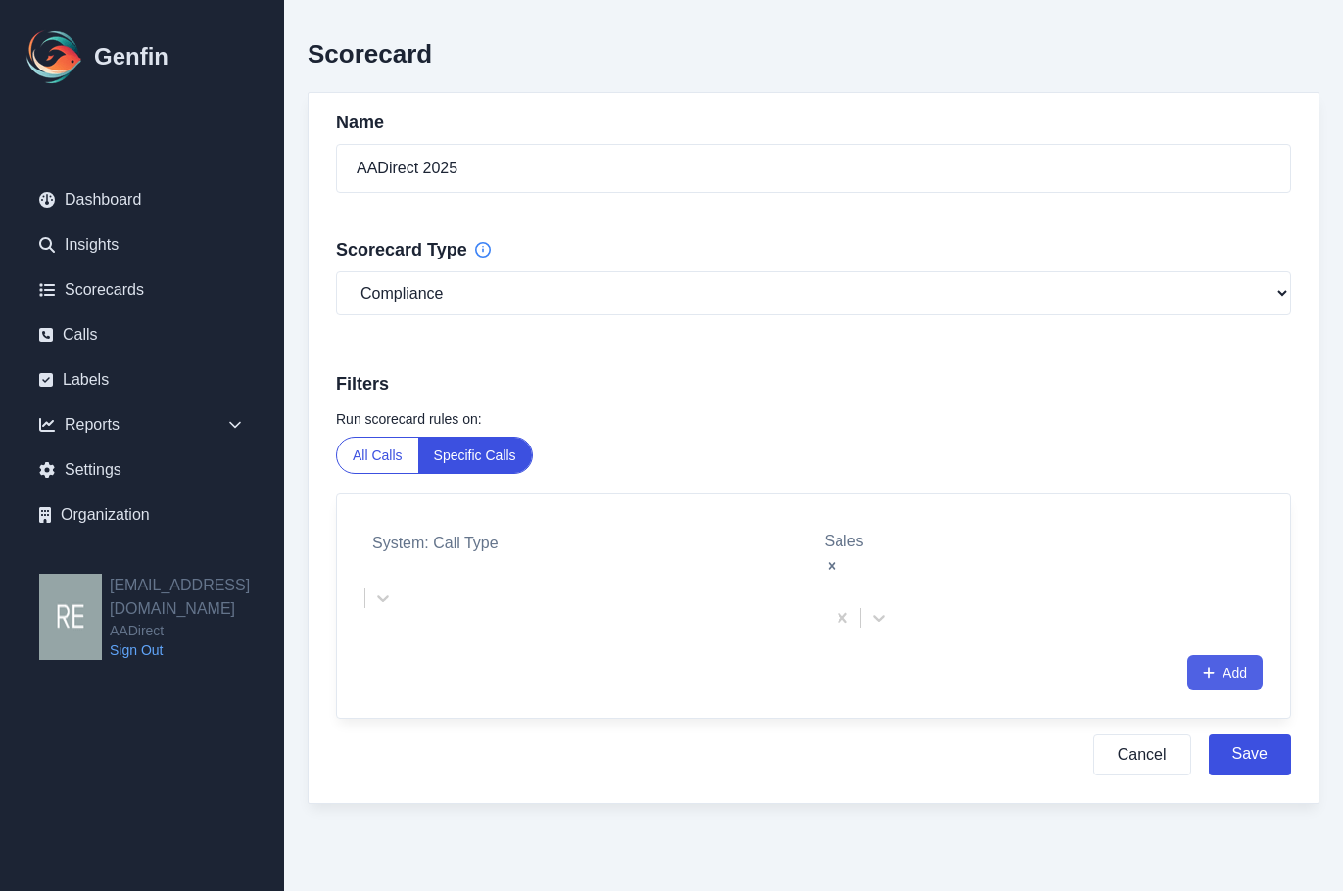
click at [1234, 655] on button "Add" at bounding box center [1224, 672] width 75 height 35
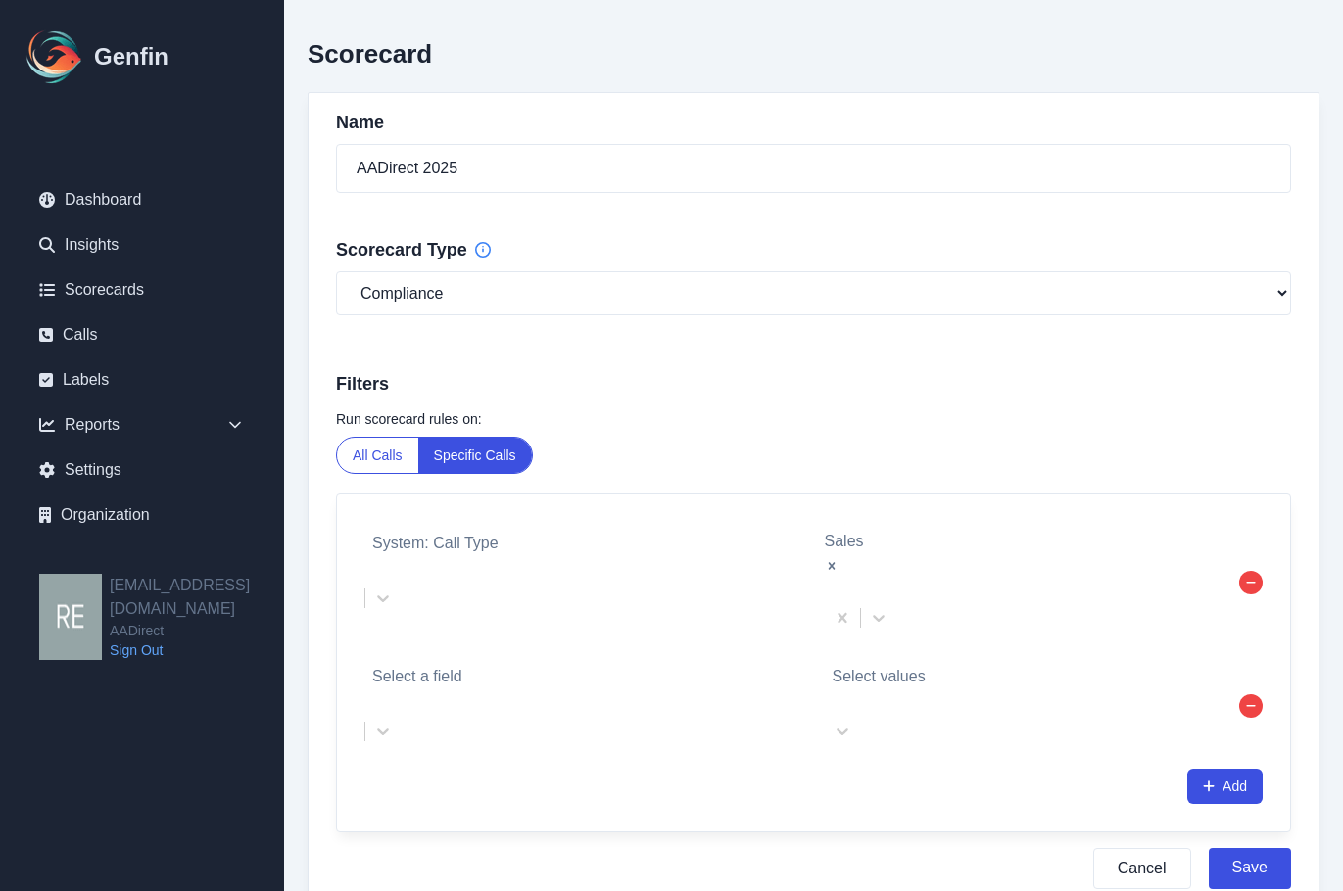
click at [673, 663] on div "Select a field" at bounding box center [583, 688] width 439 height 51
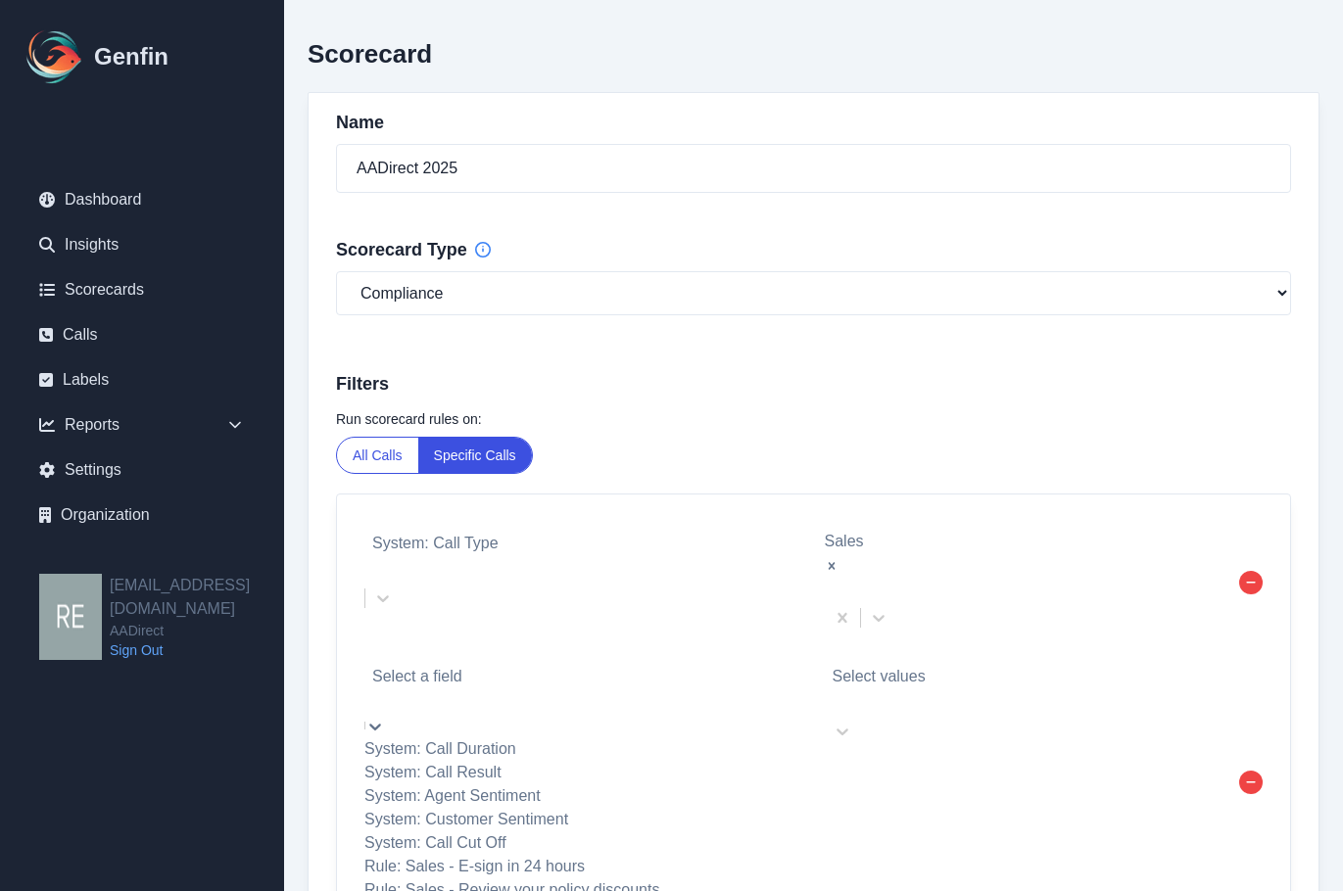
click at [610, 761] on div "System: Call Result" at bounding box center [583, 773] width 439 height 24
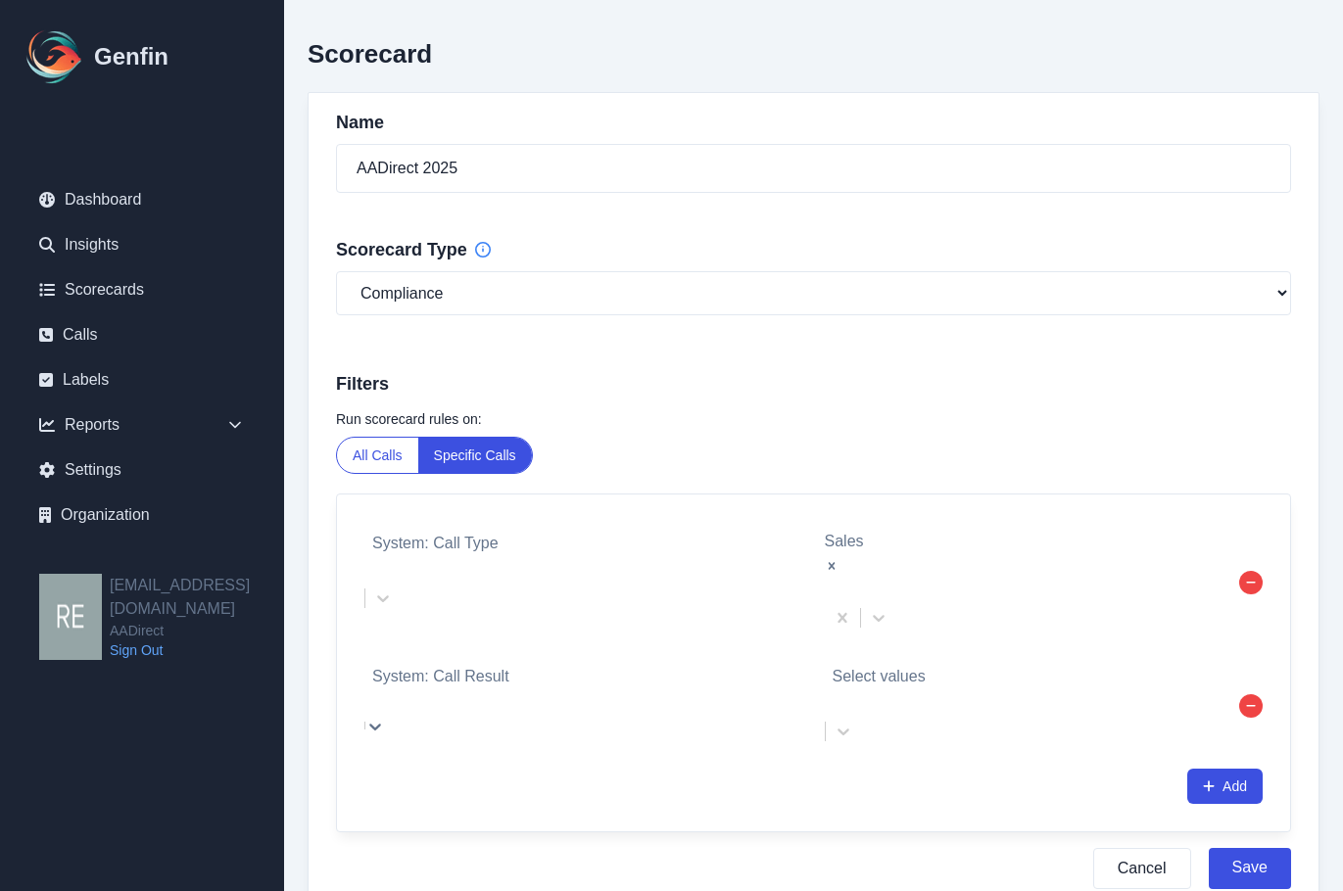
click at [919, 689] on div at bounding box center [1029, 701] width 392 height 24
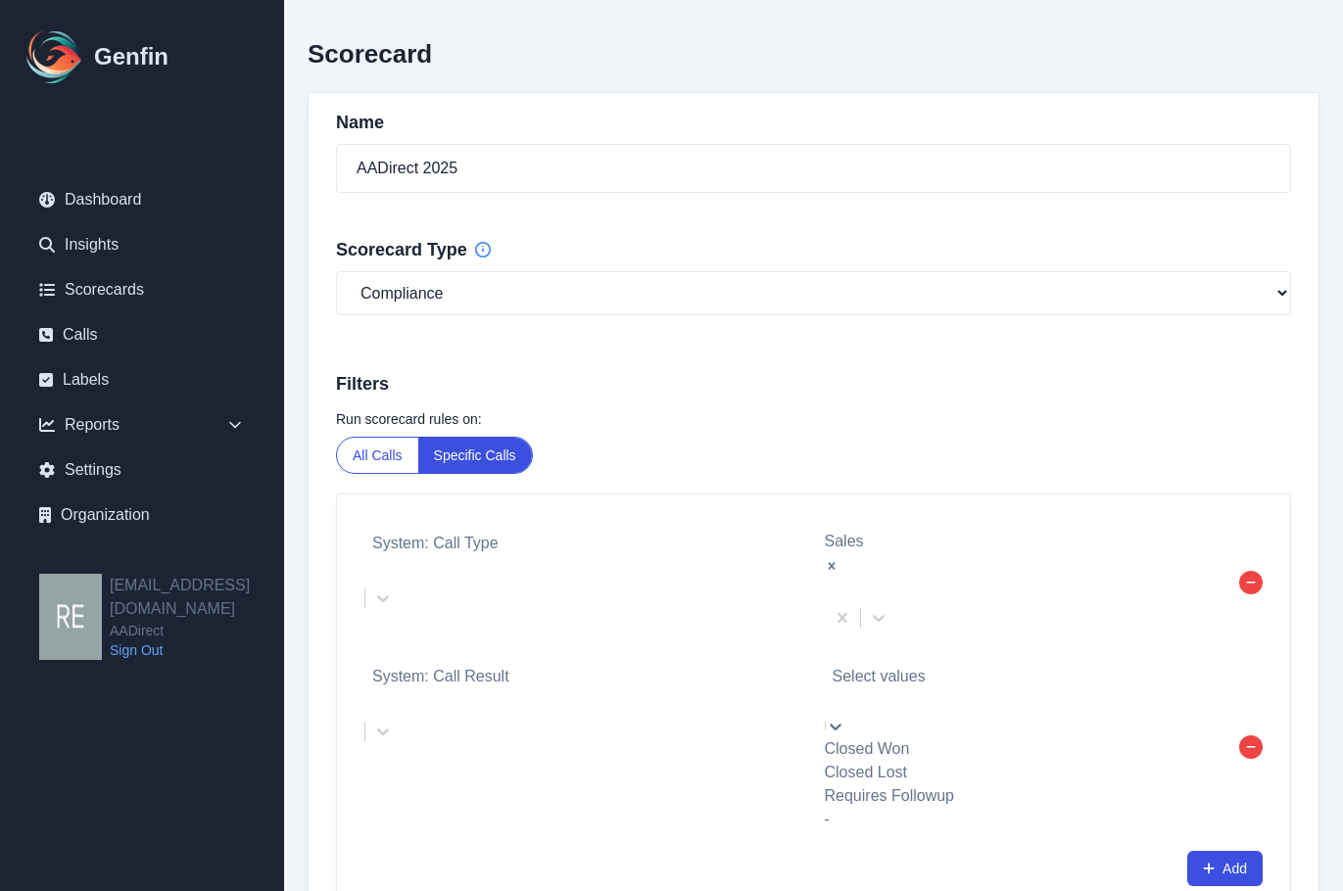
click at [935, 738] on div "Closed Won" at bounding box center [1028, 750] width 407 height 24
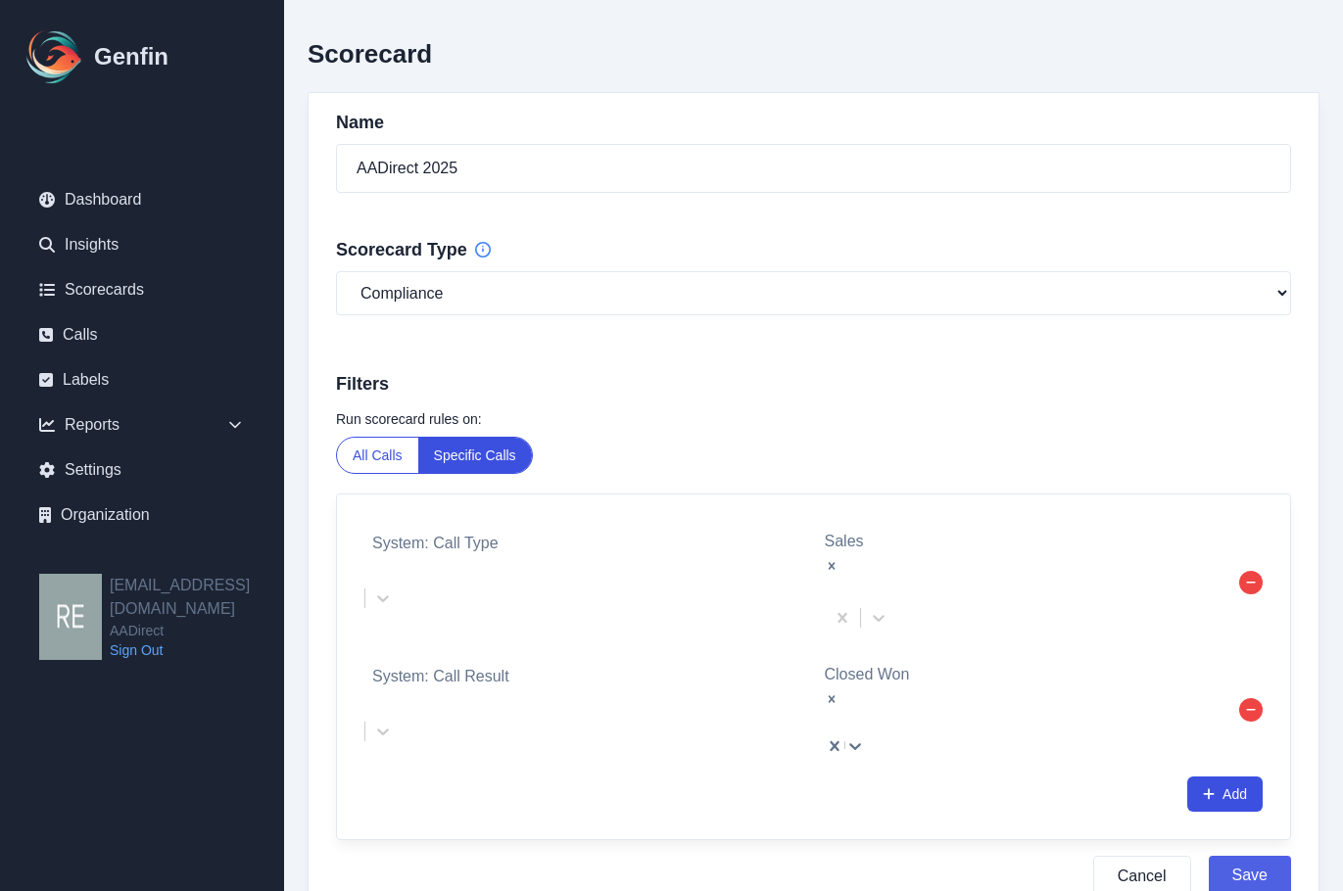
click at [1262, 856] on button "Save" at bounding box center [1250, 876] width 82 height 41
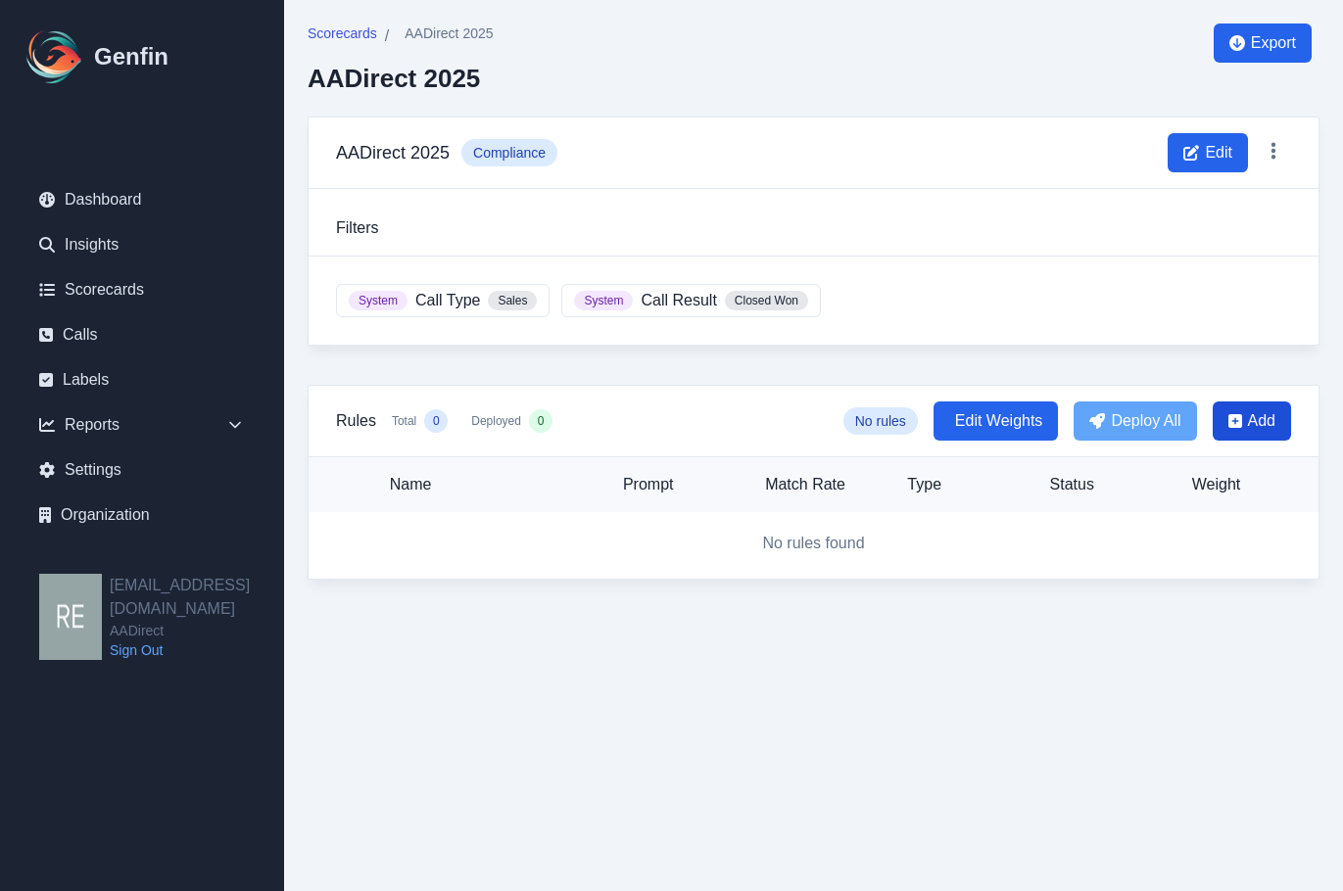
click at [1266, 422] on span "Add" at bounding box center [1261, 421] width 27 height 24
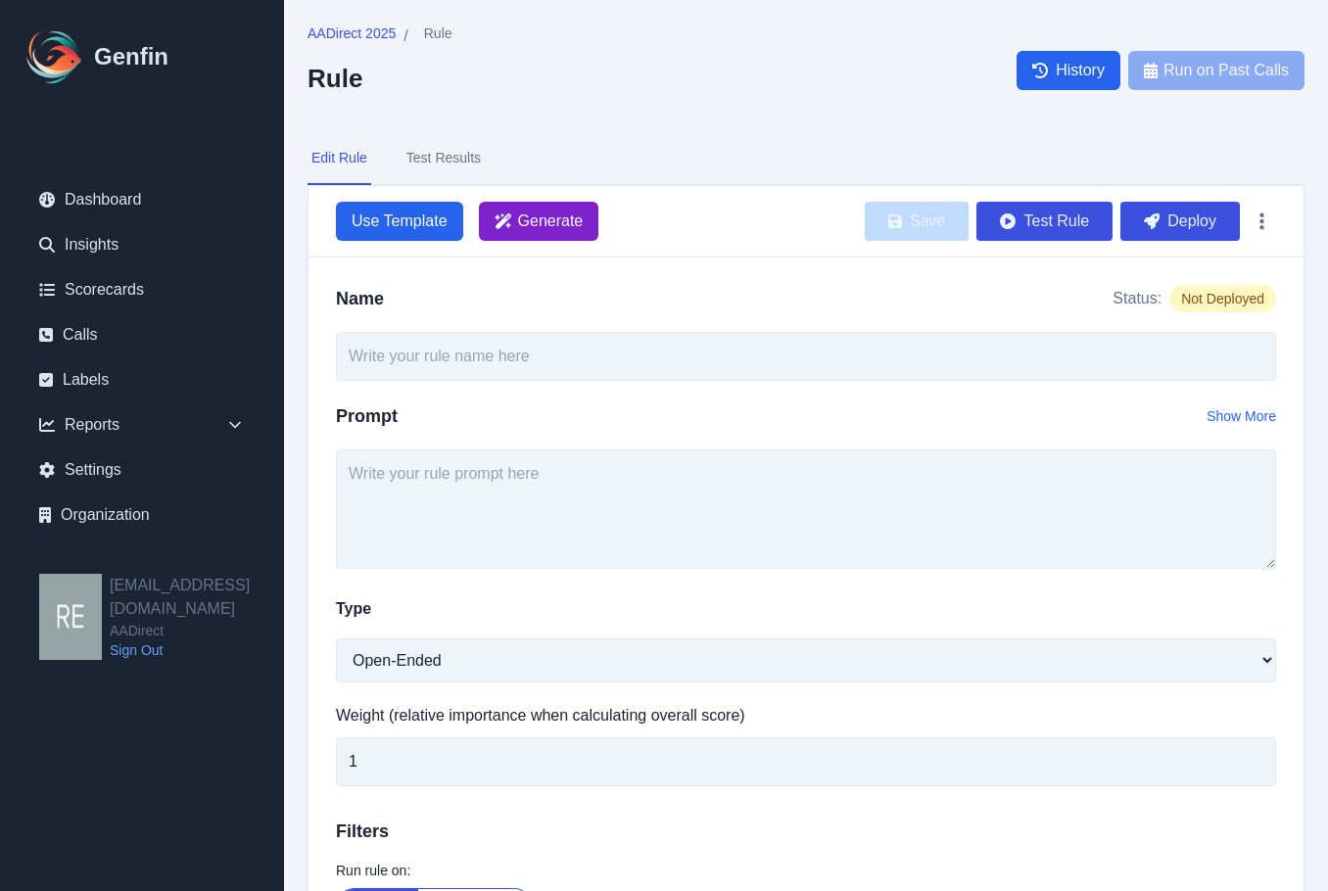
click at [548, 226] on span "Generate" at bounding box center [551, 222] width 66 height 24
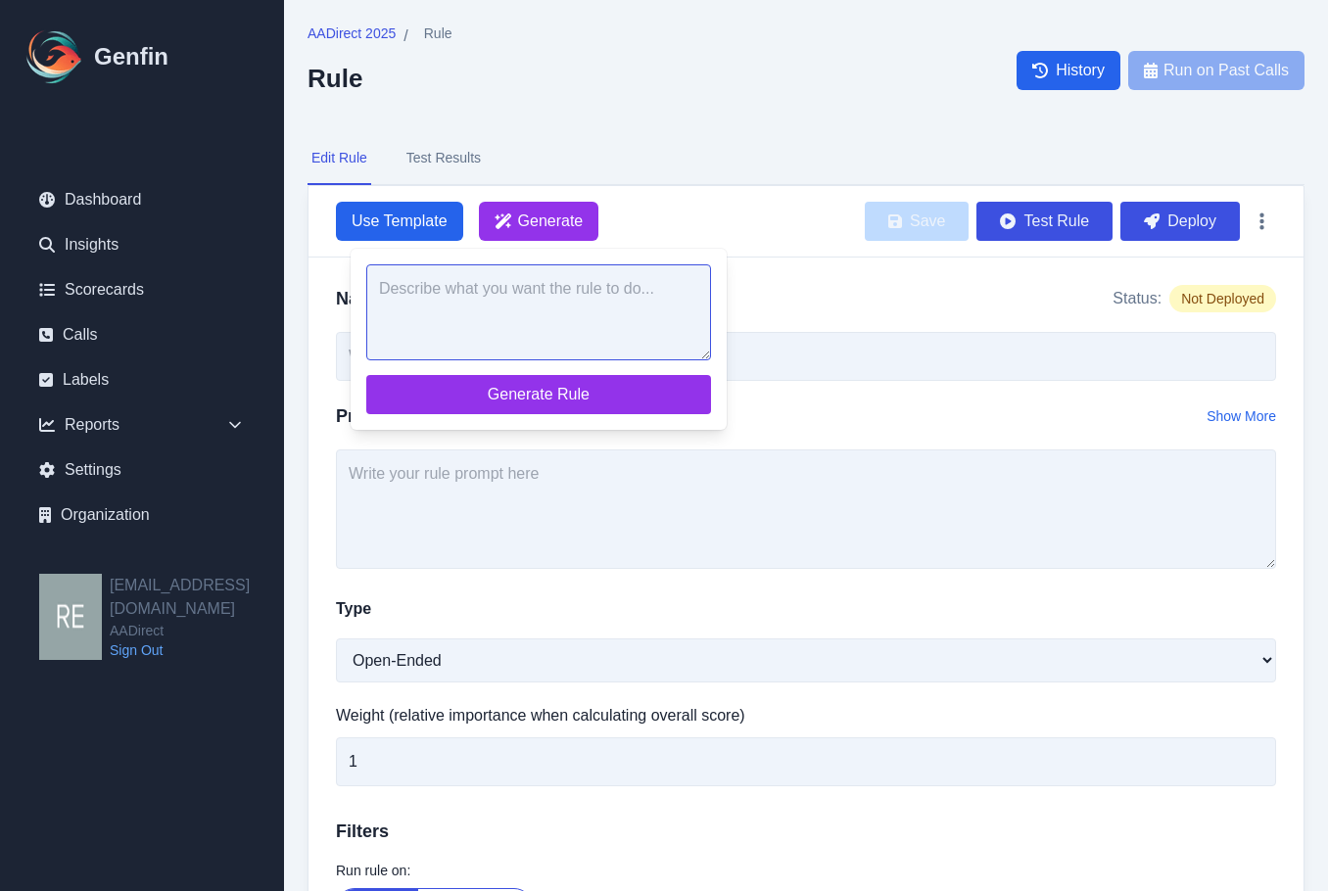
click at [546, 298] on textarea at bounding box center [538, 312] width 345 height 96
paste textarea "Did the agent follow TCPA format for intro? (first and last name, call is being…"
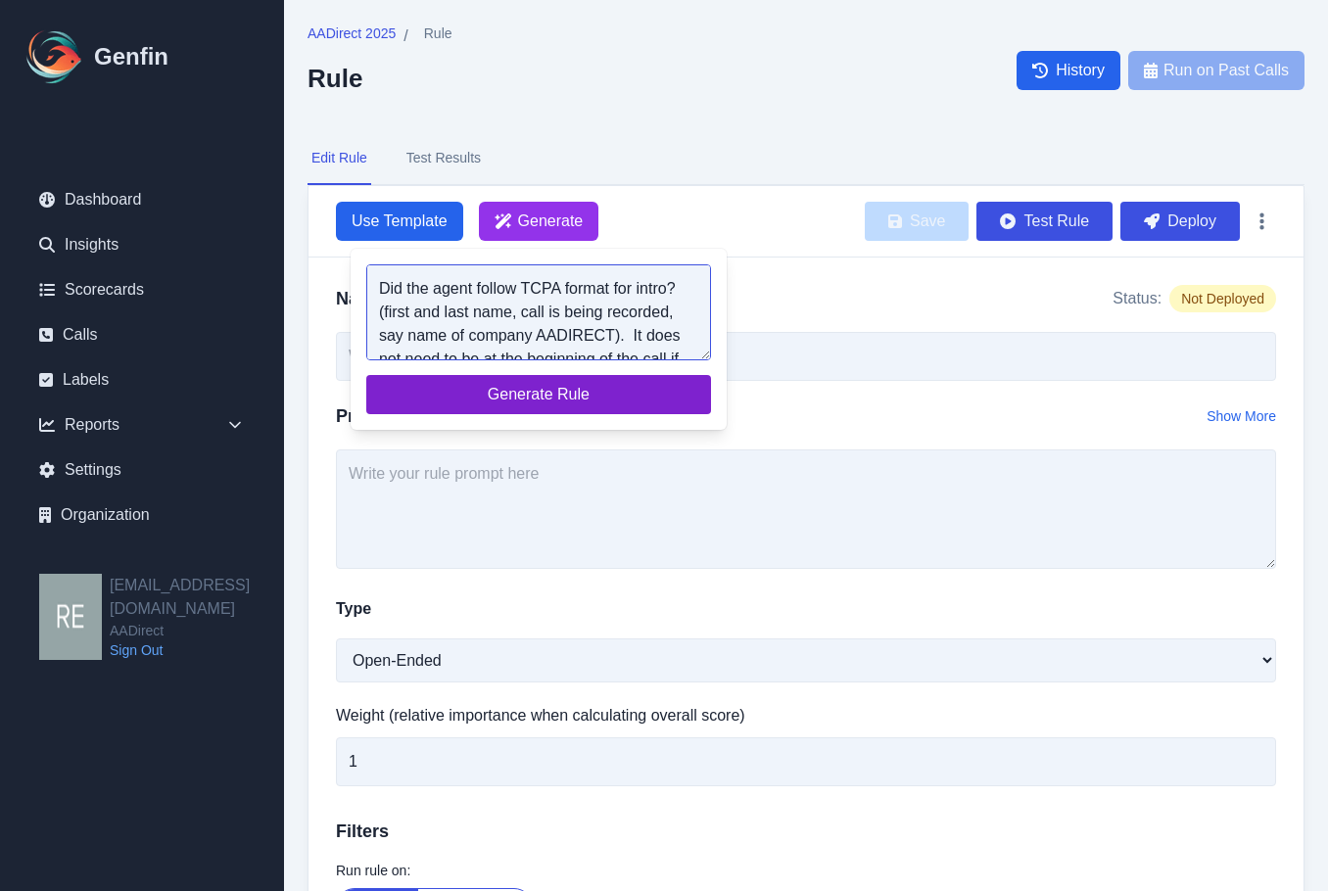
scroll to position [55, 0]
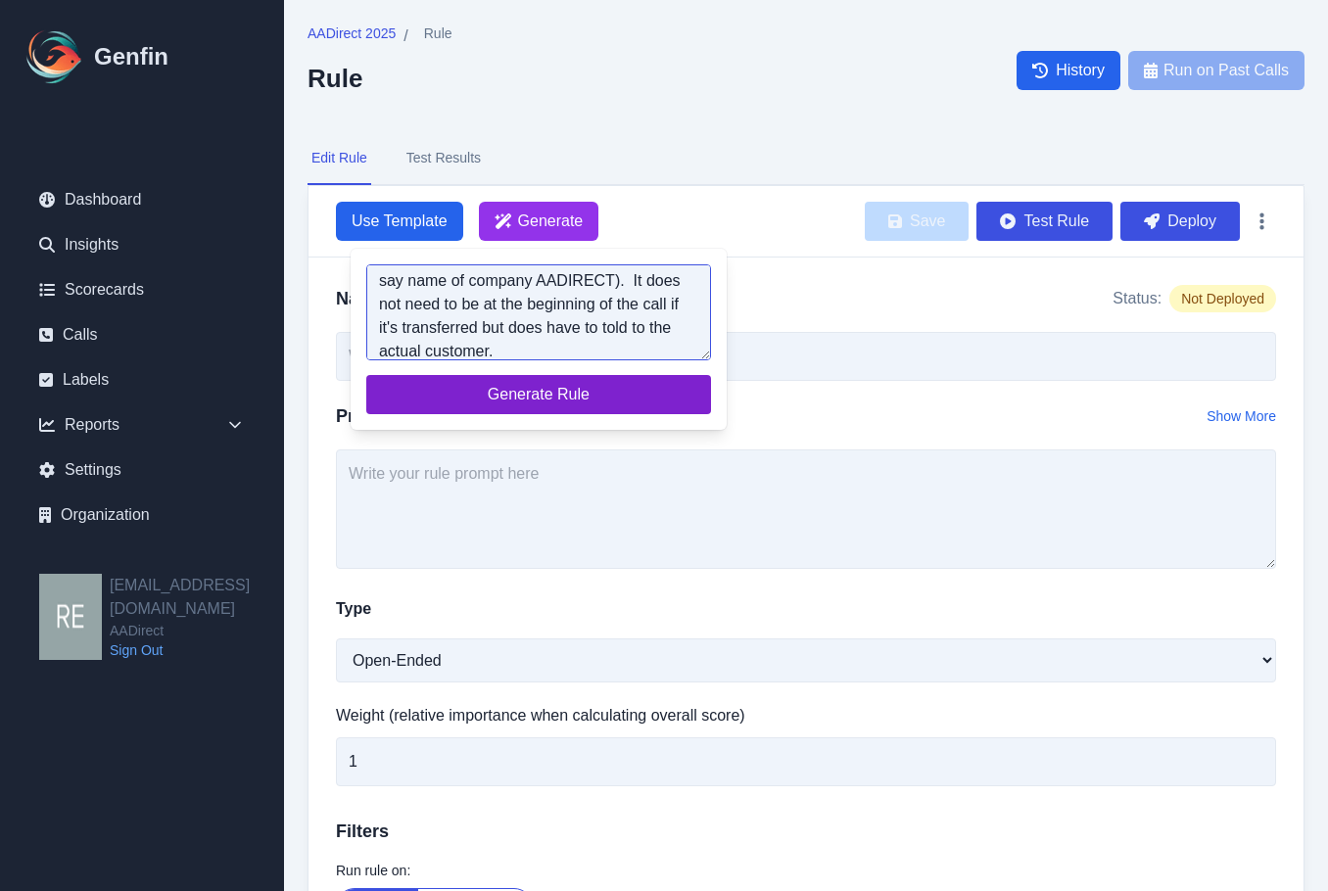
type textarea "Did the agent follow TCPA format for intro? (first and last name, call is being…"
drag, startPoint x: 593, startPoint y: 383, endPoint x: 631, endPoint y: 373, distance: 39.4
click at [594, 383] on span "Generate Rule" at bounding box center [538, 395] width 313 height 24
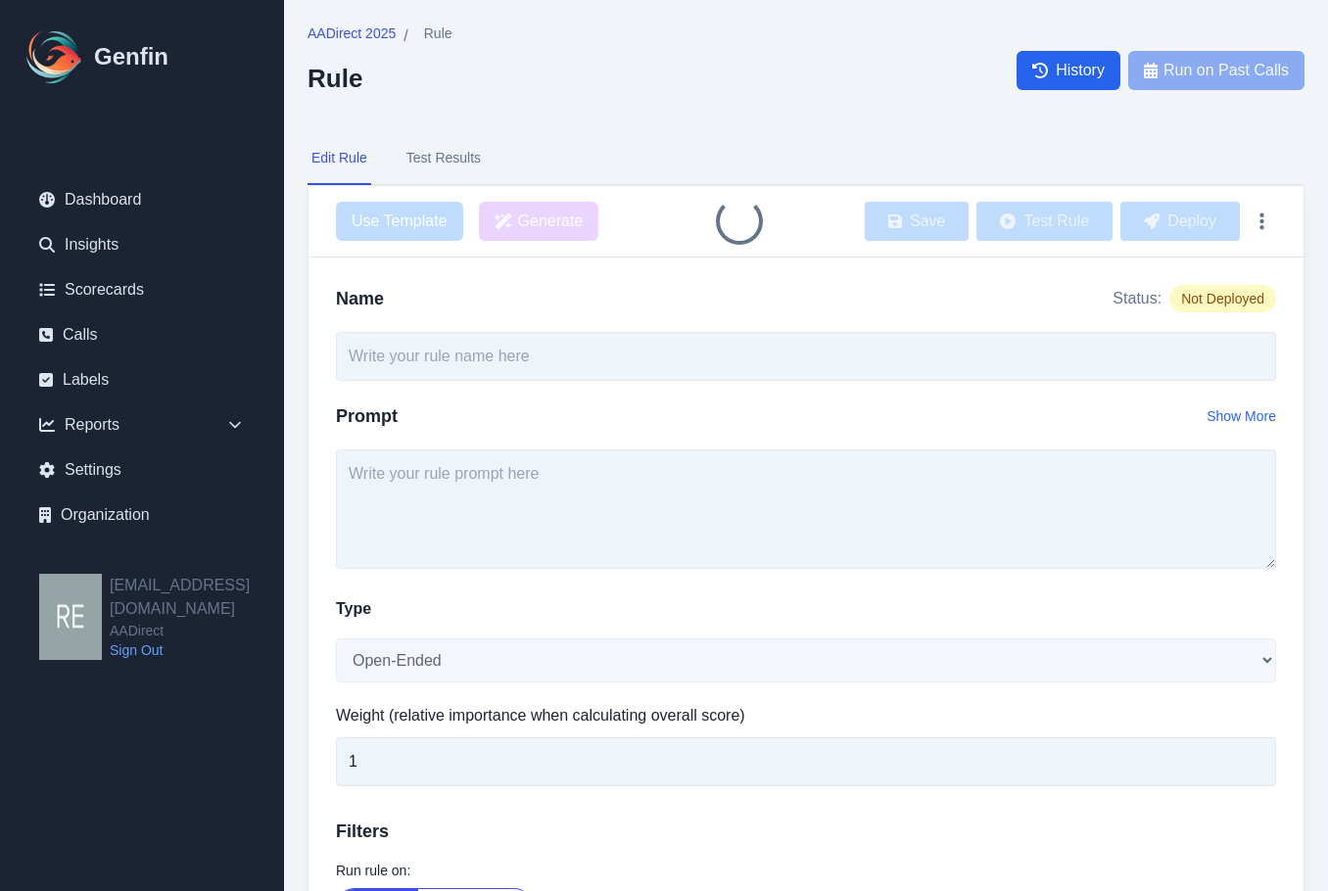
type input "TCPA Intro Compliance"
type textarea "Did the agent follow TCPA format for intro? (first and last name, call is being…"
select select "Yes/No"
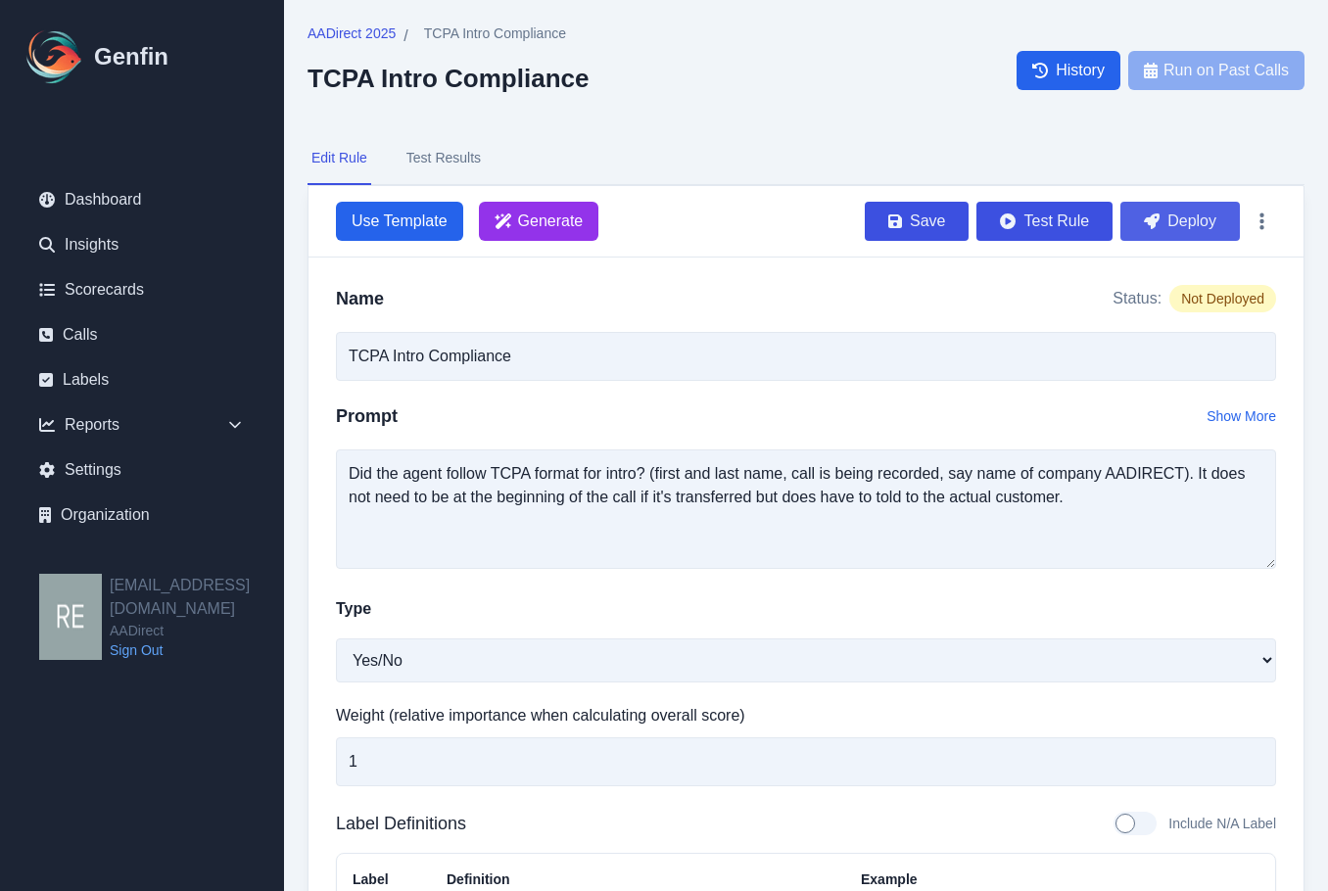
click at [1193, 218] on button "Deploy" at bounding box center [1179, 221] width 119 height 39
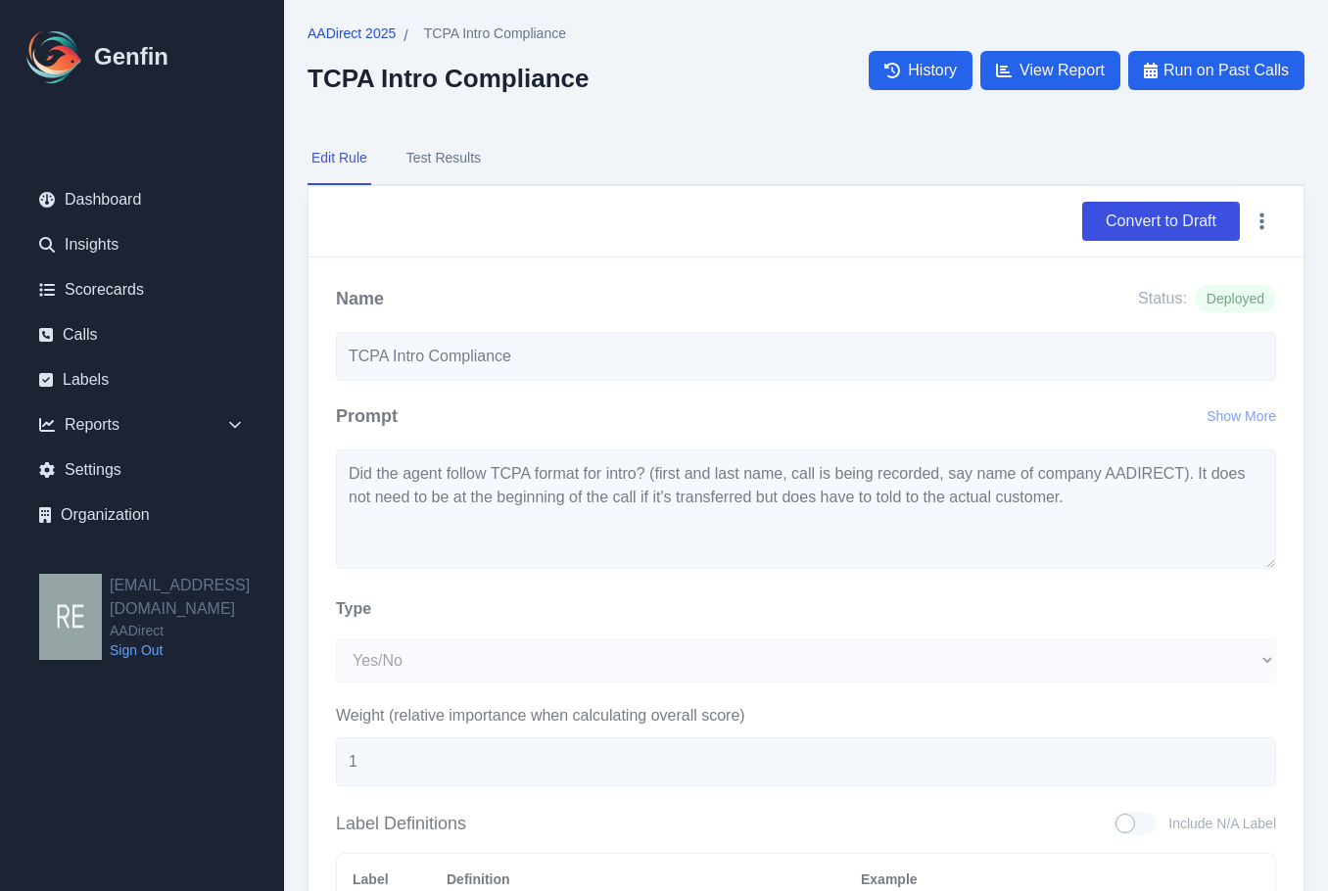
click at [360, 35] on span "AADirect 2025" at bounding box center [352, 34] width 88 height 20
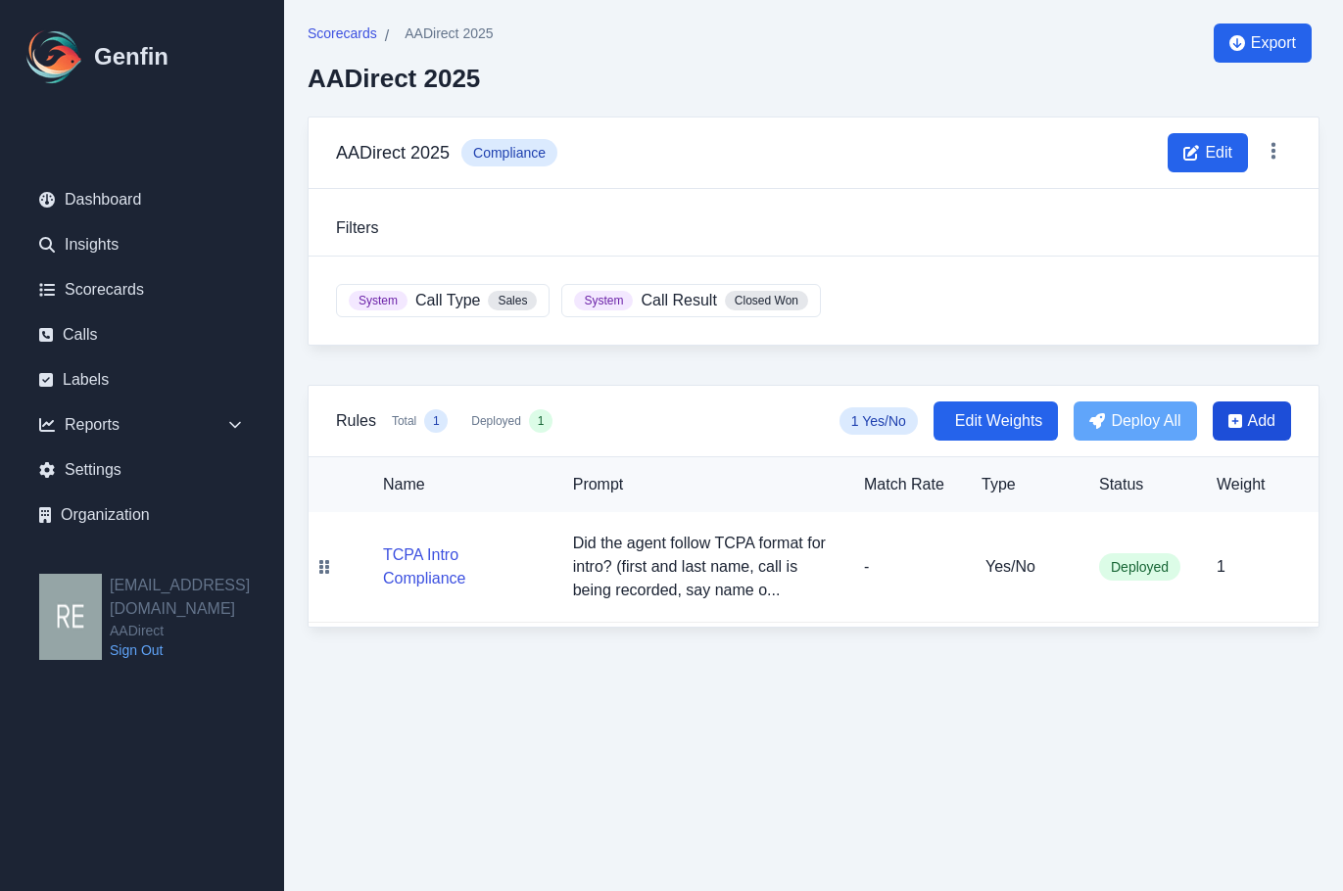
click at [1253, 419] on span "Add" at bounding box center [1261, 421] width 27 height 24
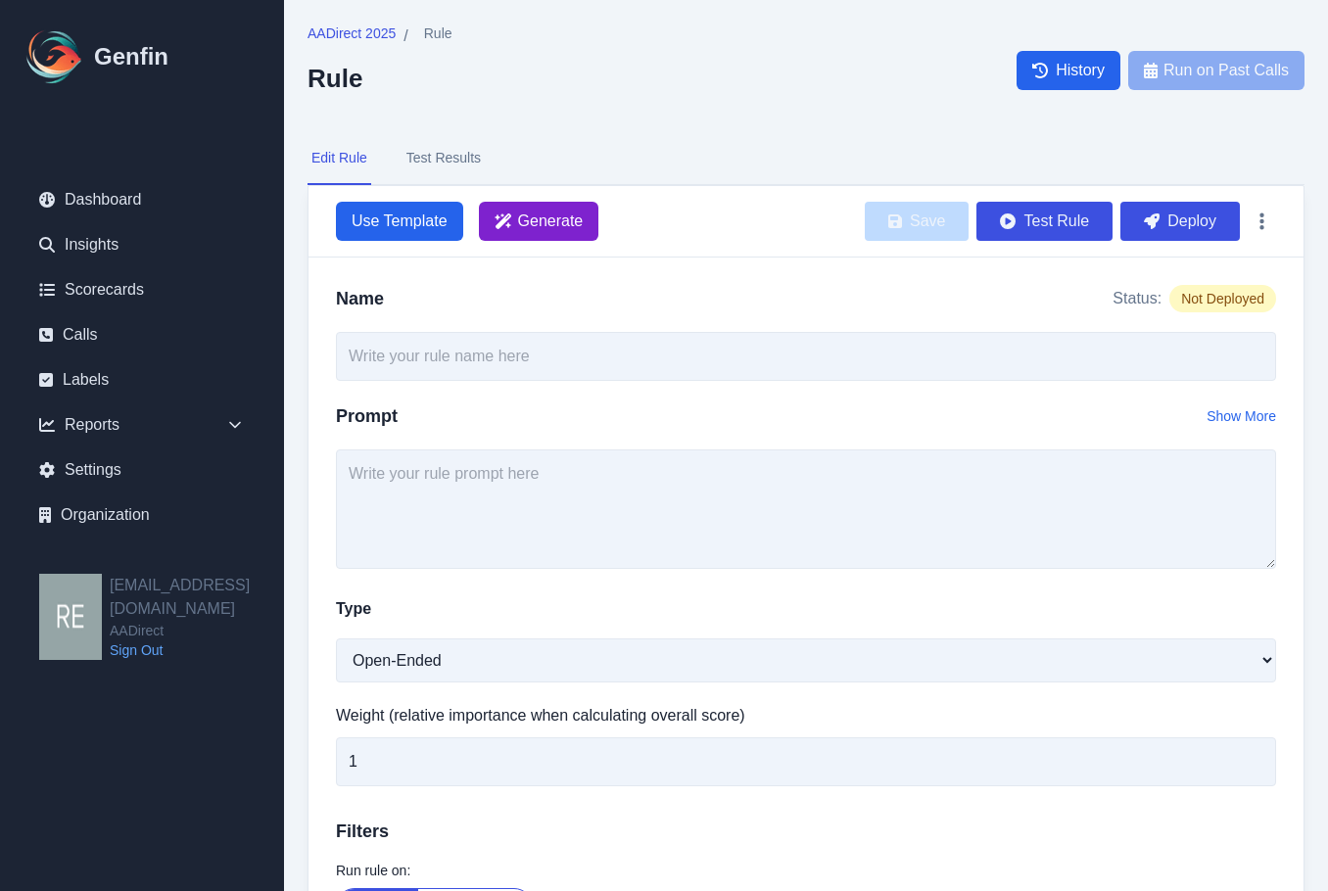
click at [519, 214] on span "Generate" at bounding box center [551, 222] width 66 height 24
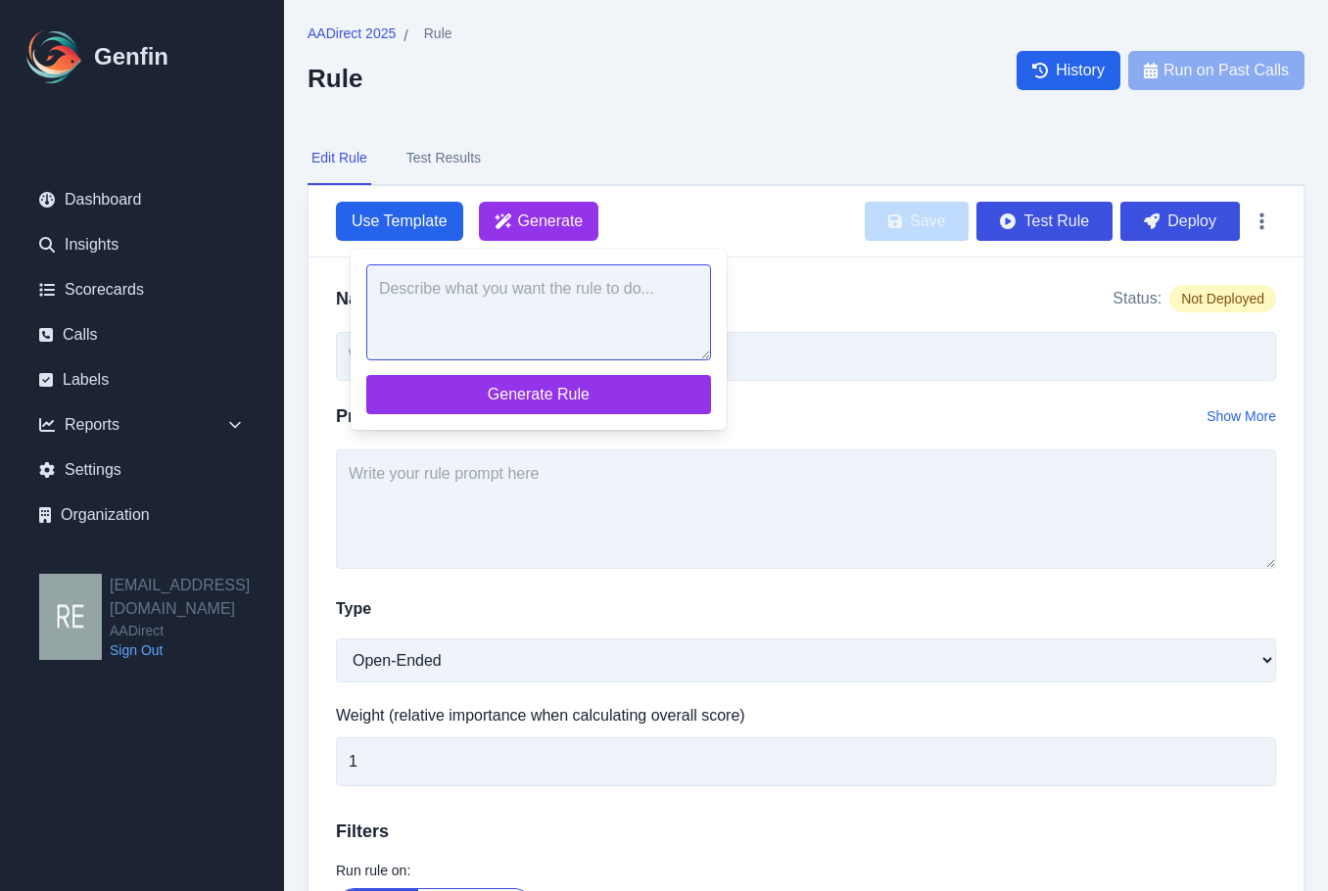
click at [602, 284] on textarea at bounding box center [538, 312] width 345 height 96
paste textarea "Did the agent provide a timeframe for quote completion? (Acceptable: “few minut…"
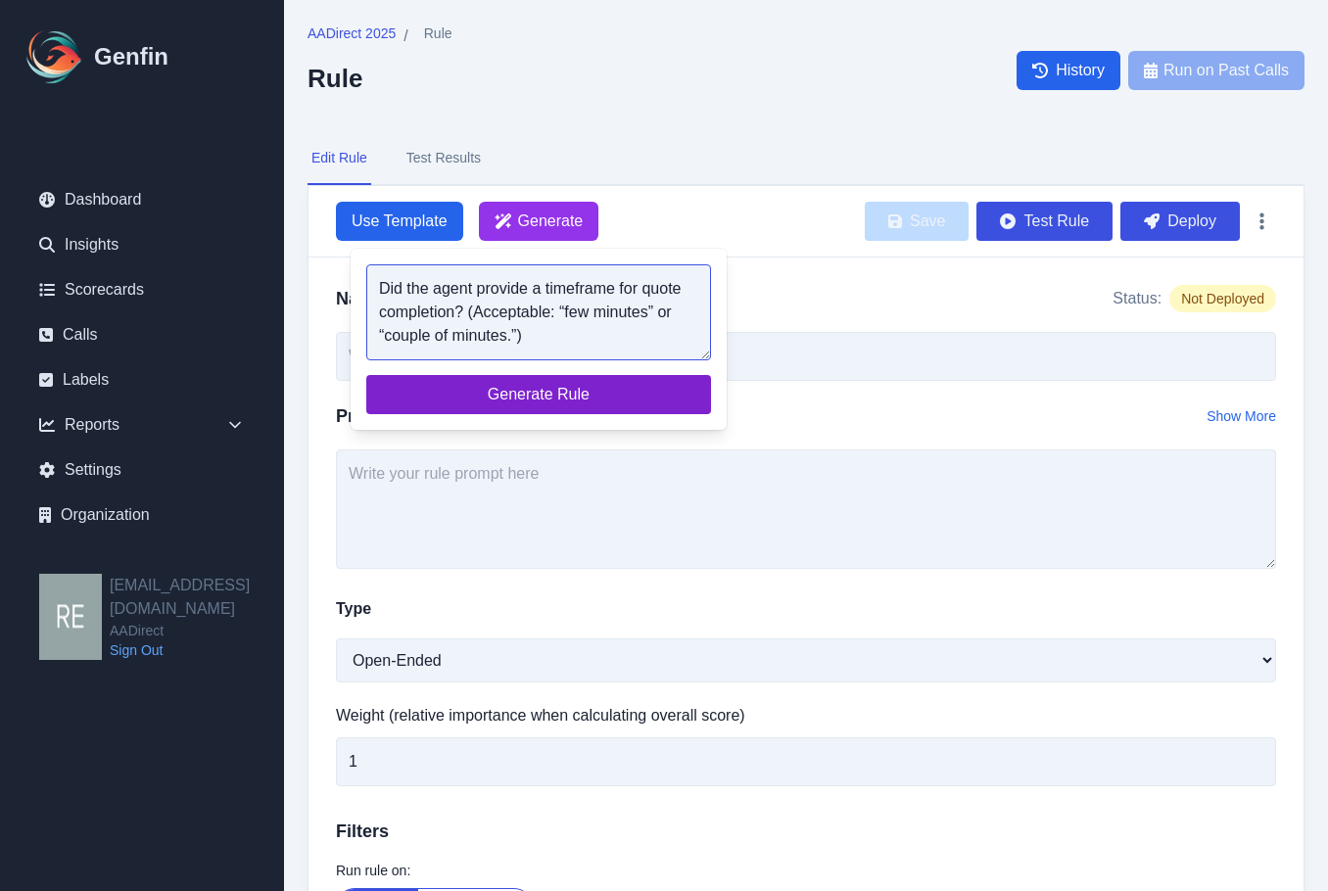
type textarea "Did the agent provide a timeframe for quote completion? (Acceptable: “few minut…"
click at [572, 392] on span "Generate Rule" at bounding box center [538, 395] width 313 height 24
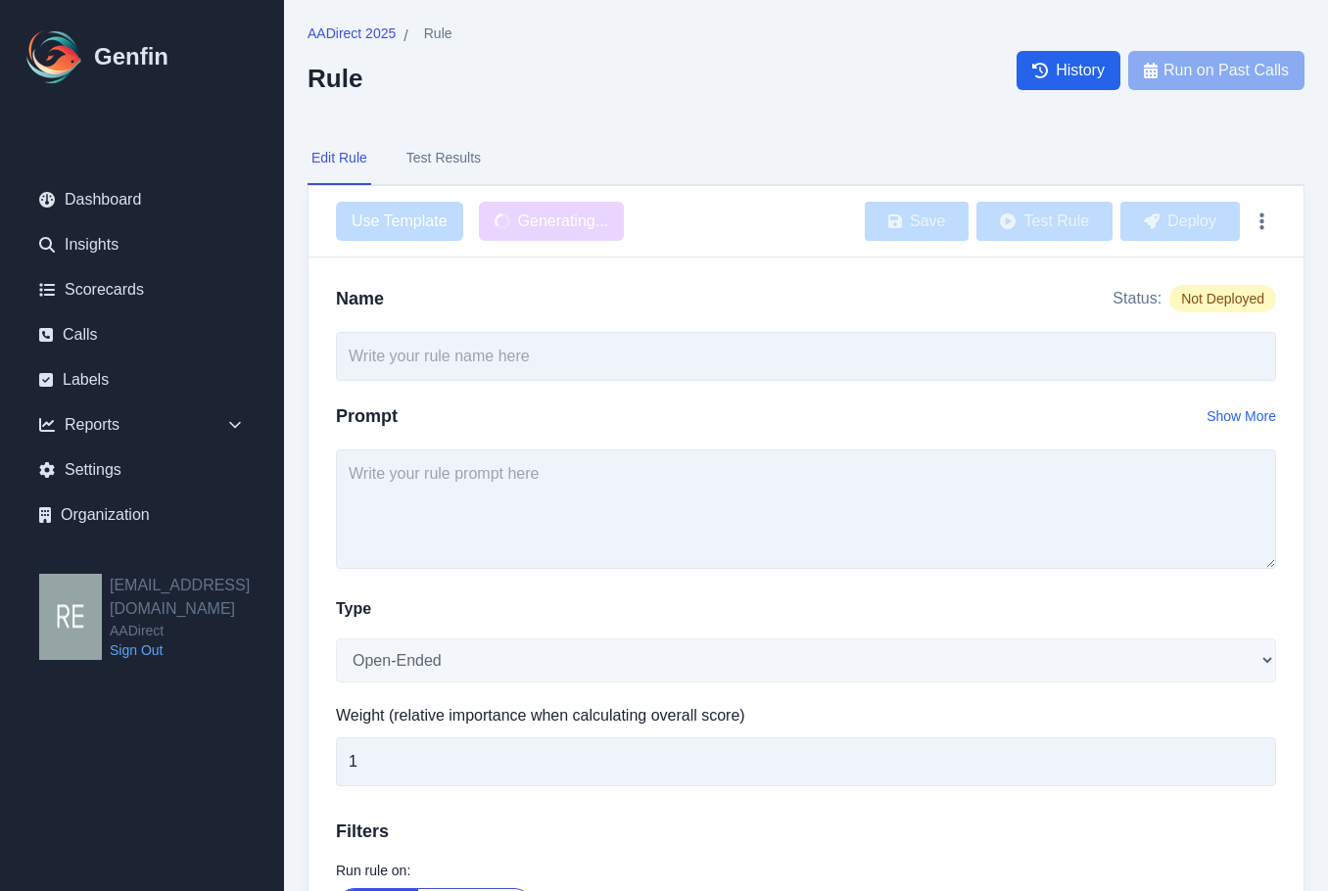
type input "Agent Provided Timeframe for Quote Completion"
type textarea "Did the agent provide a timeframe for quote completion? (Acceptable: “few minut…"
select select "Yes/No"
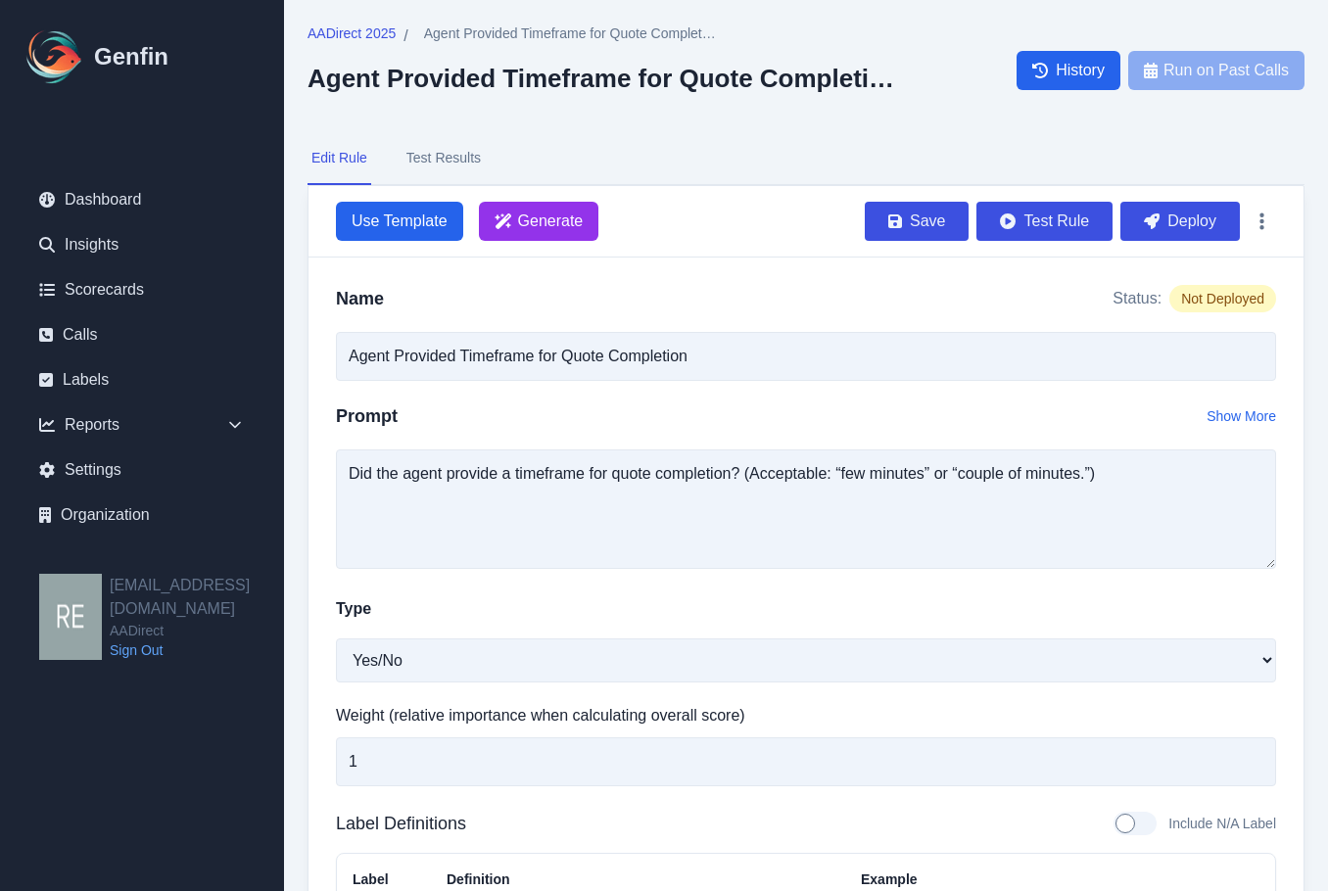
drag, startPoint x: 1181, startPoint y: 214, endPoint x: 766, endPoint y: 113, distance: 427.4
click at [1181, 214] on button "Deploy" at bounding box center [1179, 221] width 119 height 39
